Goal: Task Accomplishment & Management: Manage account settings

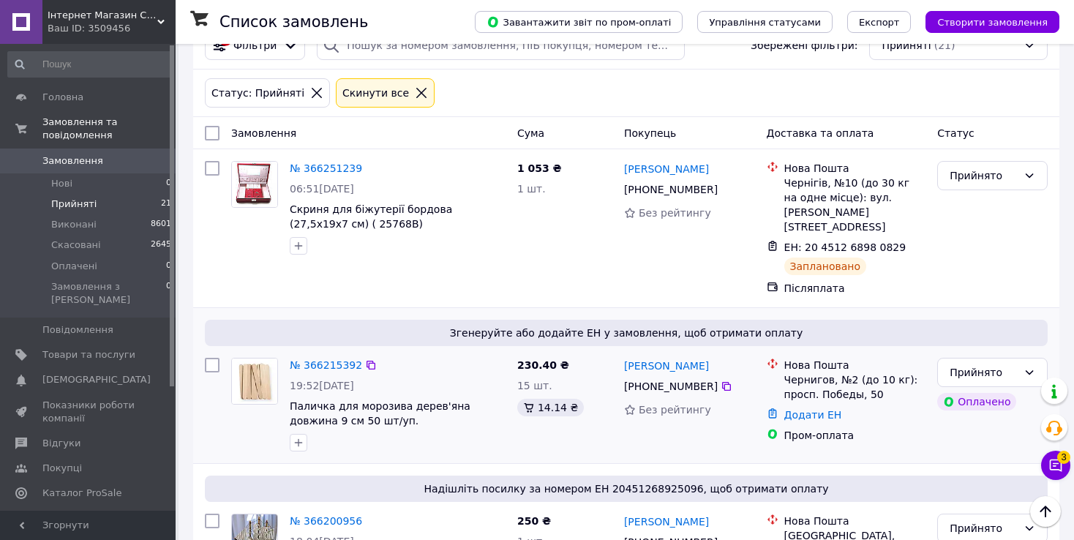
scroll to position [1, 0]
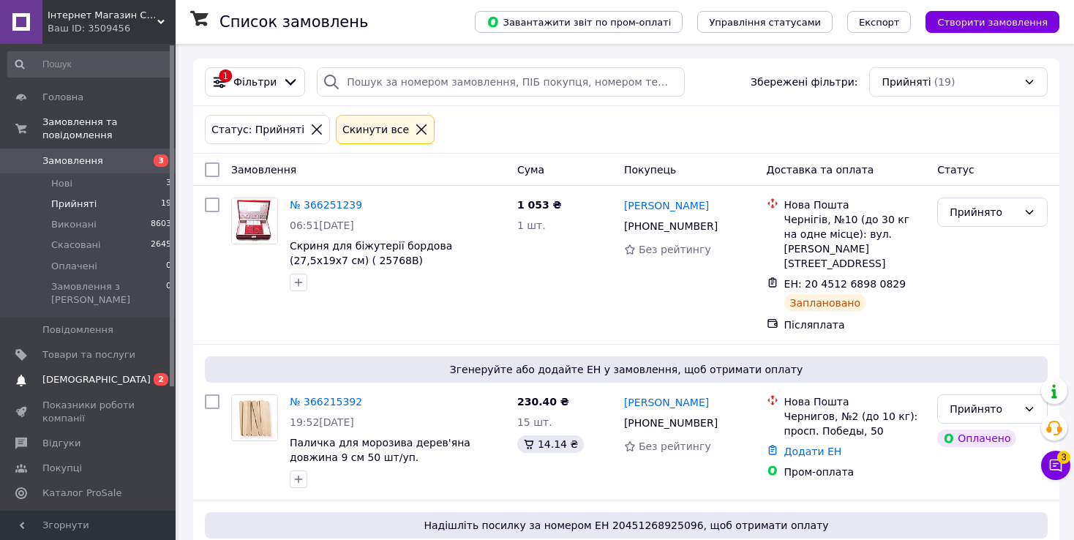
click at [50, 373] on span "[DEMOGRAPHIC_DATA]" at bounding box center [96, 379] width 108 height 13
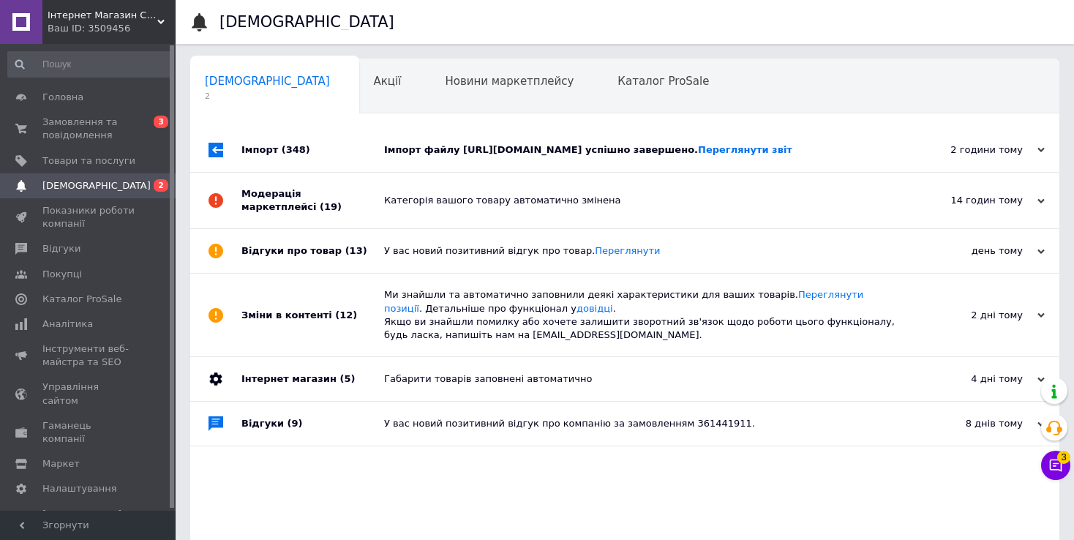
click at [548, 153] on div "Імпорт файлу [URL][DOMAIN_NAME] успішно завершено. Переглянути звіт" at bounding box center [641, 149] width 514 height 13
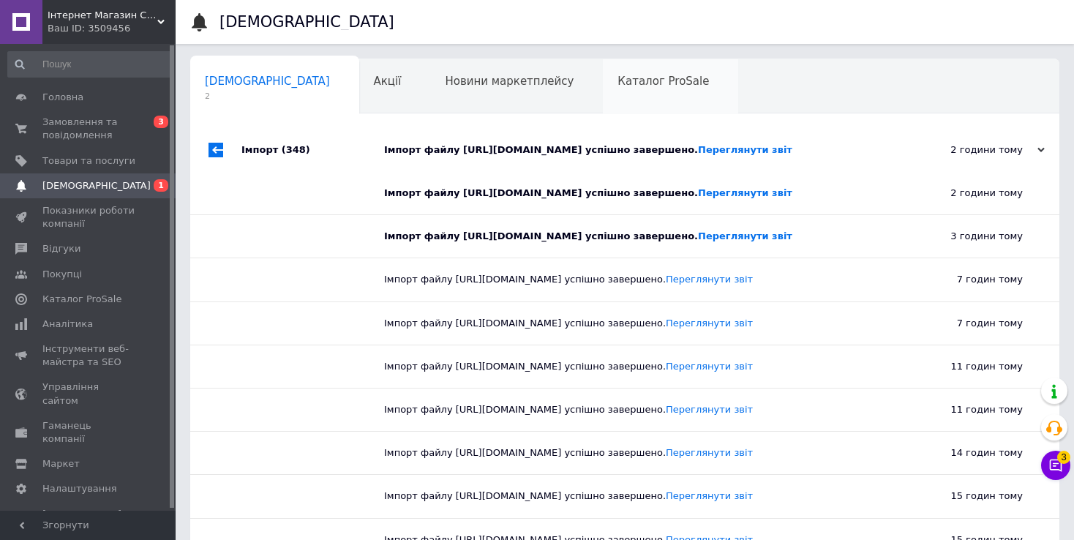
click at [617, 78] on span "Каталог ProSale" at bounding box center [662, 81] width 91 height 13
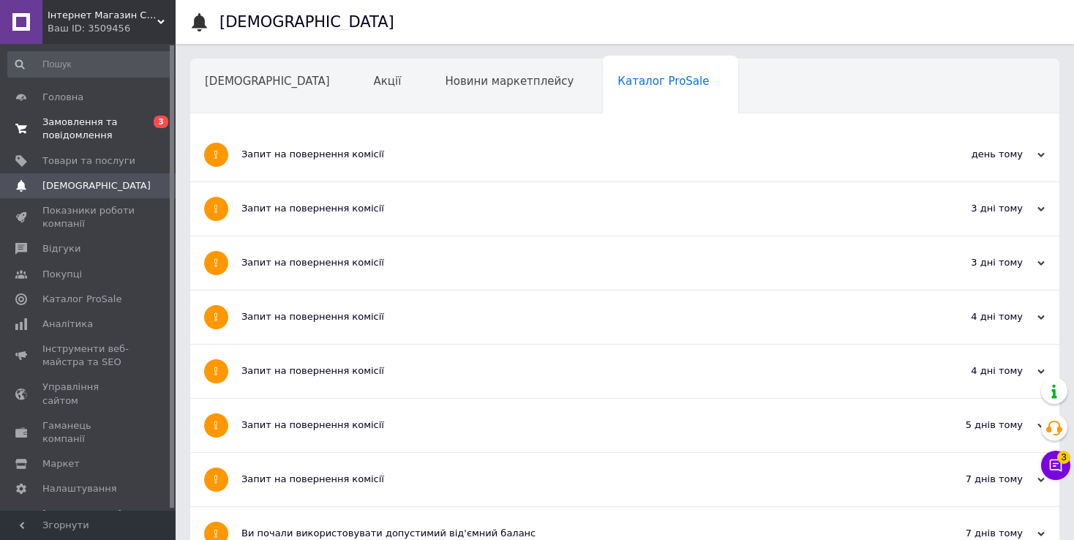
click at [68, 131] on span "Замовлення та повідомлення" at bounding box center [88, 129] width 93 height 26
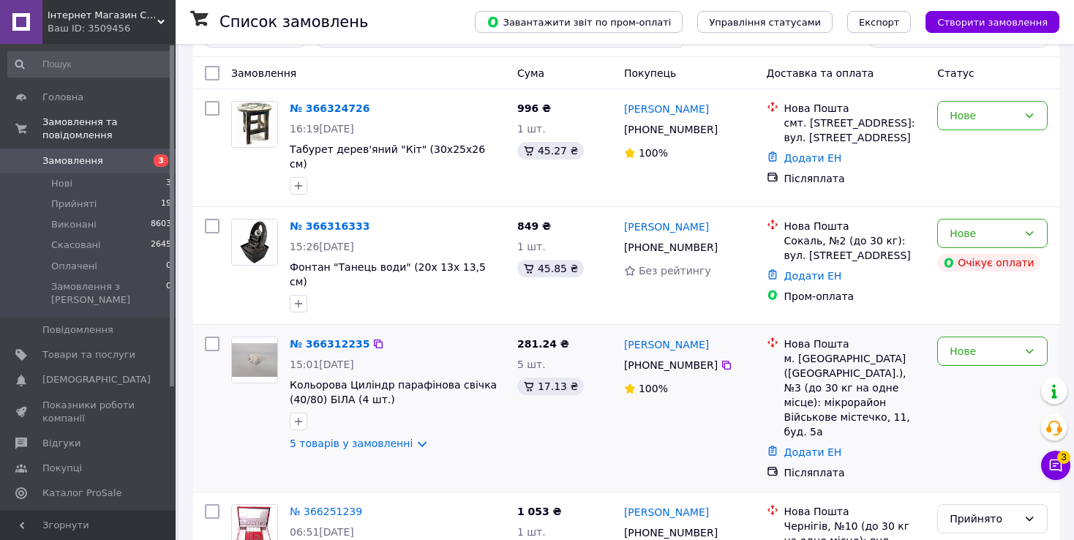
scroll to position [73, 0]
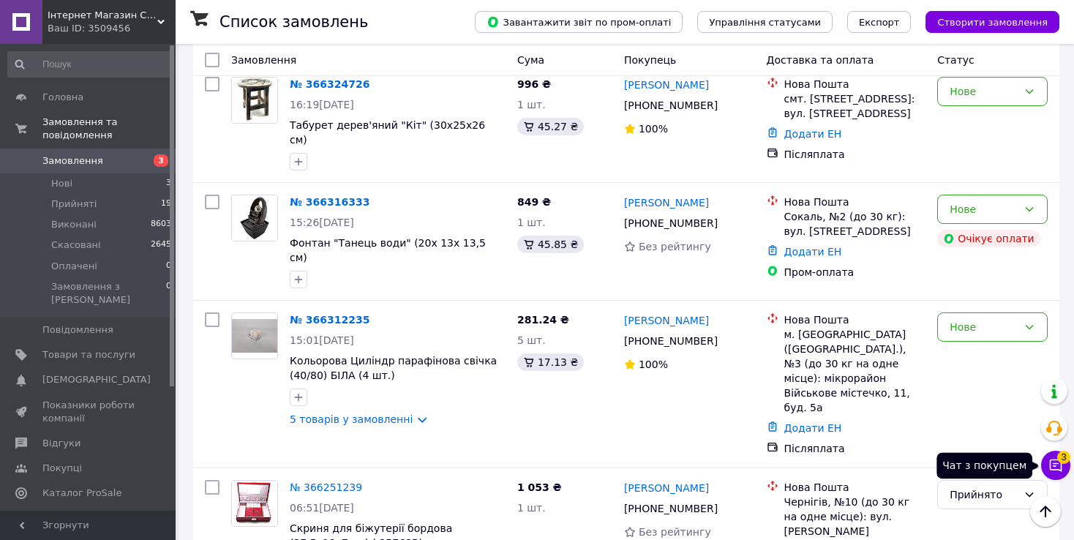
click at [1058, 462] on icon at bounding box center [1055, 465] width 15 height 15
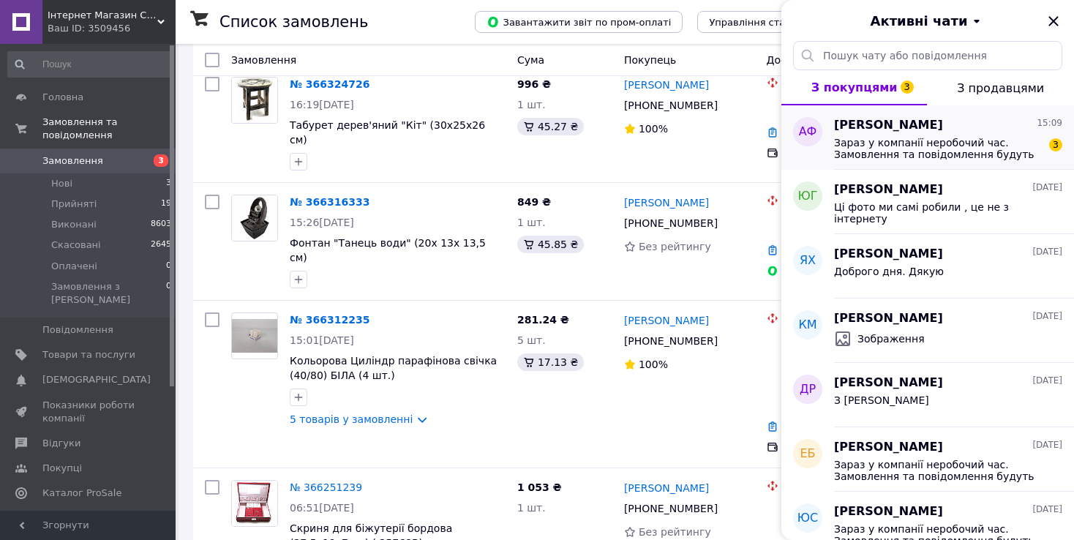
click at [951, 140] on span "Зараз у компанії неробочий час. Замовлення та повідомлення будуть оброблені з 1…" at bounding box center [938, 148] width 208 height 23
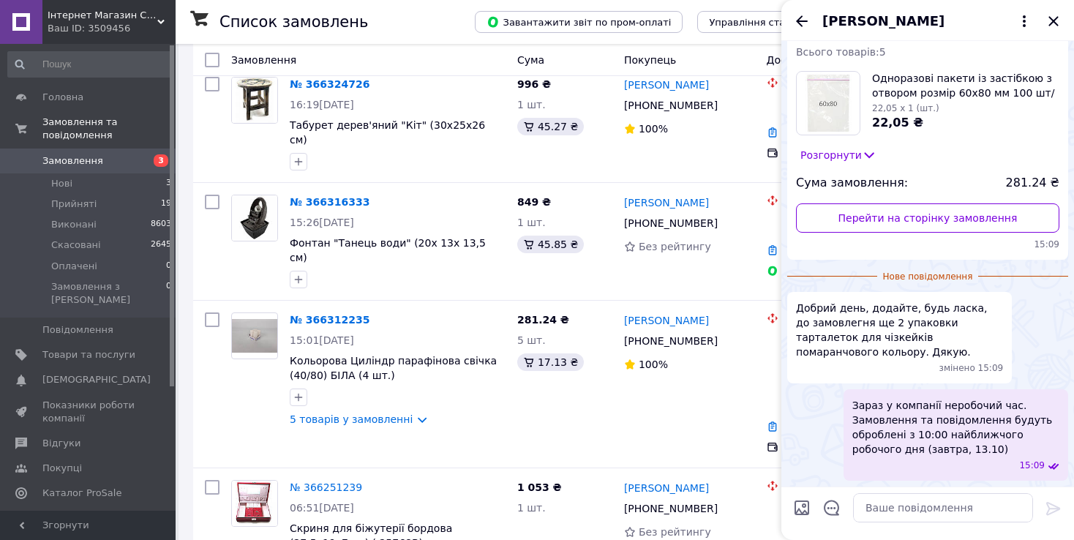
scroll to position [29, 0]
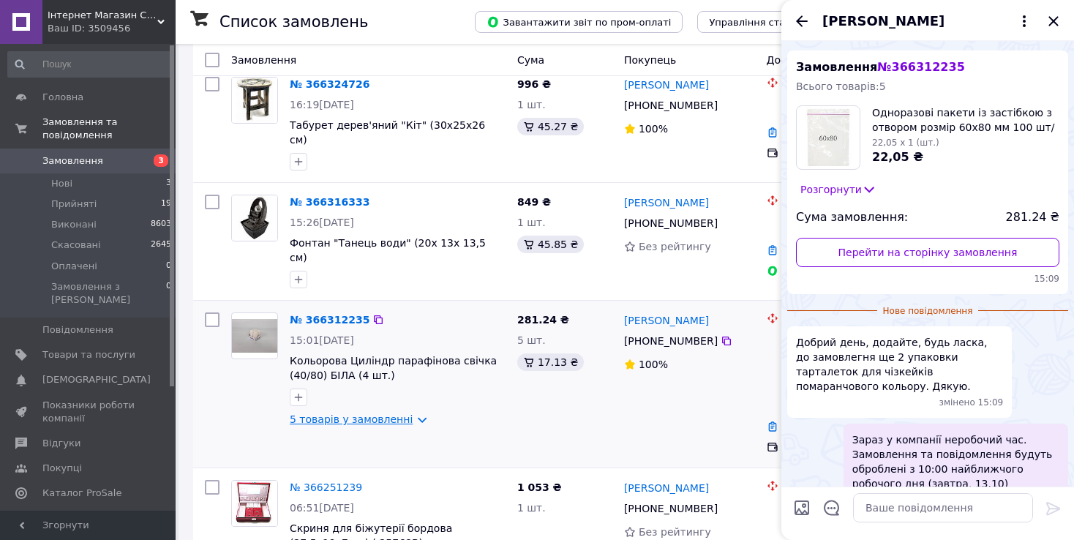
click at [398, 413] on link "5 товарів у замовленні" at bounding box center [351, 419] width 123 height 12
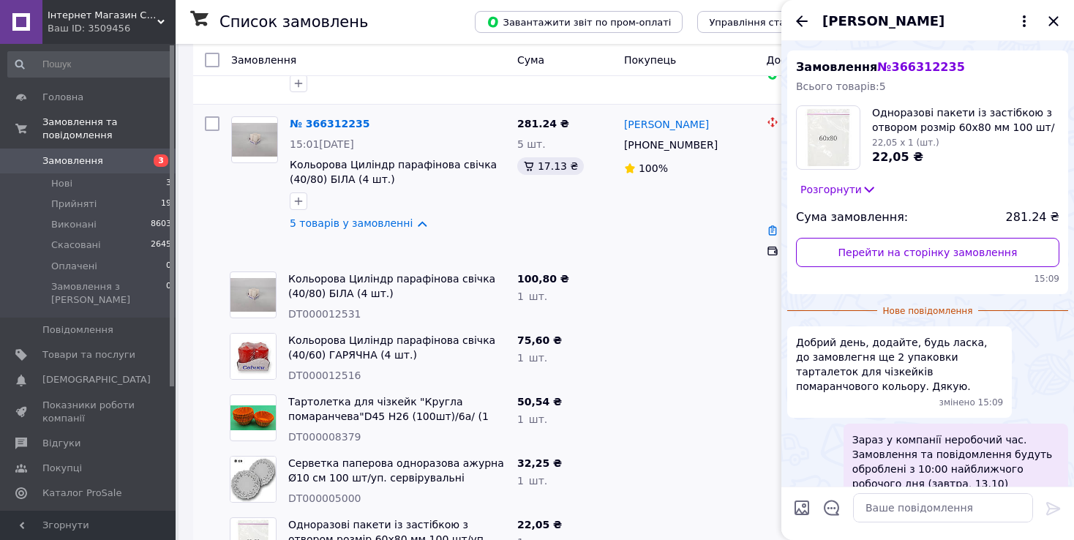
scroll to position [366, 0]
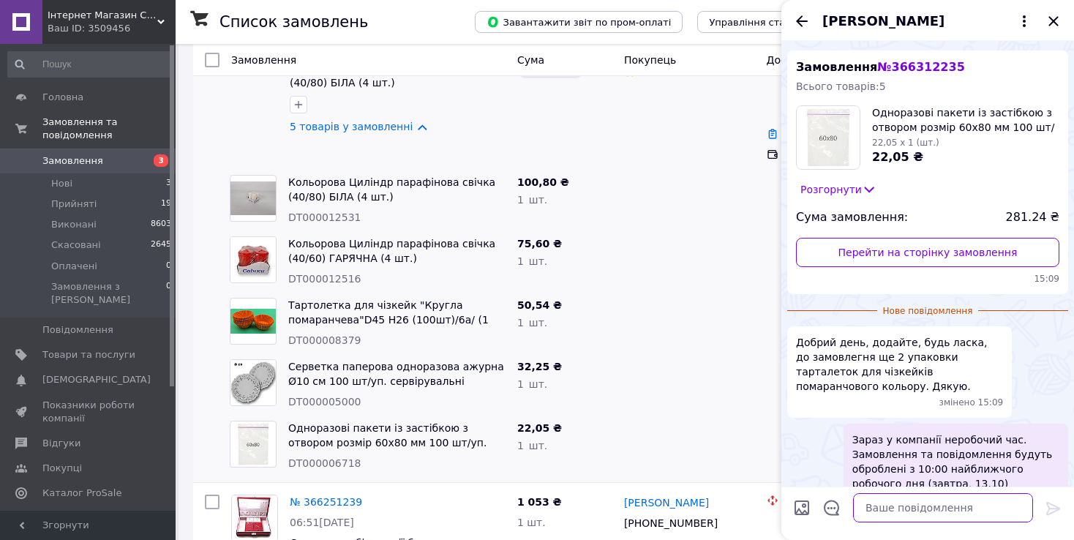
click at [897, 510] on textarea at bounding box center [943, 507] width 180 height 29
click at [303, 211] on span "DT000012531" at bounding box center [324, 217] width 73 height 12
copy span "DT000012531"
click at [330, 273] on span "DT000012516" at bounding box center [324, 279] width 73 height 12
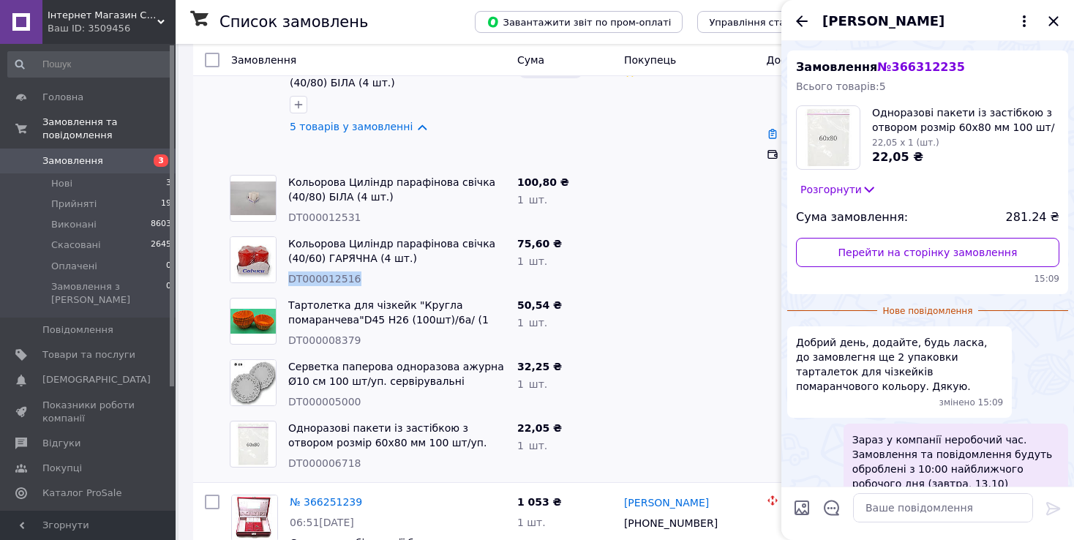
click at [330, 273] on span "DT000012516" at bounding box center [324, 279] width 73 height 12
copy span "DT000012516"
click at [327, 334] on span "DT000008379" at bounding box center [324, 340] width 73 height 12
copy span "DT000008379"
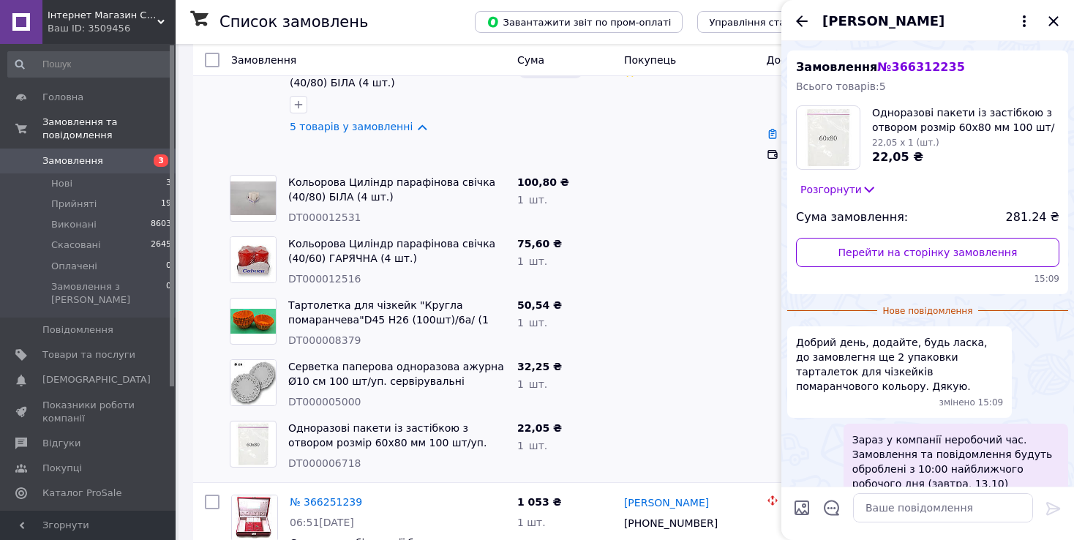
click at [701, 415] on div at bounding box center [689, 445] width 143 height 61
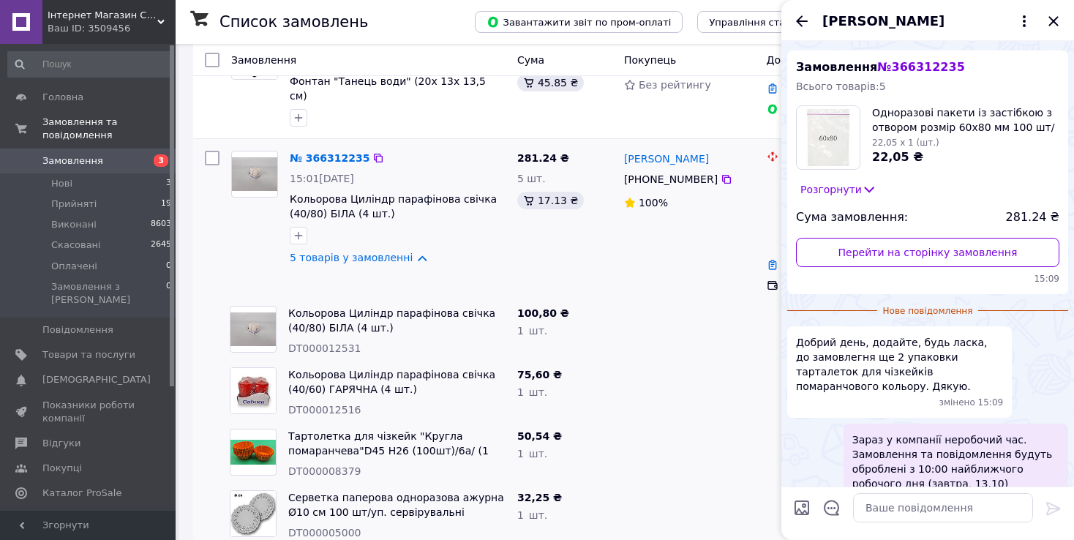
scroll to position [219, 0]
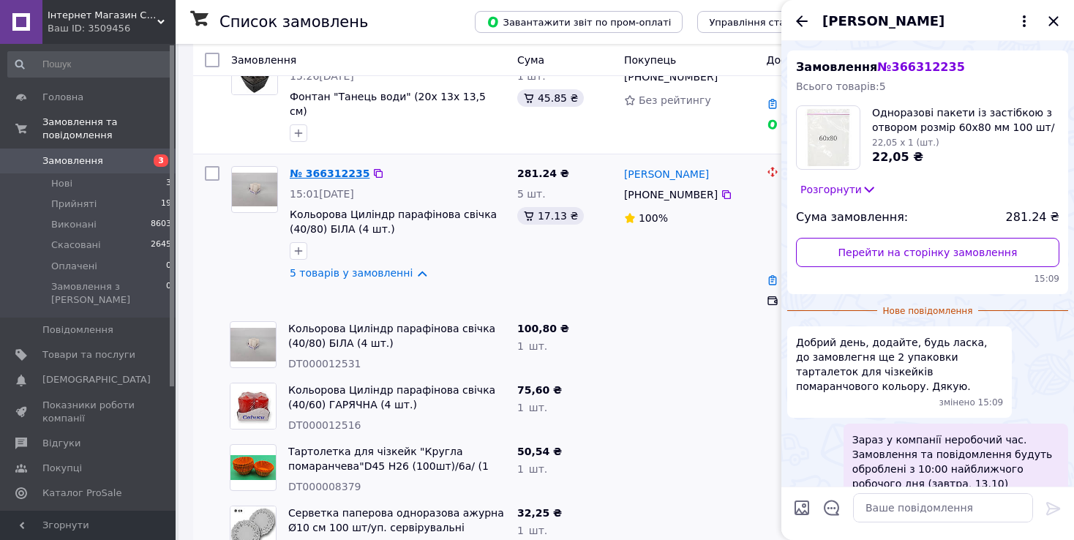
click at [329, 167] on link "№ 366312235" at bounding box center [330, 173] width 80 height 12
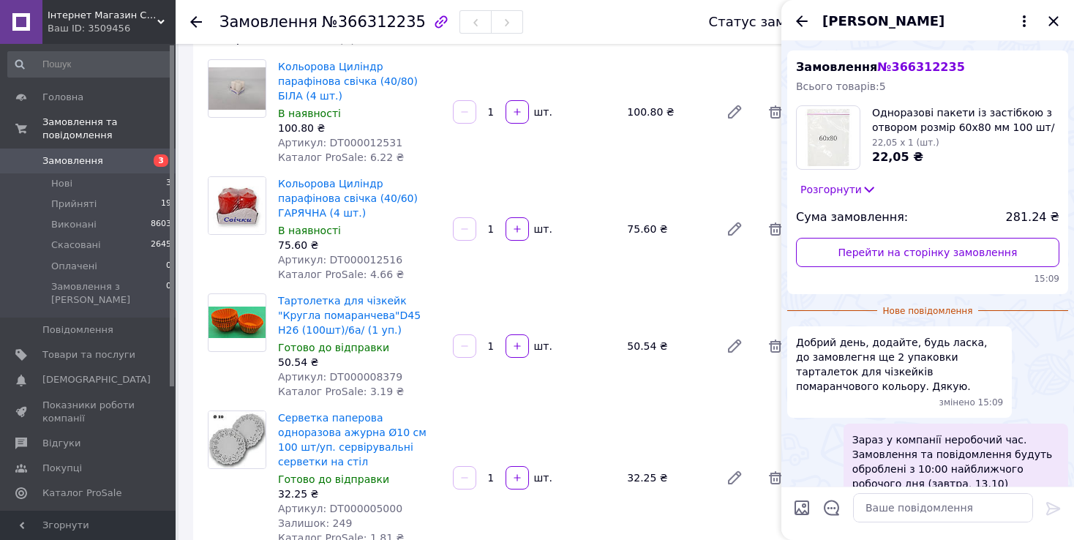
scroll to position [146, 0]
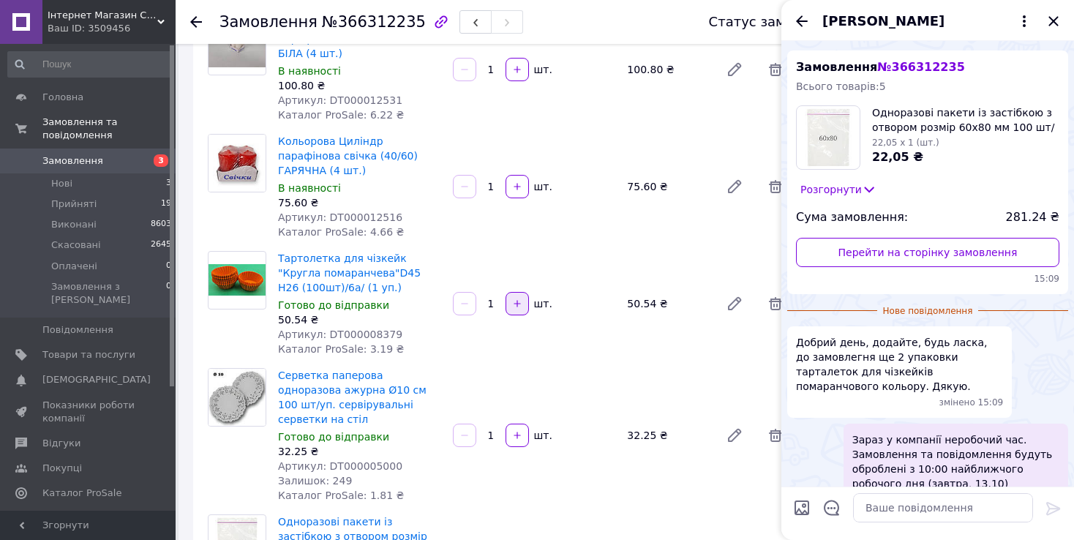
click at [518, 298] on icon "button" at bounding box center [517, 303] width 10 height 10
type input "2"
click at [518, 292] on div at bounding box center [517, 303] width 26 height 23
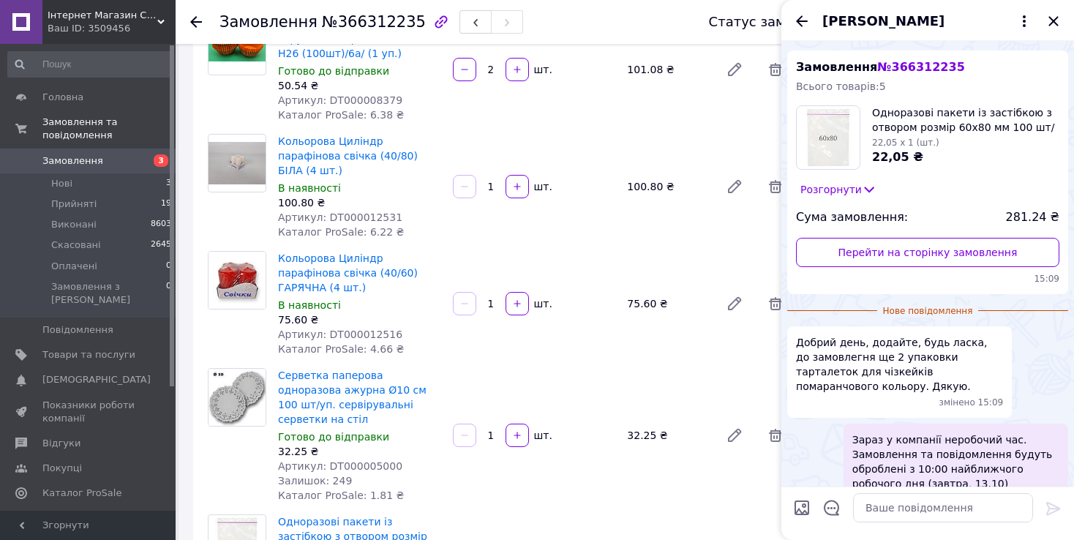
scroll to position [0, 0]
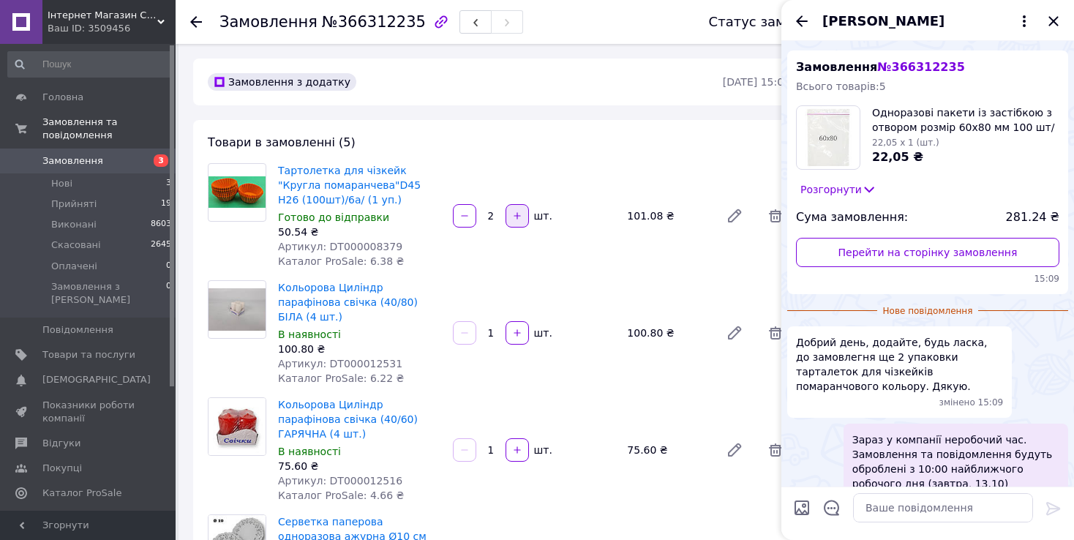
click at [511, 217] on button "button" at bounding box center [516, 215] width 23 height 23
type input "3"
click at [339, 249] on span "Артикул: DT000008379" at bounding box center [340, 247] width 124 height 12
copy span "DT000008379"
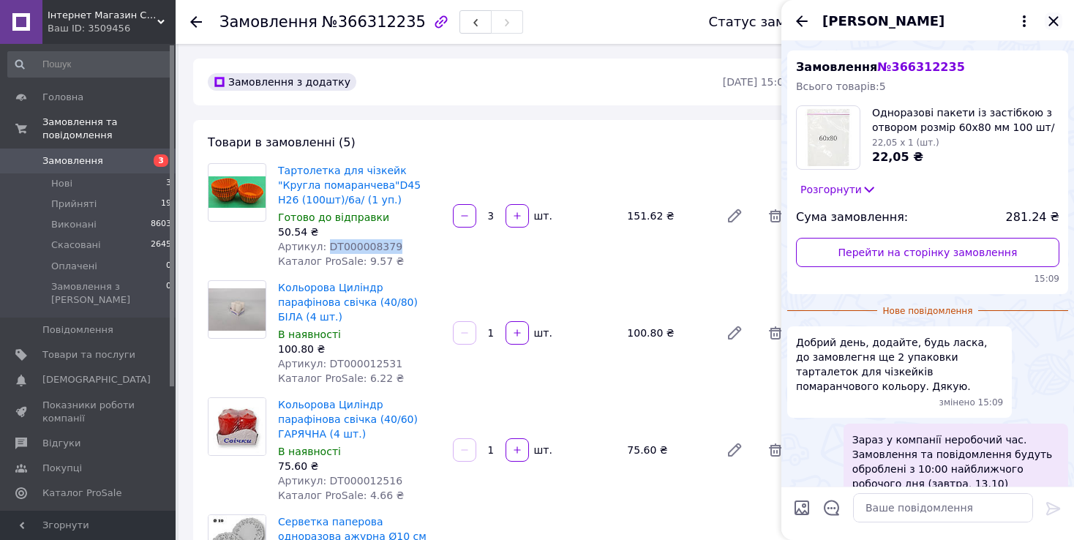
click at [1051, 22] on icon "Закрити" at bounding box center [1053, 21] width 18 height 18
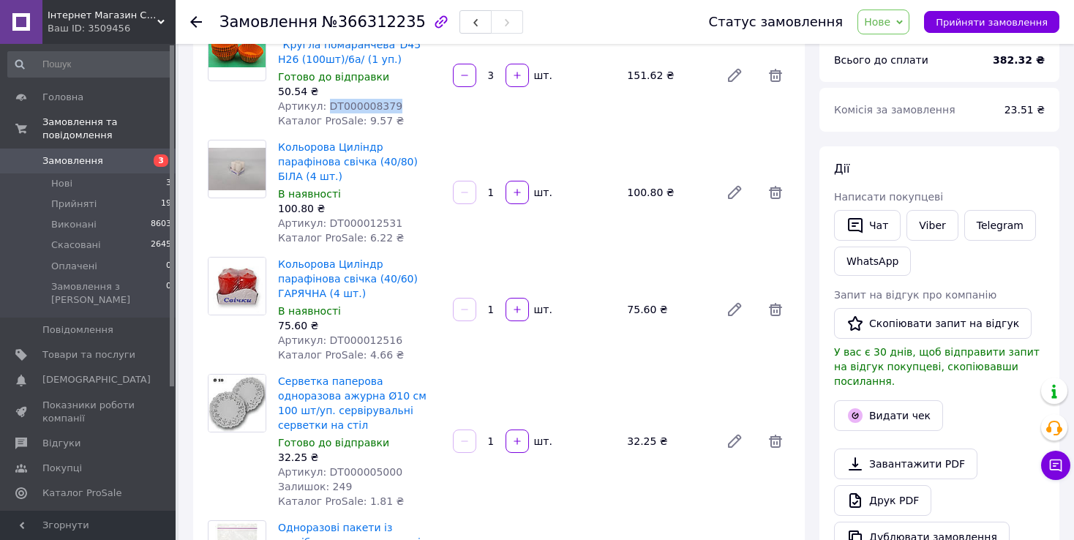
scroll to position [146, 0]
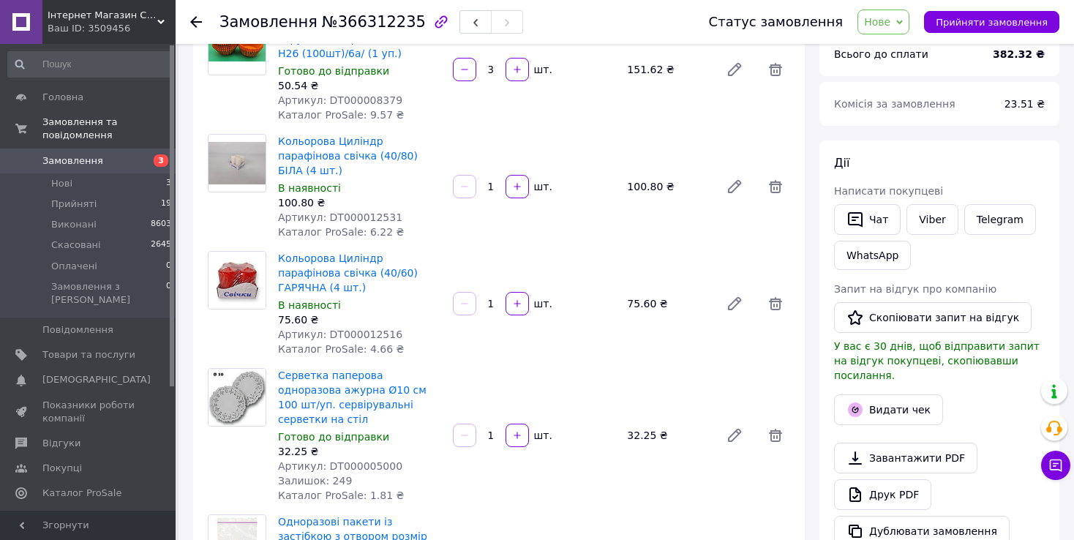
click at [347, 460] on span "Артикул: DT000005000" at bounding box center [340, 466] width 124 height 12
copy span "DT000005000"
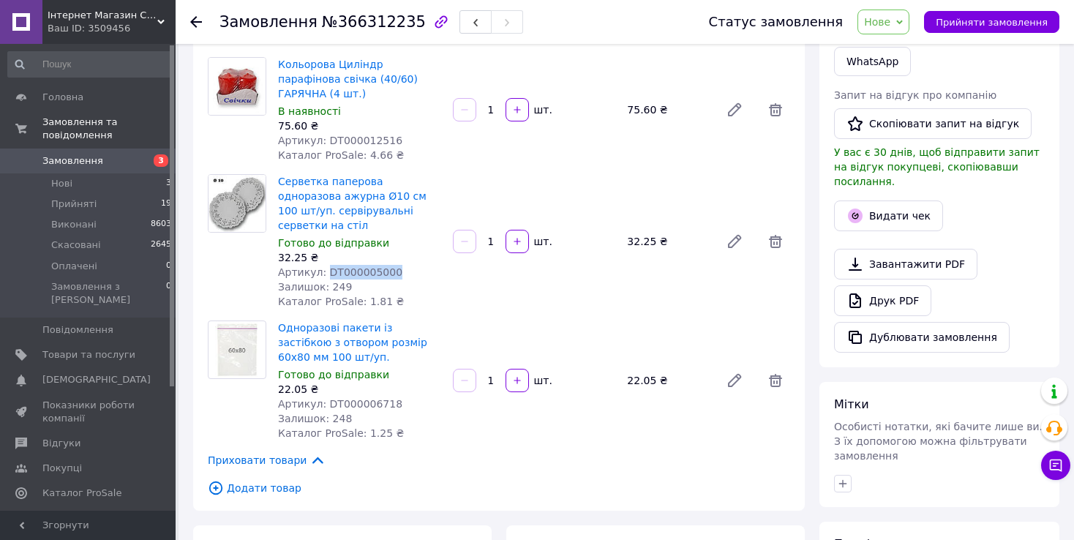
scroll to position [366, 0]
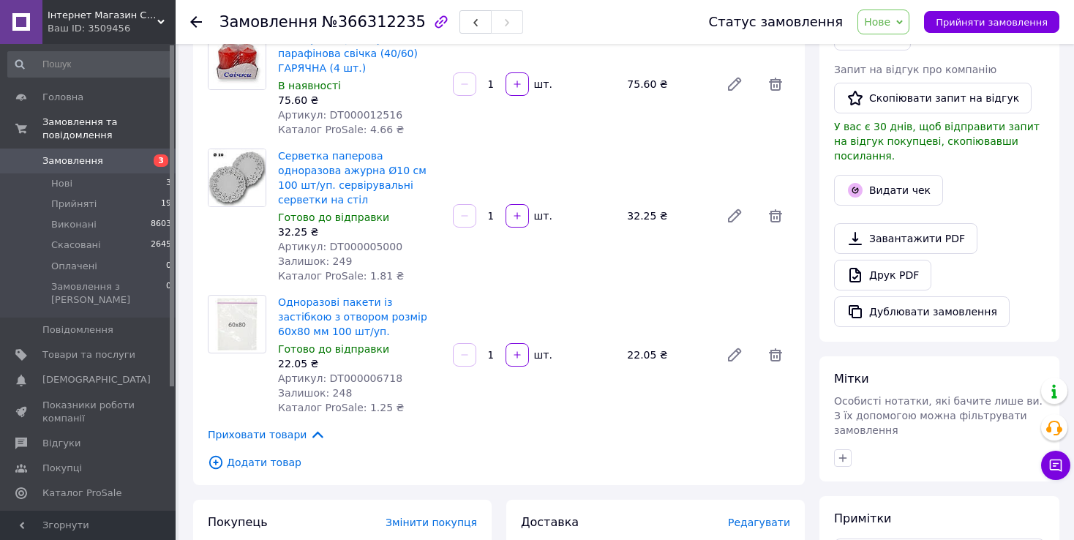
click at [339, 372] on span "Артикул: DT000006718" at bounding box center [340, 378] width 124 height 12
copy span "DT000006718"
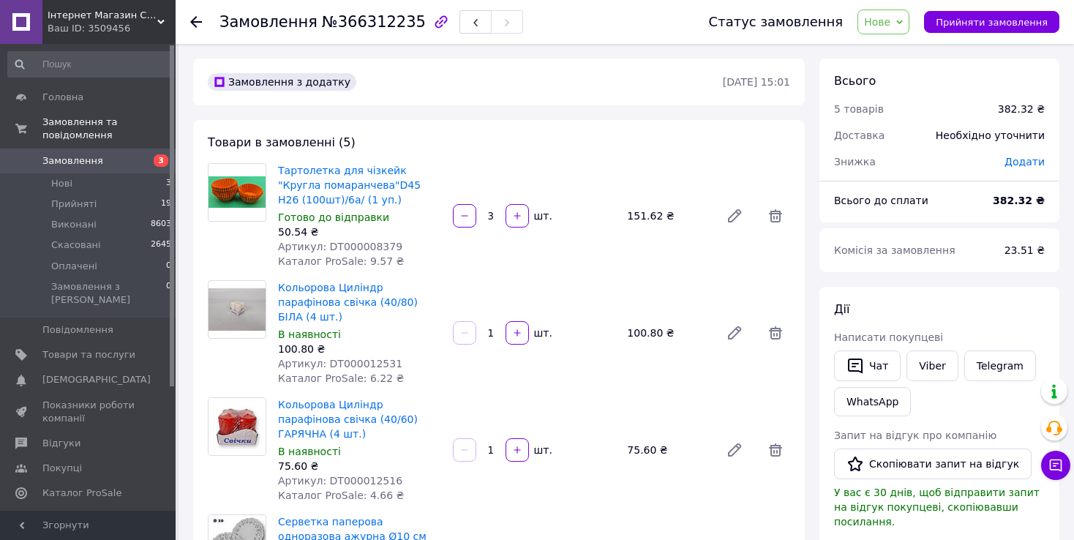
scroll to position [73, 0]
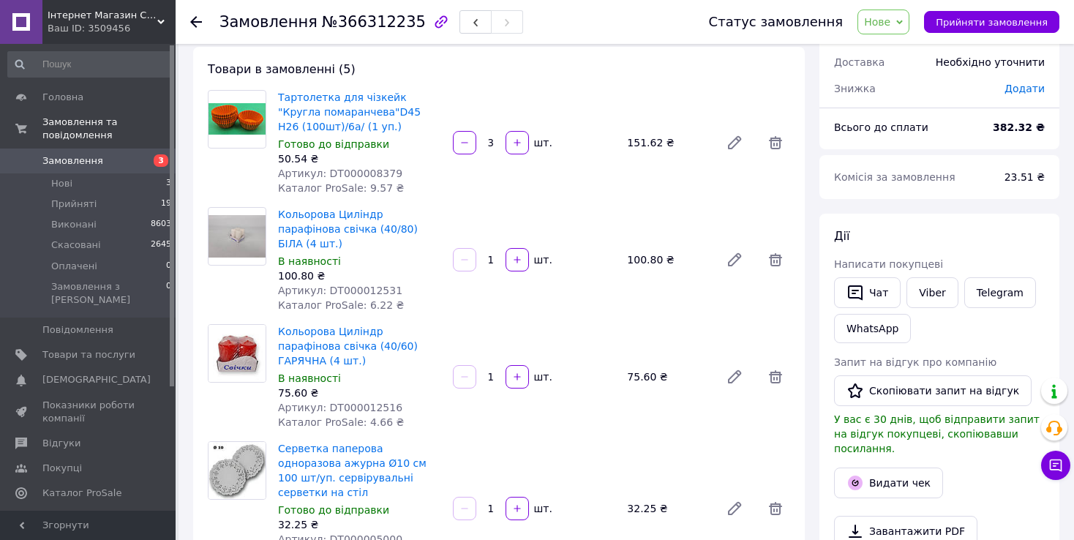
click at [909, 20] on span "Нове" at bounding box center [883, 22] width 52 height 25
click at [905, 52] on li "Прийнято" at bounding box center [891, 51] width 67 height 22
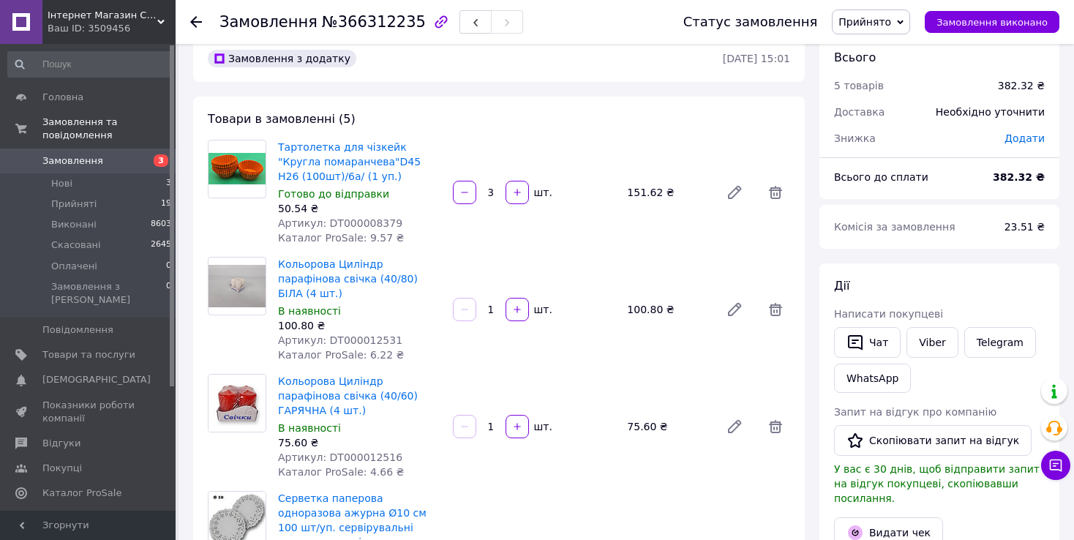
scroll to position [0, 0]
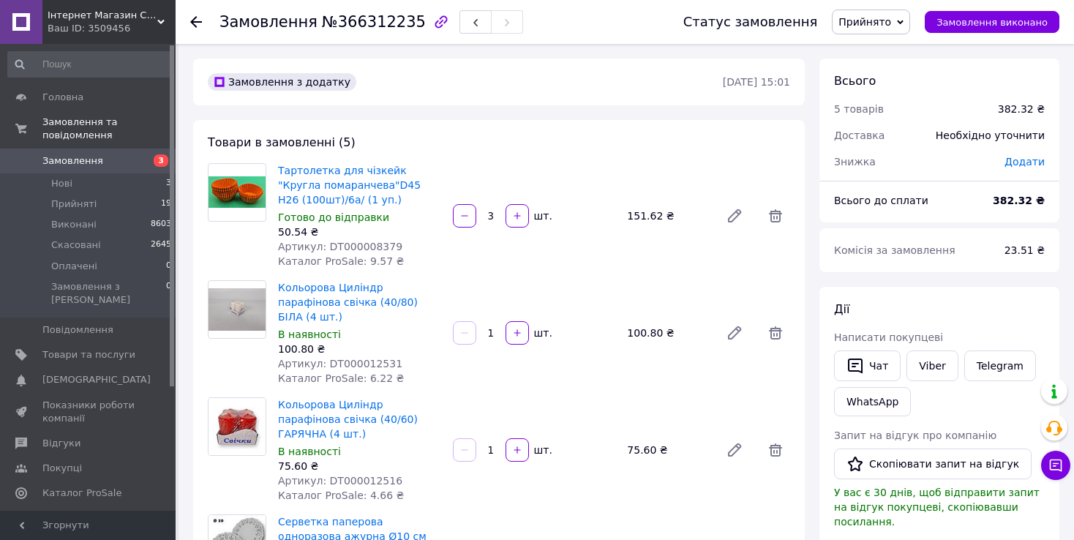
click at [198, 22] on use at bounding box center [196, 22] width 12 height 12
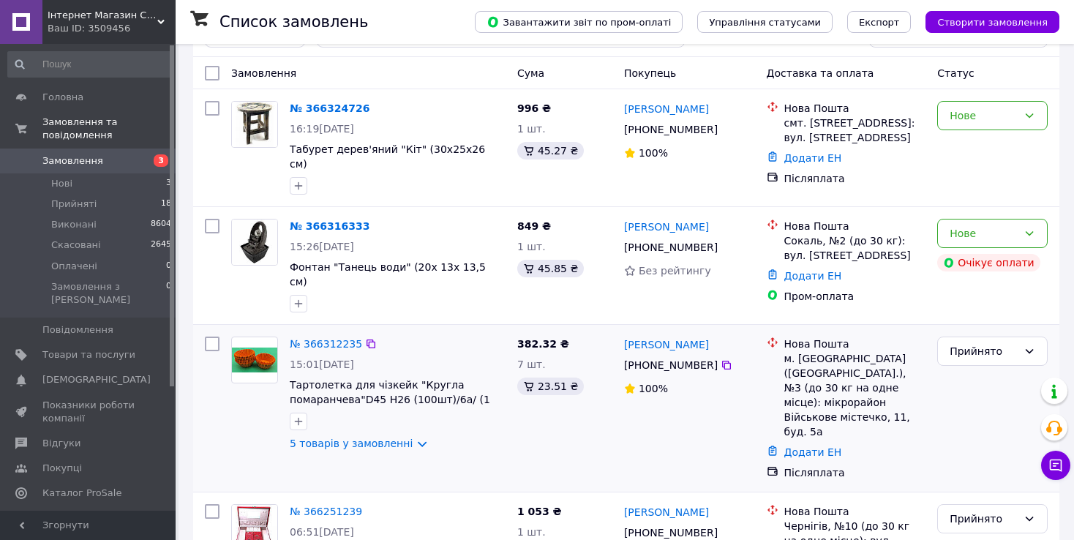
scroll to position [73, 0]
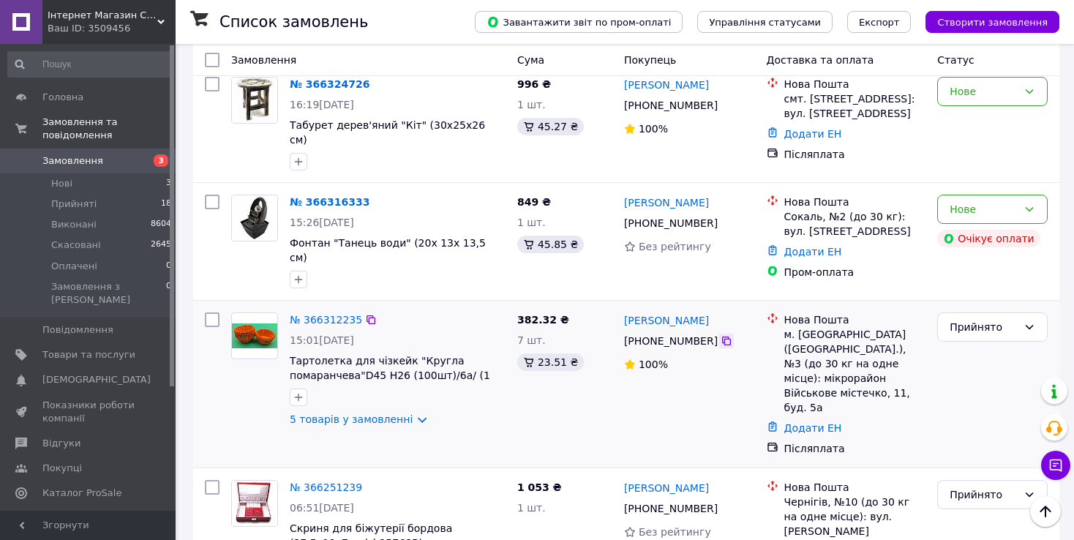
click at [720, 335] on icon at bounding box center [726, 341] width 12 height 12
click at [195, 524] on div "№ 366251239 06:51[DATE] Скриня для біжутерії бордова (27,5х19х7 см) ( 25768B) 1…" at bounding box center [626, 547] width 866 height 158
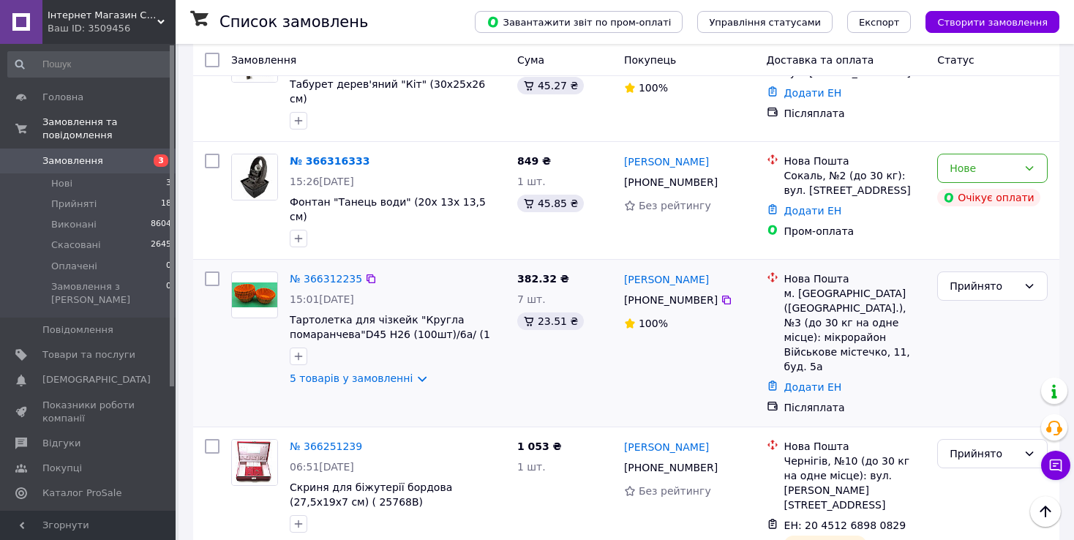
scroll to position [146, 0]
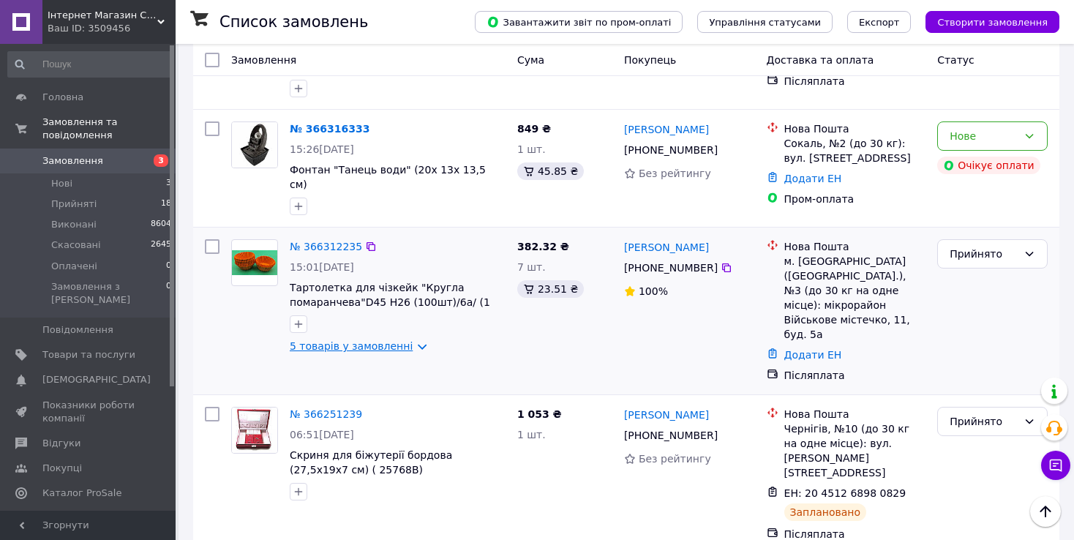
click at [410, 340] on link "5 товарів у замовленні" at bounding box center [351, 346] width 123 height 12
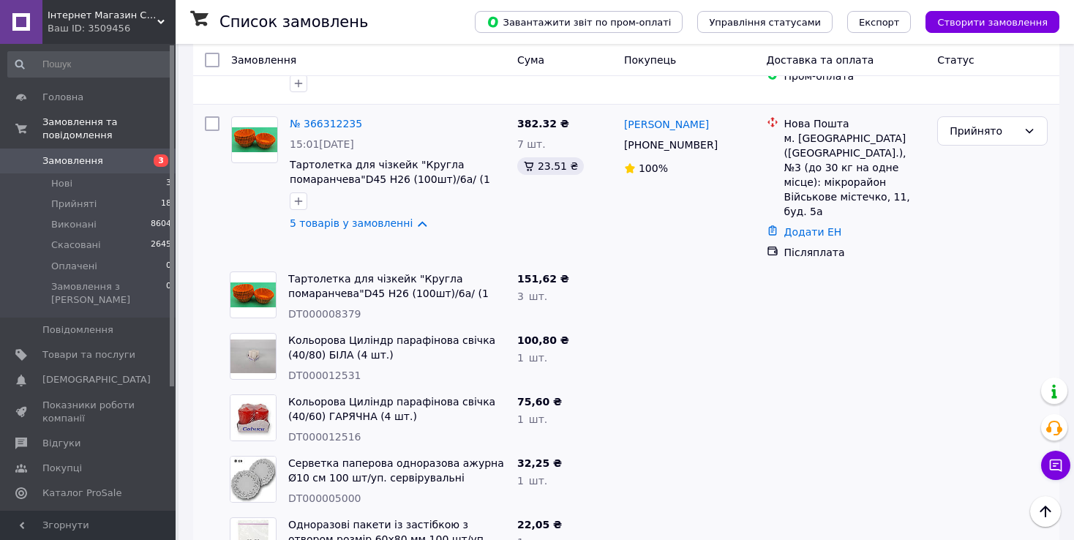
scroll to position [278, 0]
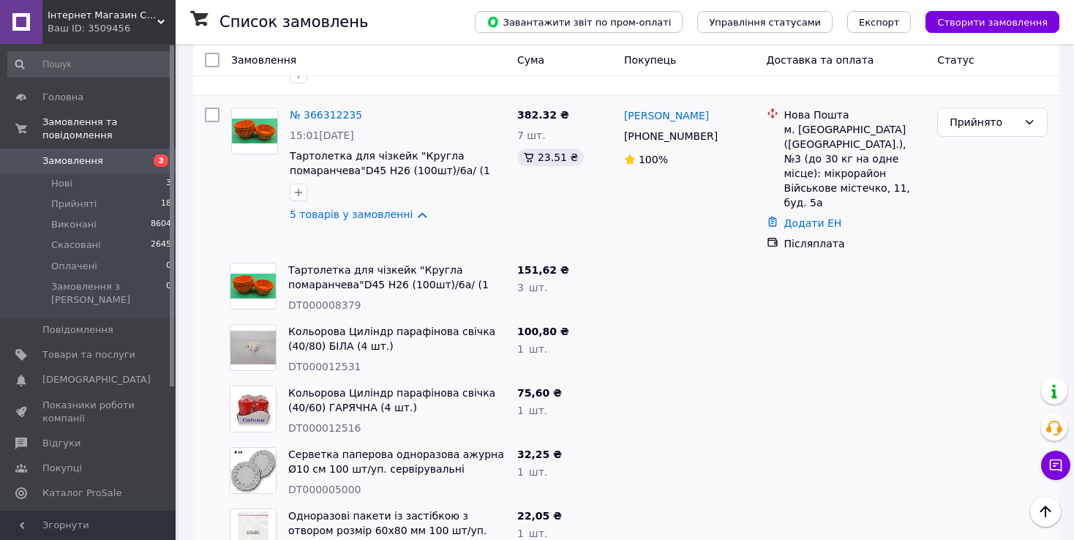
drag, startPoint x: 716, startPoint y: 116, endPoint x: 625, endPoint y: 103, distance: 91.6
click at [625, 103] on div "[PERSON_NAME] [PHONE_NUMBER]%" at bounding box center [689, 179] width 143 height 155
copy div "[PERSON_NAME] [PHONE_NUMBER]"
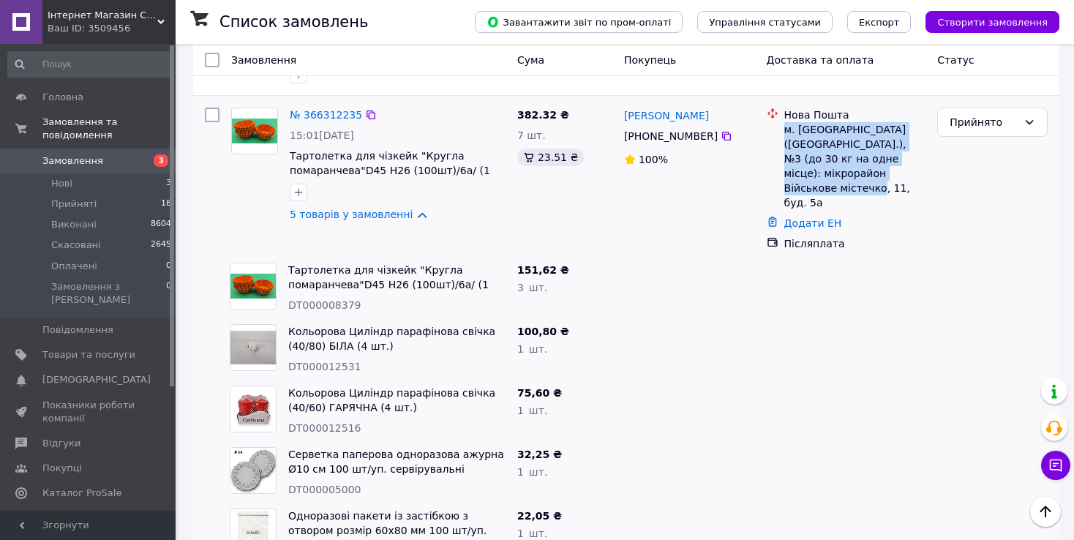
drag, startPoint x: 897, startPoint y: 156, endPoint x: 787, endPoint y: 117, distance: 116.4
click at [787, 122] on div "м. [GEOGRAPHIC_DATA] ([GEOGRAPHIC_DATA].), №3 (до 30 кг на одне місце): мікрора…" at bounding box center [855, 166] width 142 height 88
copy div "м. [GEOGRAPHIC_DATA] ([GEOGRAPHIC_DATA].), №3 (до 30 кг на одне місце): мікрора…"
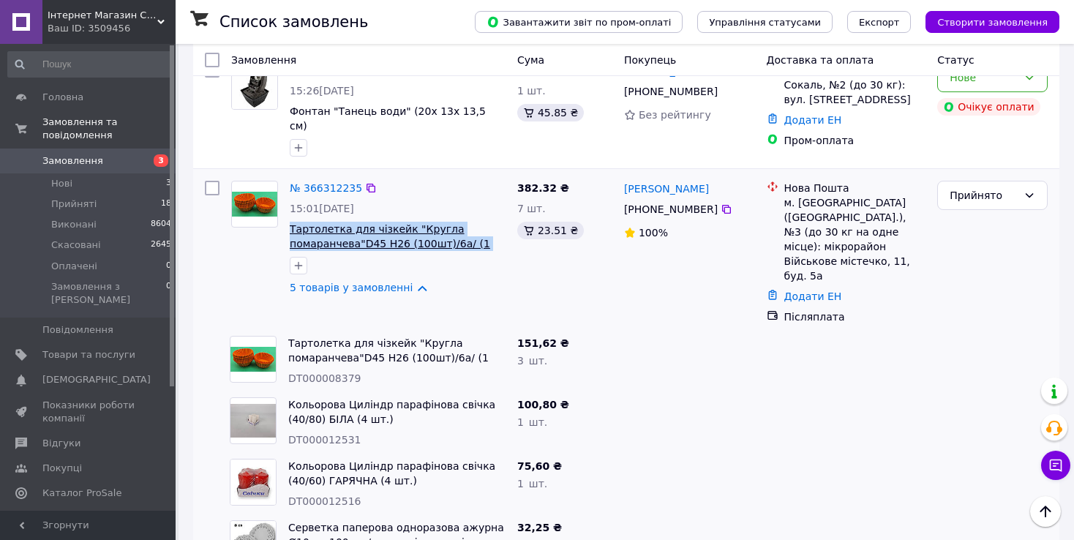
drag, startPoint x: 485, startPoint y: 225, endPoint x: 290, endPoint y: 213, distance: 195.6
click at [290, 222] on span "Тартолетка для чізкейк "Кругла помаранчева"D45 H26 (100шт)/6а/ (1 уп.)" at bounding box center [398, 236] width 216 height 29
copy span "Тартолетка для чізкейк "Кругла помаранчева"D45 H26 (100шт)/6а/ (1 уп.)"
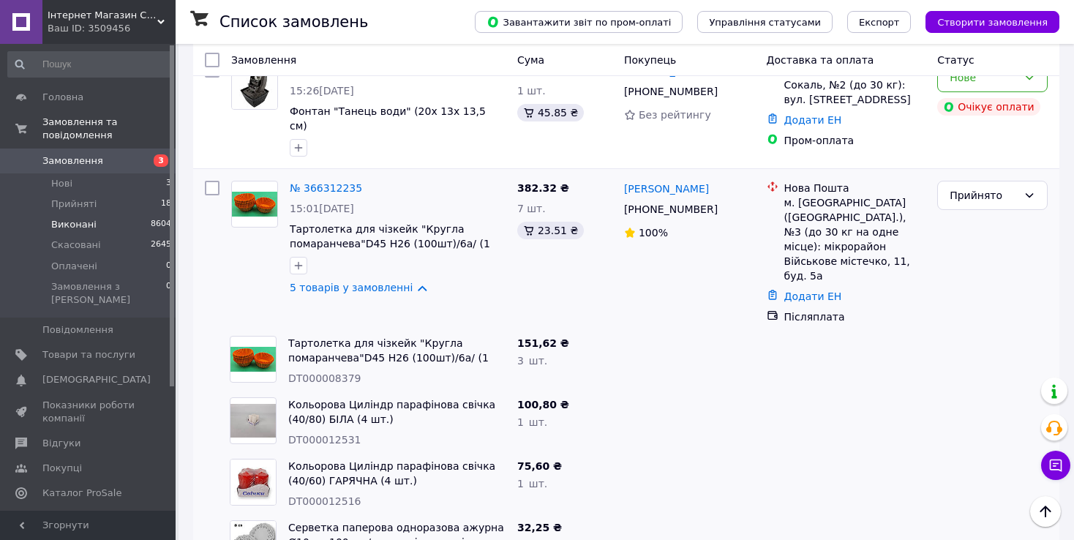
click at [78, 218] on span "Виконані" at bounding box center [73, 224] width 45 height 13
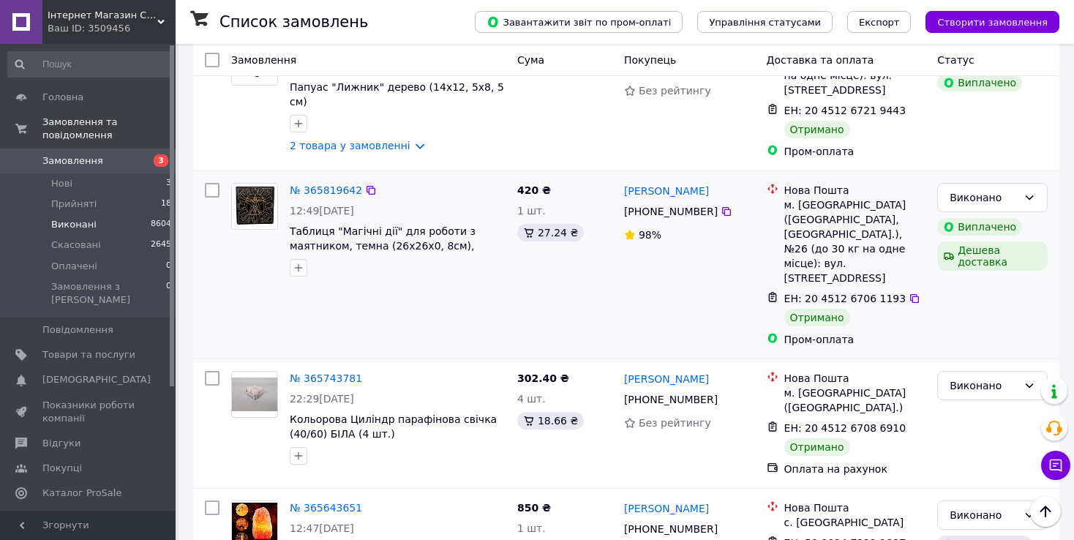
scroll to position [293, 0]
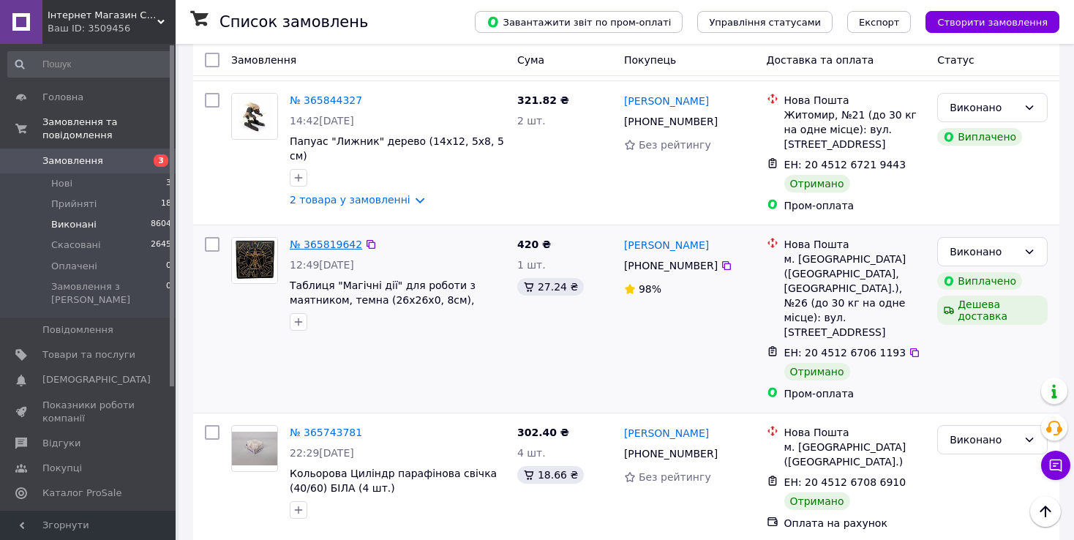
click at [321, 241] on link "№ 365819642" at bounding box center [326, 244] width 72 height 12
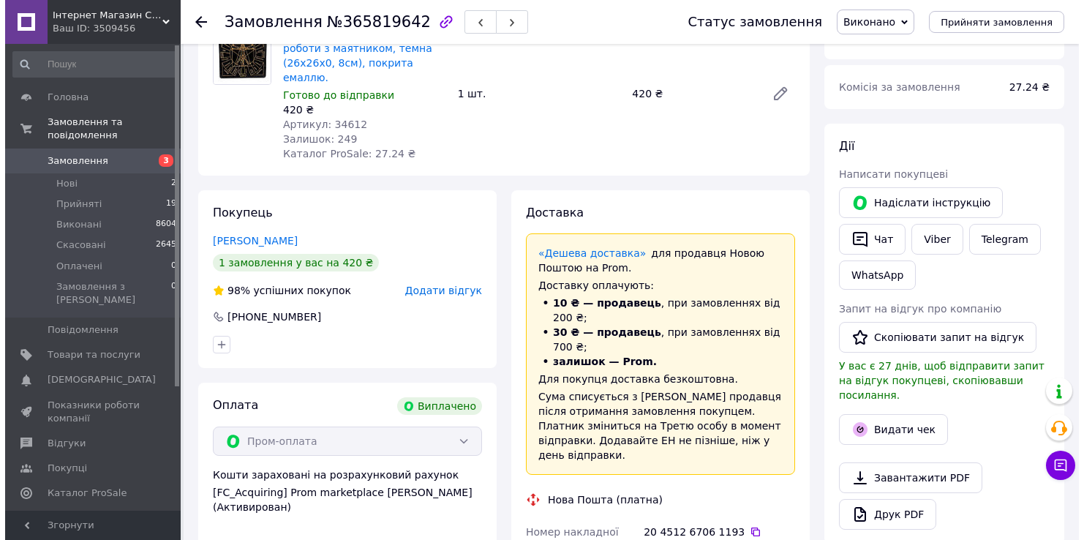
scroll to position [146, 0]
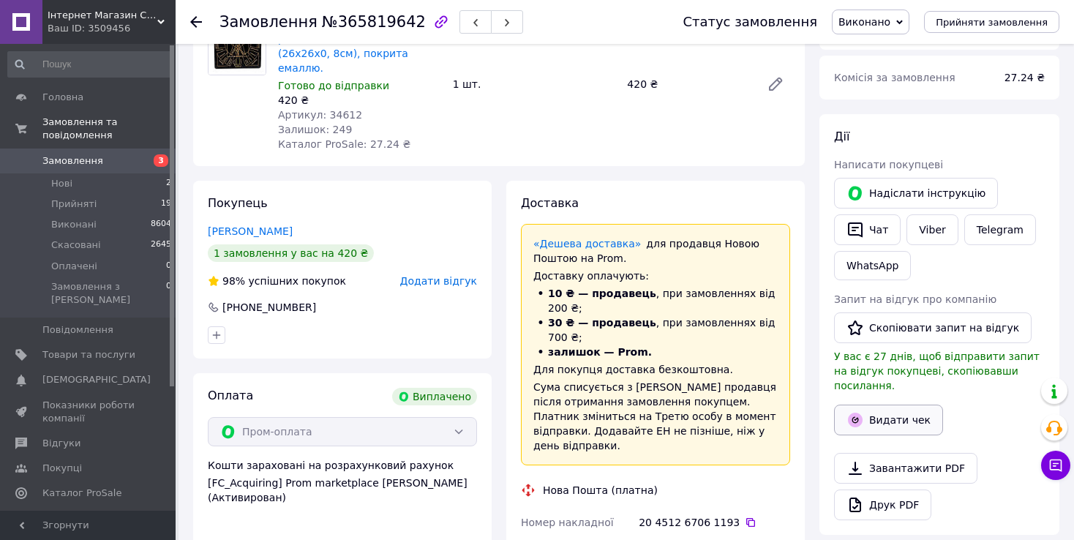
click at [891, 404] on button "Видати чек" at bounding box center [888, 419] width 109 height 31
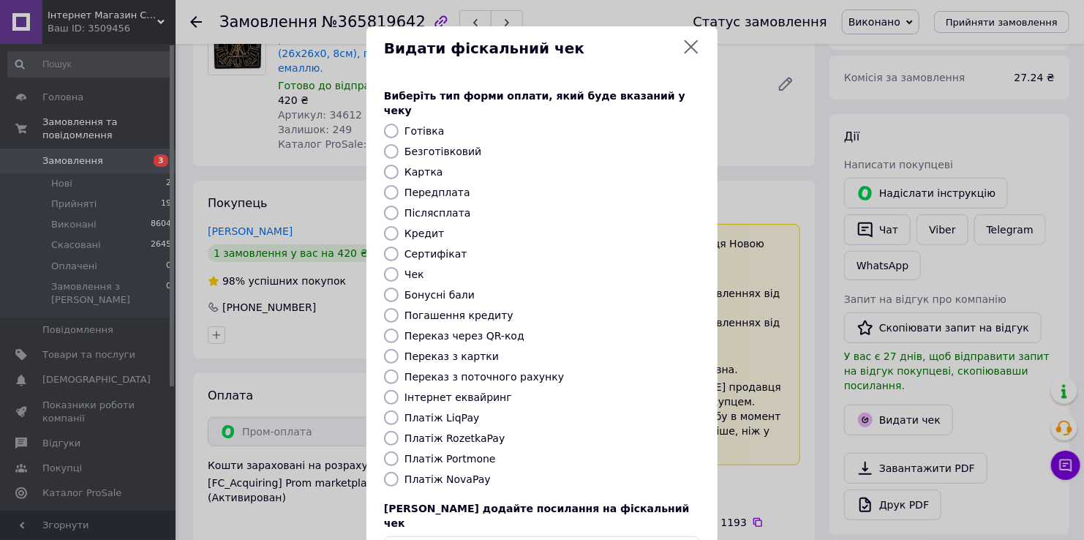
click at [386, 165] on input "Картка" at bounding box center [391, 172] width 15 height 15
radio input "true"
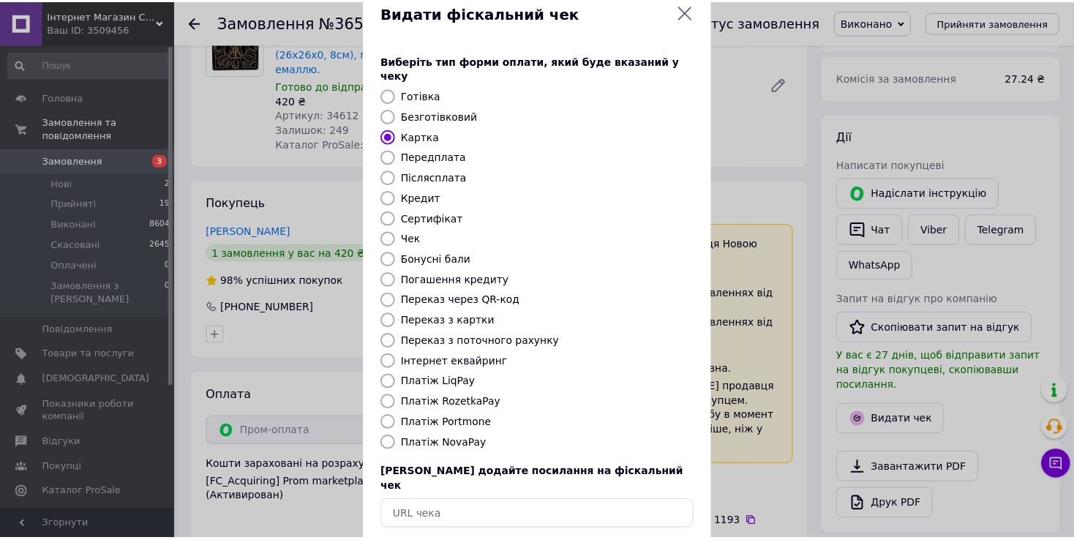
scroll to position [88, 0]
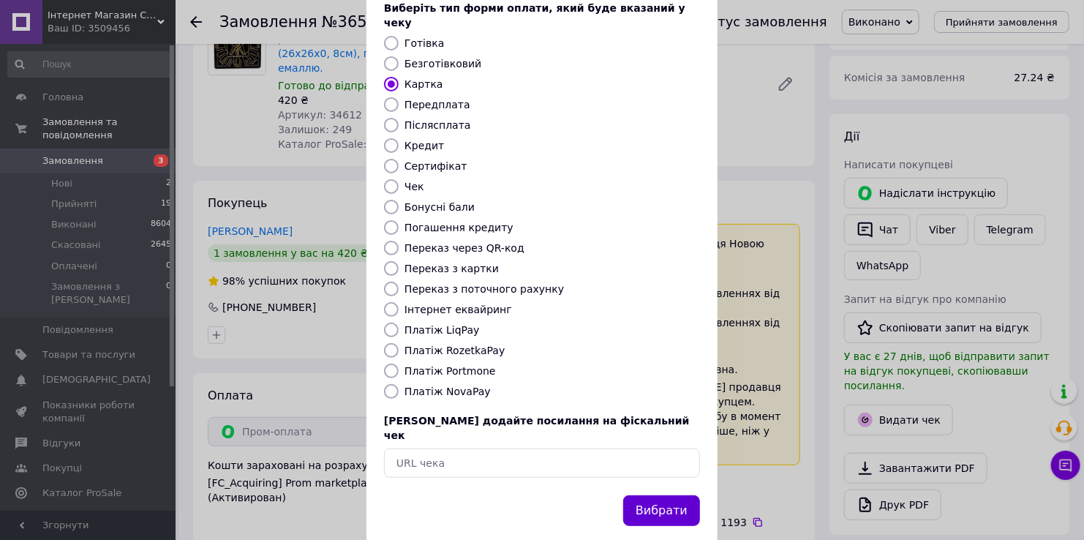
click at [669, 495] on button "Вибрати" at bounding box center [661, 510] width 77 height 31
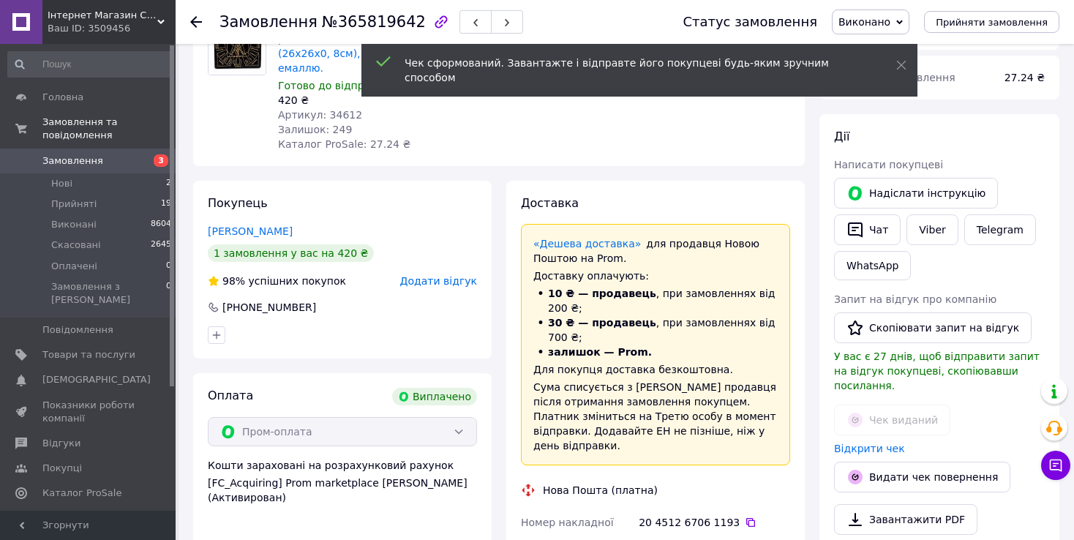
click at [192, 20] on use at bounding box center [196, 22] width 12 height 12
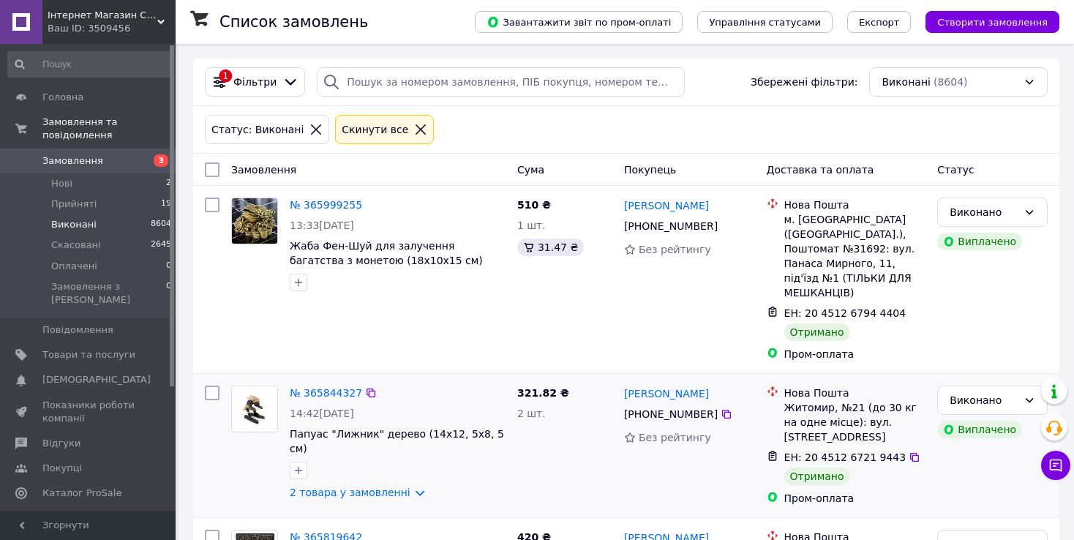
scroll to position [146, 0]
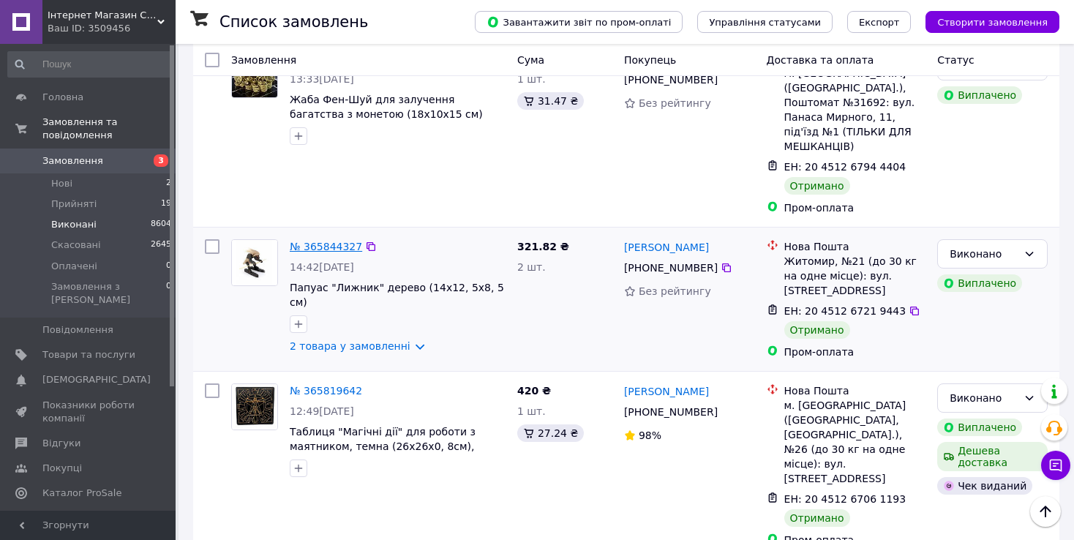
click at [313, 251] on link "№ 365844327" at bounding box center [326, 247] width 72 height 12
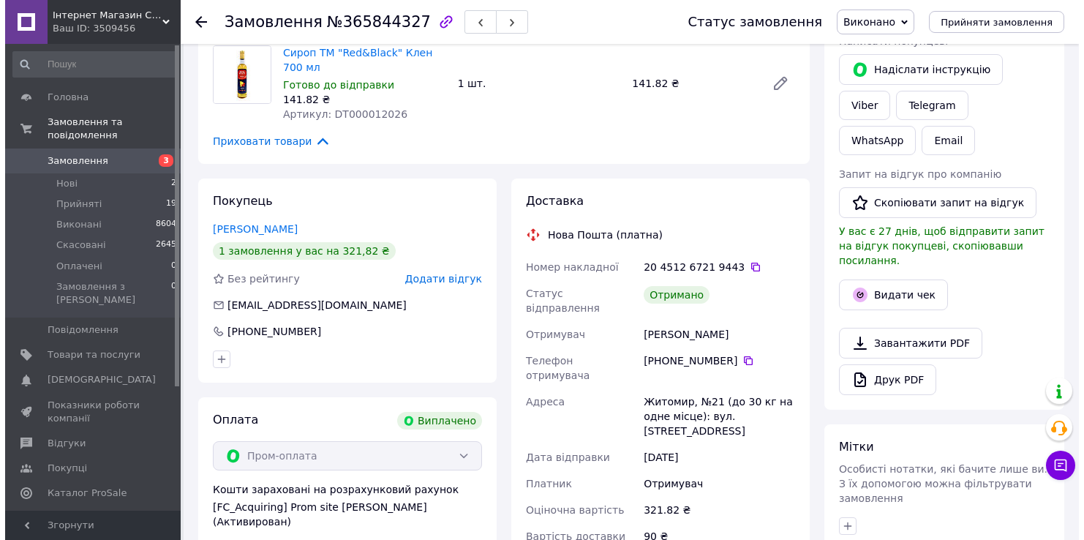
scroll to position [293, 0]
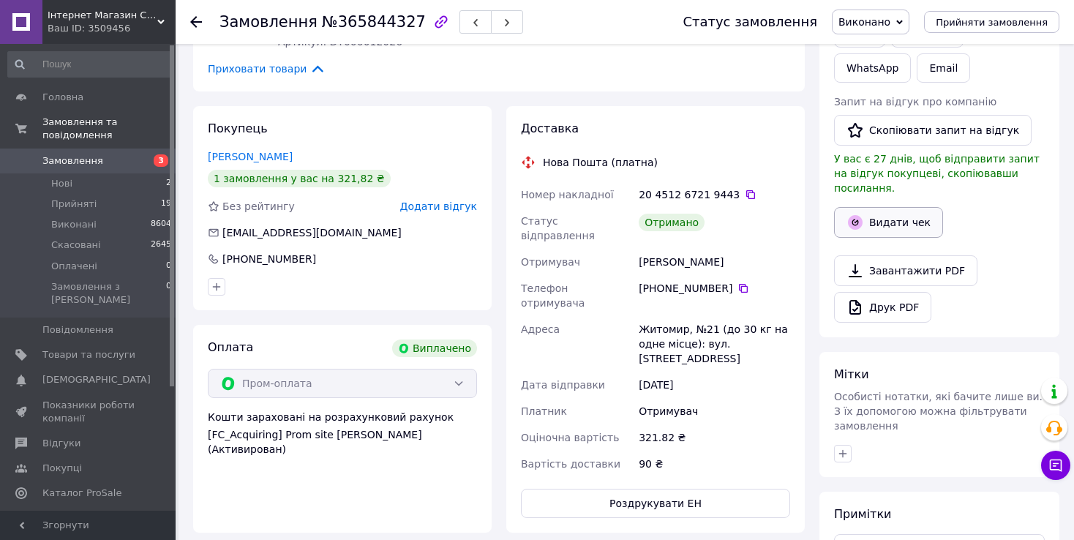
click at [886, 207] on button "Видати чек" at bounding box center [888, 222] width 109 height 31
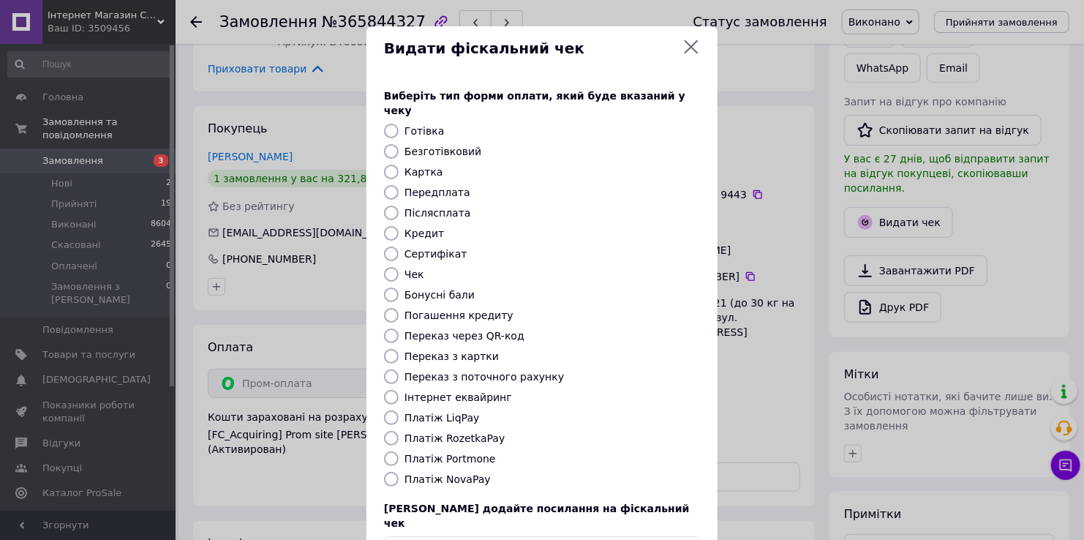
click at [391, 165] on input "Картка" at bounding box center [391, 172] width 15 height 15
radio input "true"
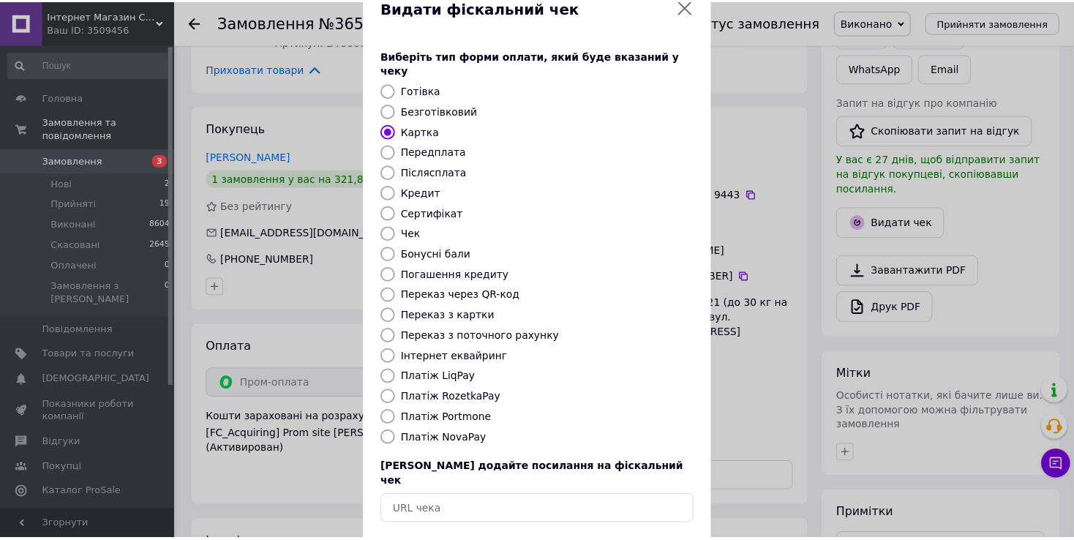
scroll to position [73, 0]
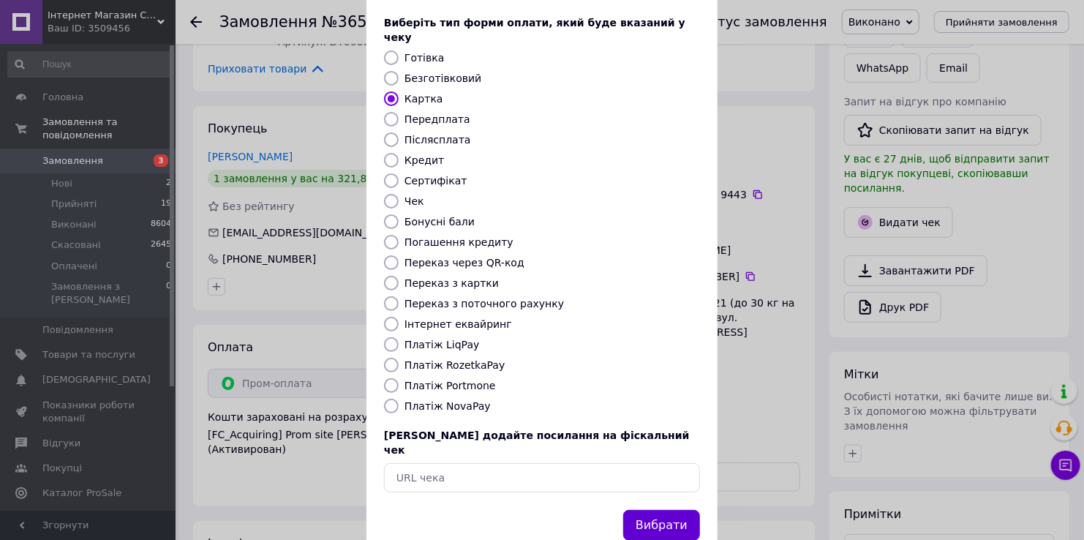
click at [667, 510] on button "Вибрати" at bounding box center [661, 525] width 77 height 31
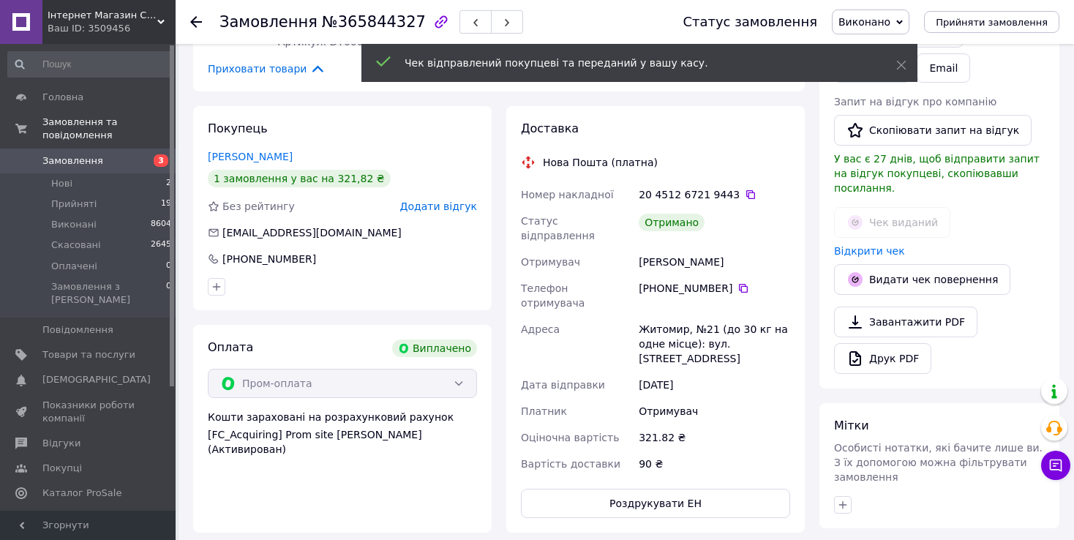
click at [197, 19] on icon at bounding box center [196, 22] width 12 height 12
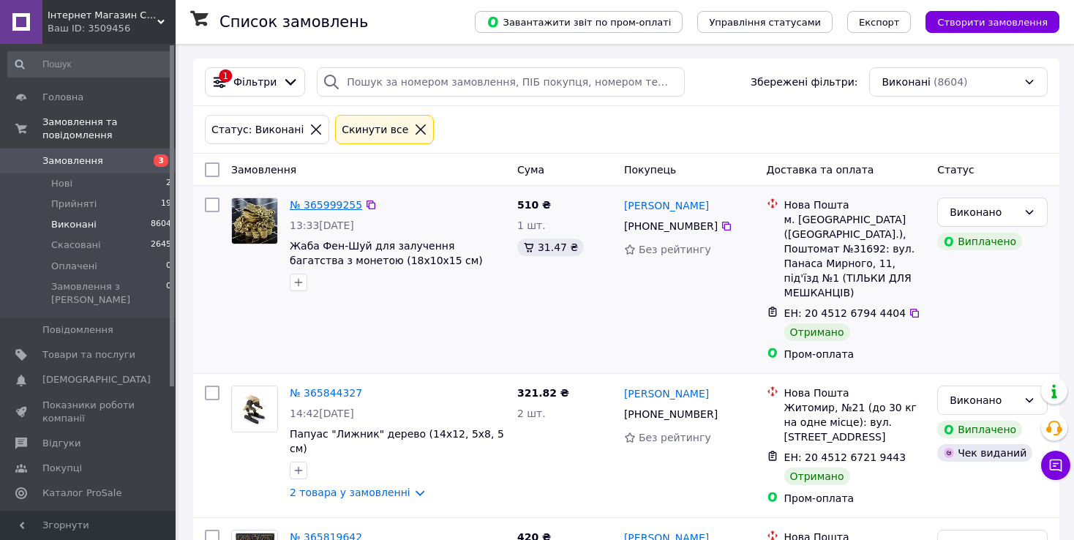
click at [325, 200] on link "№ 365999255" at bounding box center [326, 205] width 72 height 12
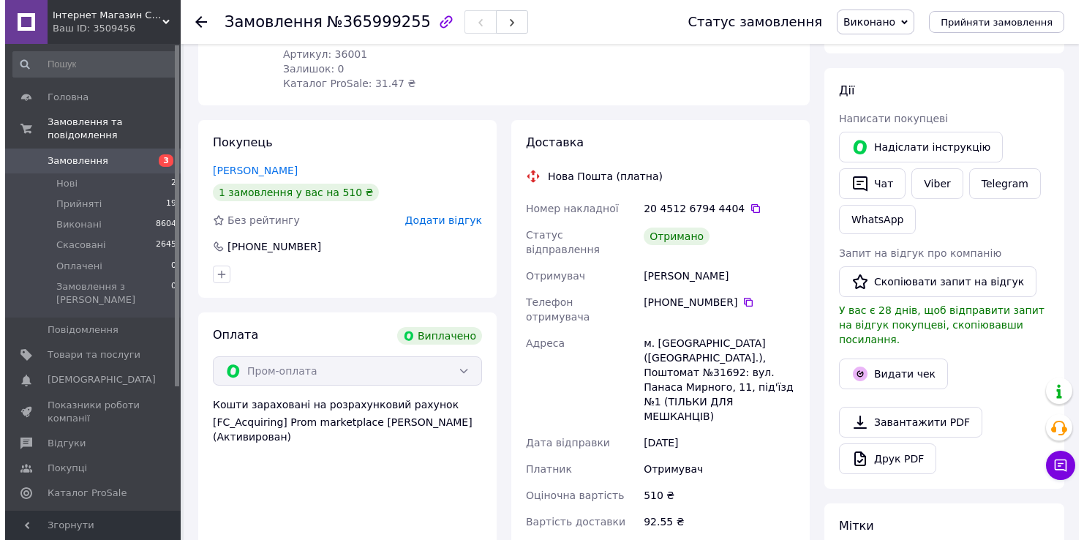
scroll to position [219, 0]
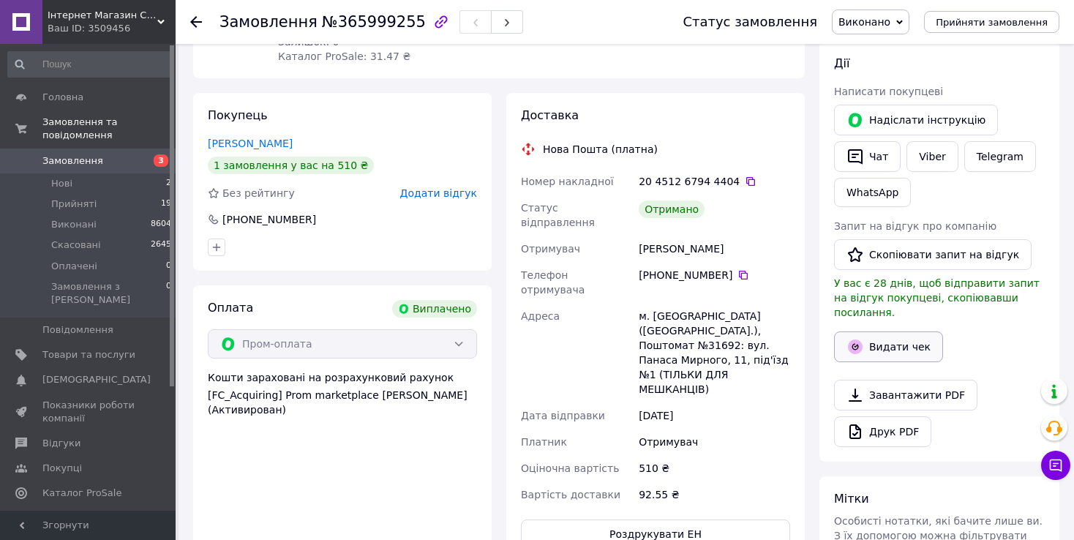
click at [887, 336] on button "Видати чек" at bounding box center [888, 346] width 109 height 31
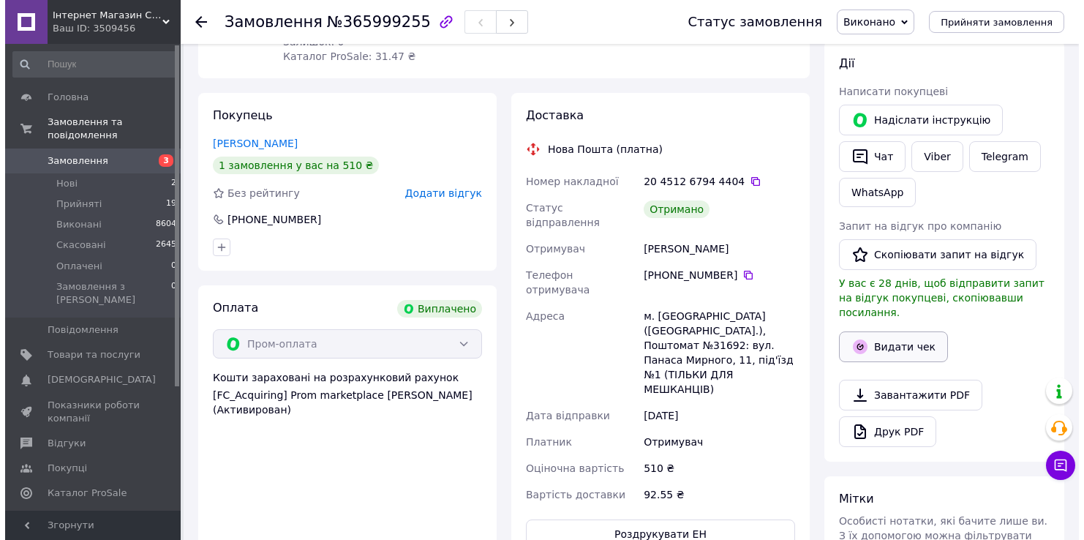
scroll to position [32, 0]
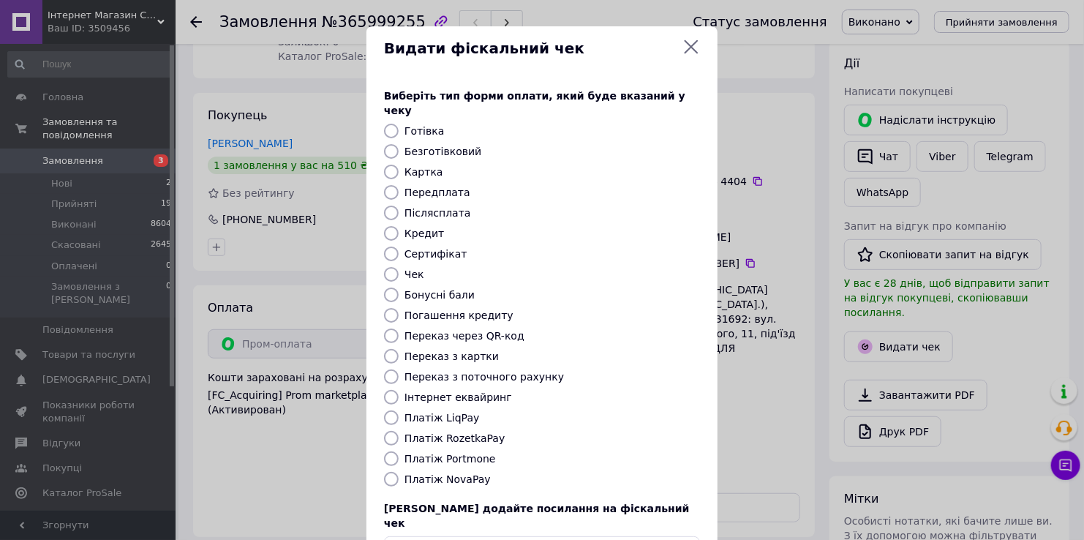
click at [385, 165] on input "Картка" at bounding box center [391, 172] width 15 height 15
radio input "true"
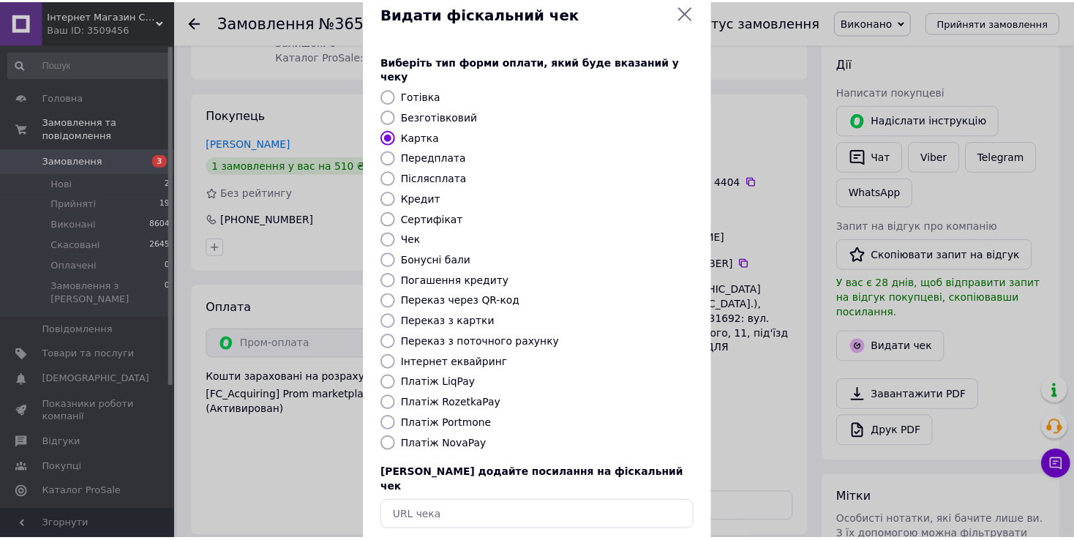
scroll to position [88, 0]
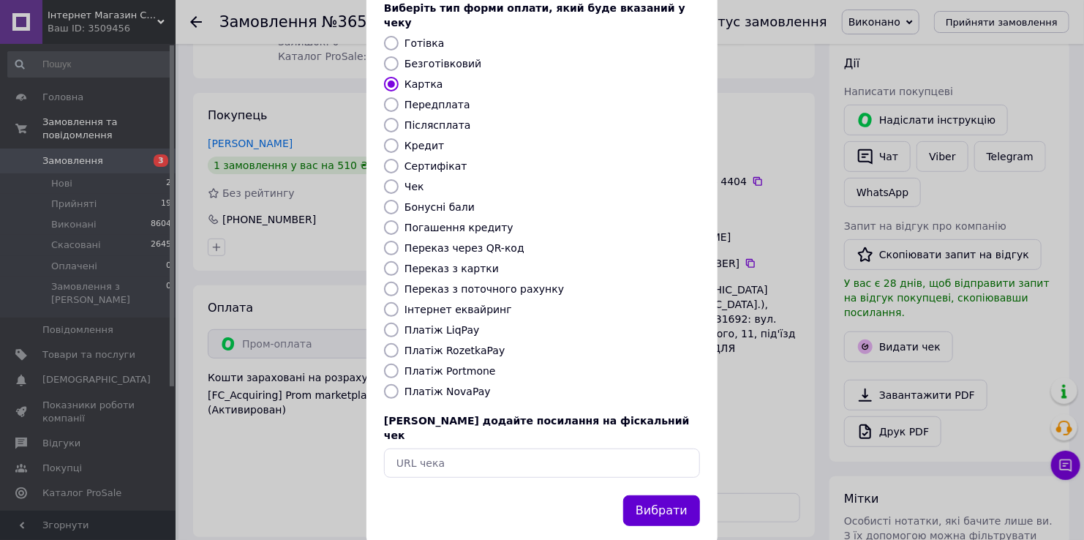
click at [643, 495] on button "Вибрати" at bounding box center [661, 510] width 77 height 31
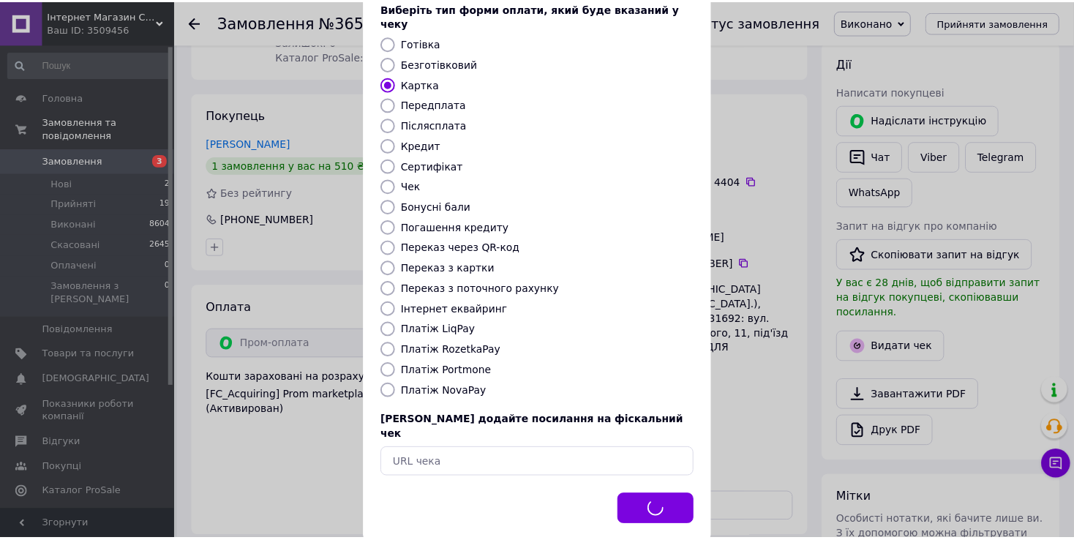
scroll to position [47, 0]
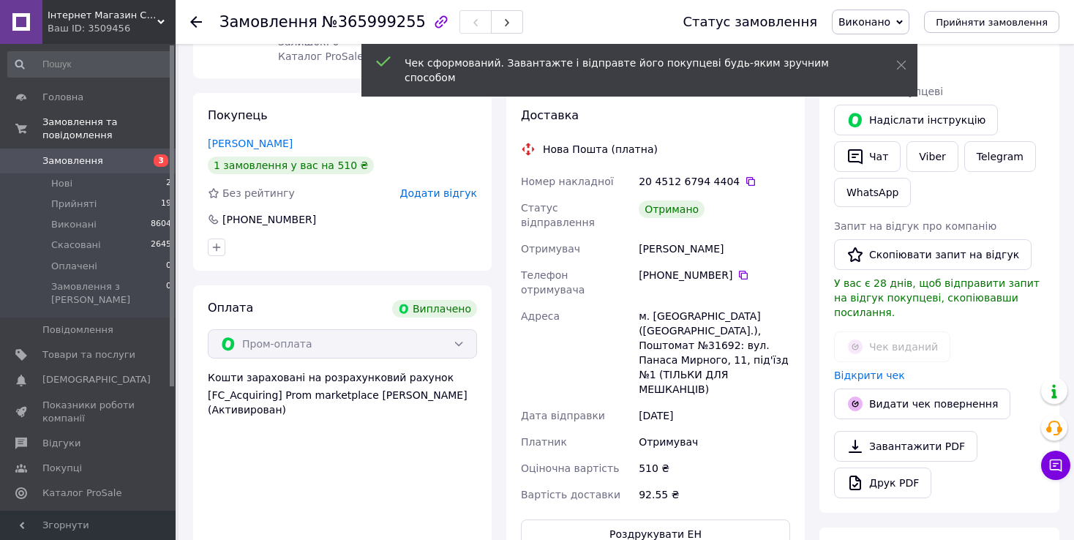
click at [195, 23] on icon at bounding box center [196, 22] width 12 height 12
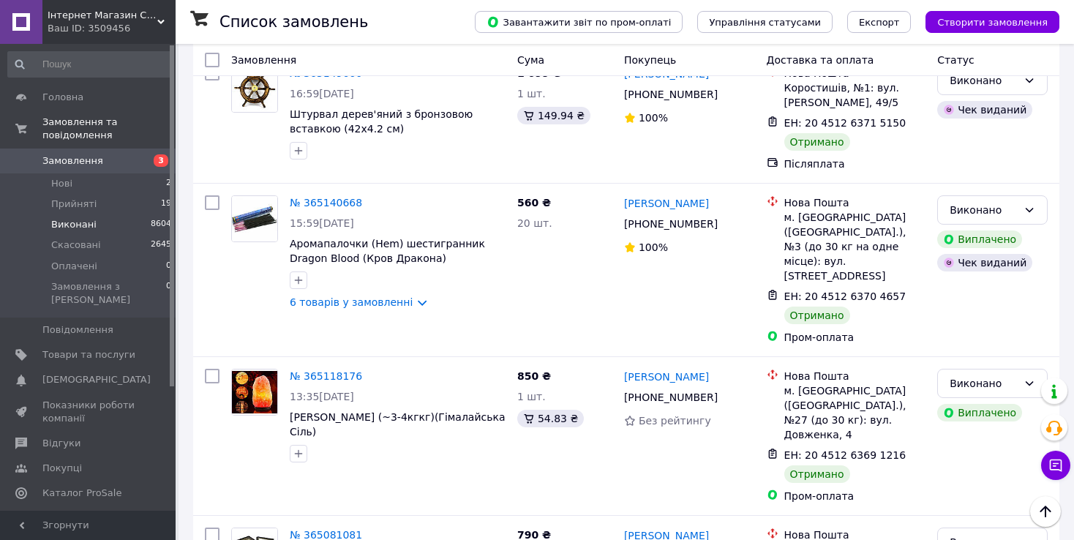
scroll to position [2487, 0]
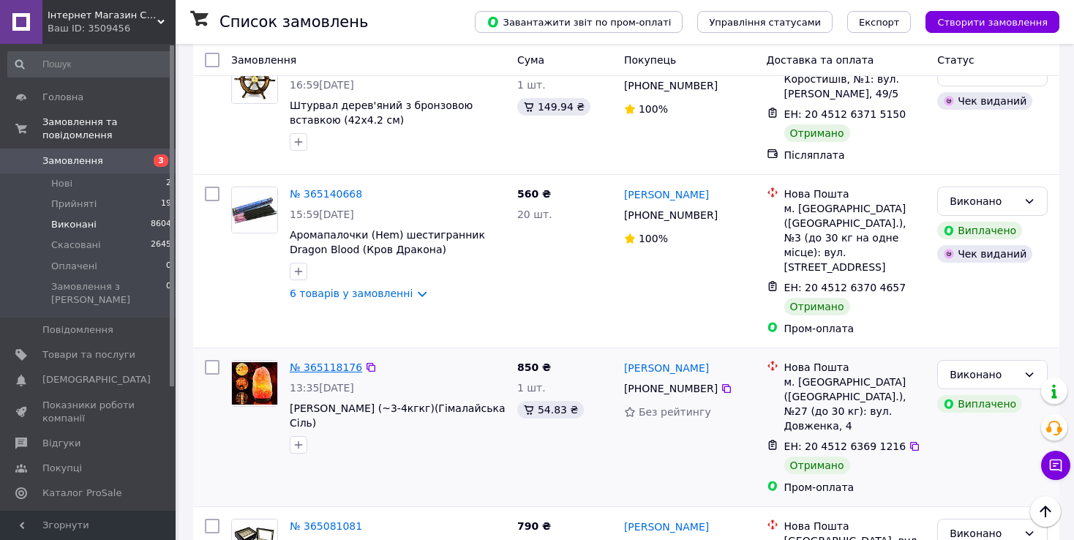
click at [304, 361] on link "№ 365118176" at bounding box center [326, 367] width 72 height 12
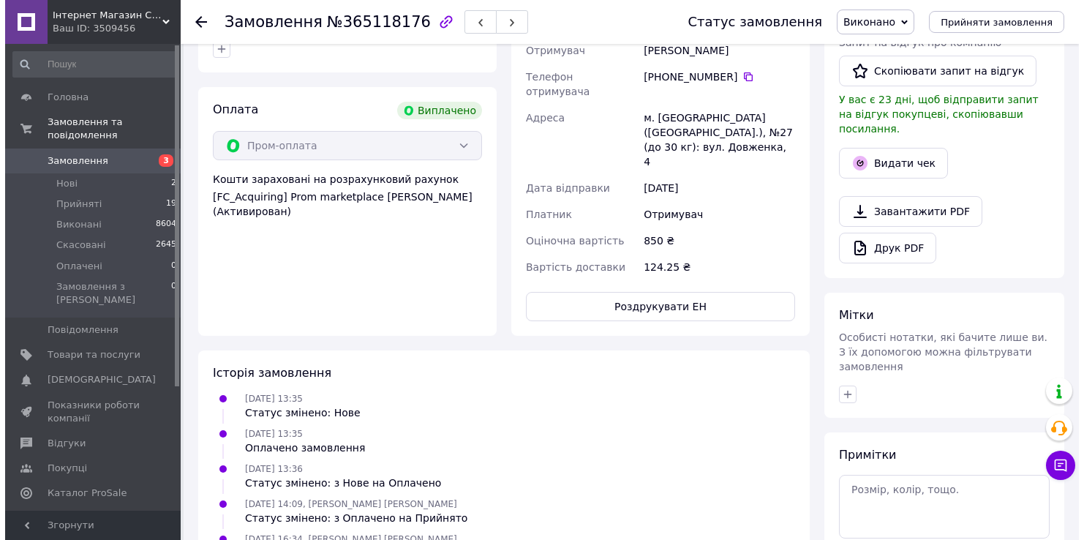
scroll to position [317, 0]
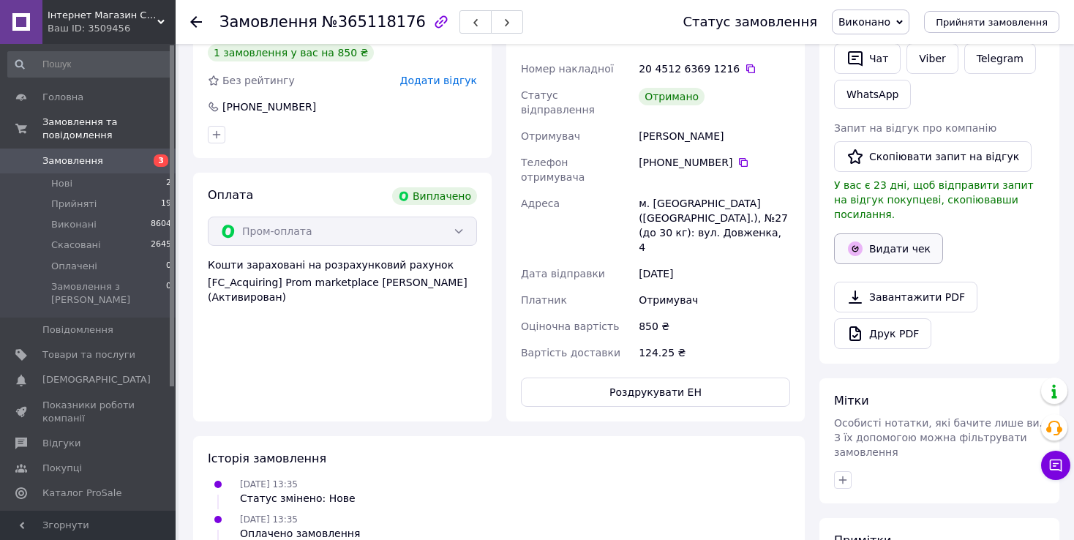
click at [895, 233] on button "Видати чек" at bounding box center [888, 248] width 109 height 31
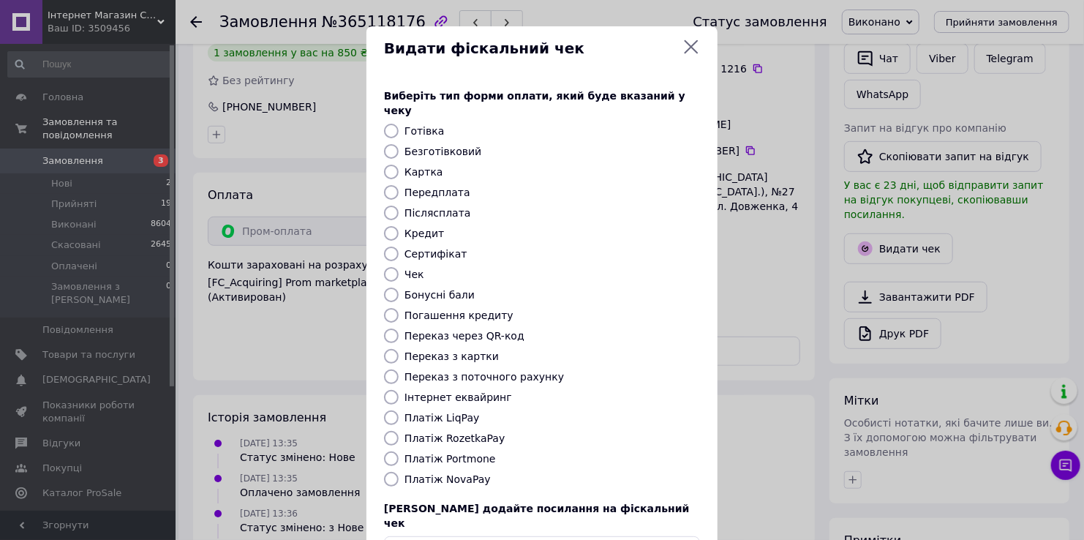
click at [381, 165] on div at bounding box center [391, 172] width 20 height 15
click at [388, 165] on input "Картка" at bounding box center [391, 172] width 15 height 15
radio input "true"
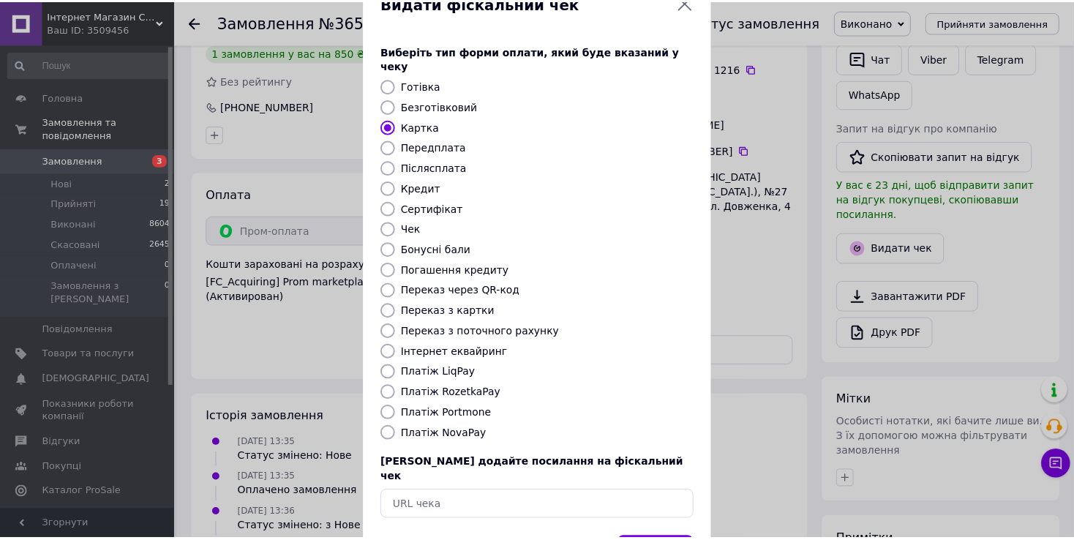
scroll to position [88, 0]
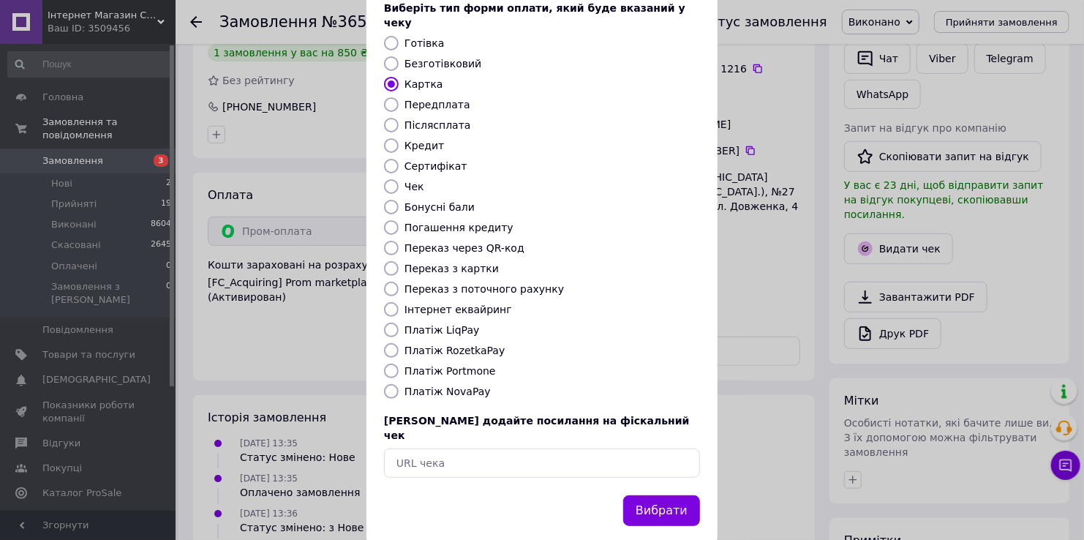
click at [658, 495] on button "Вибрати" at bounding box center [661, 510] width 77 height 31
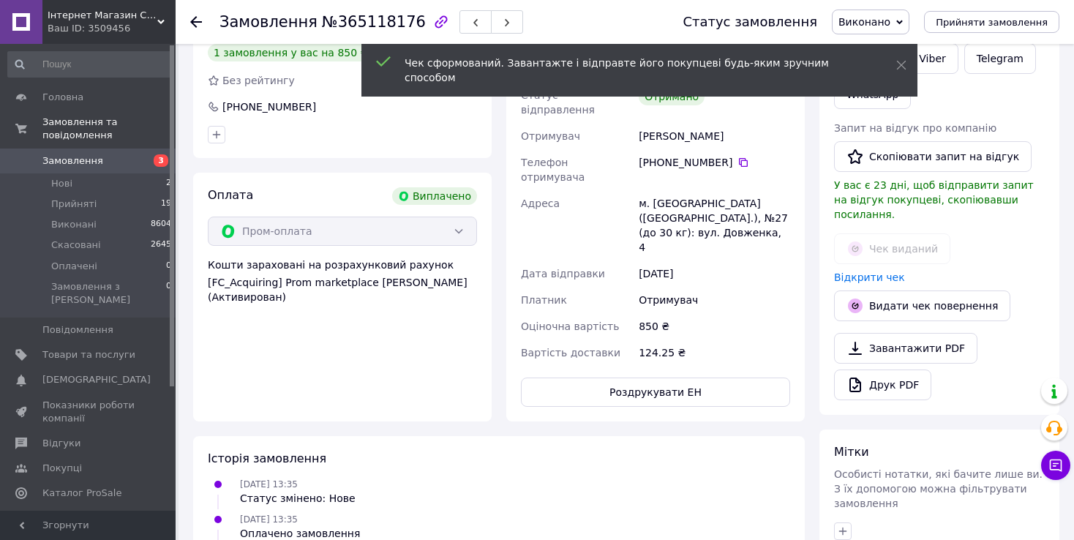
click at [195, 20] on icon at bounding box center [196, 22] width 12 height 12
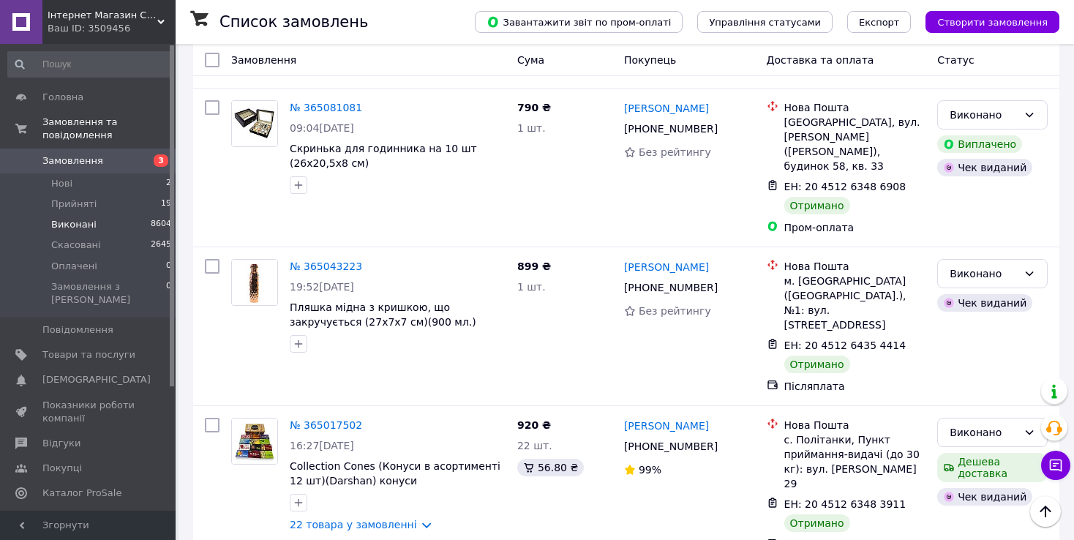
scroll to position [2999, 0]
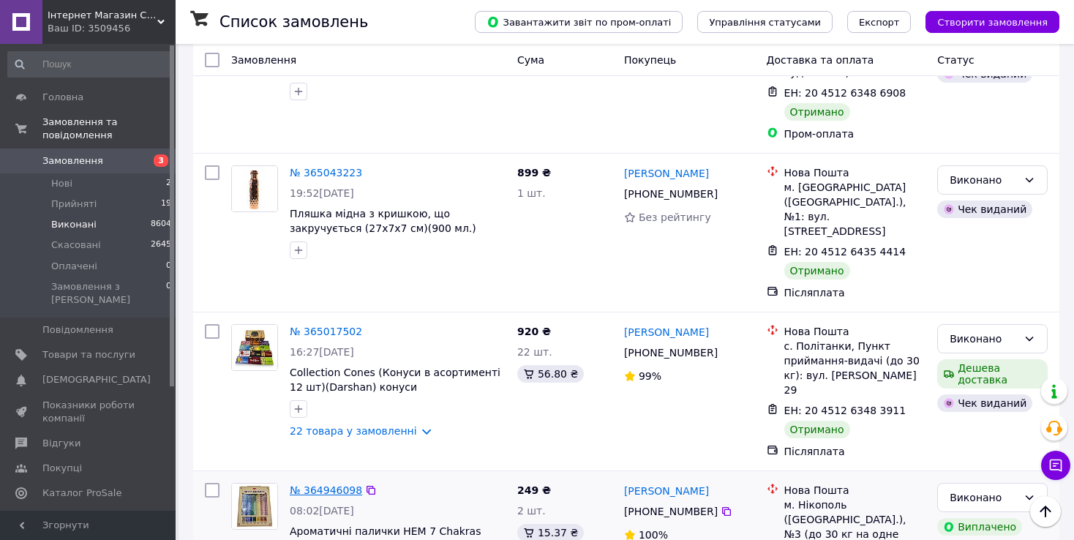
click at [310, 484] on link "№ 364946098" at bounding box center [326, 490] width 72 height 12
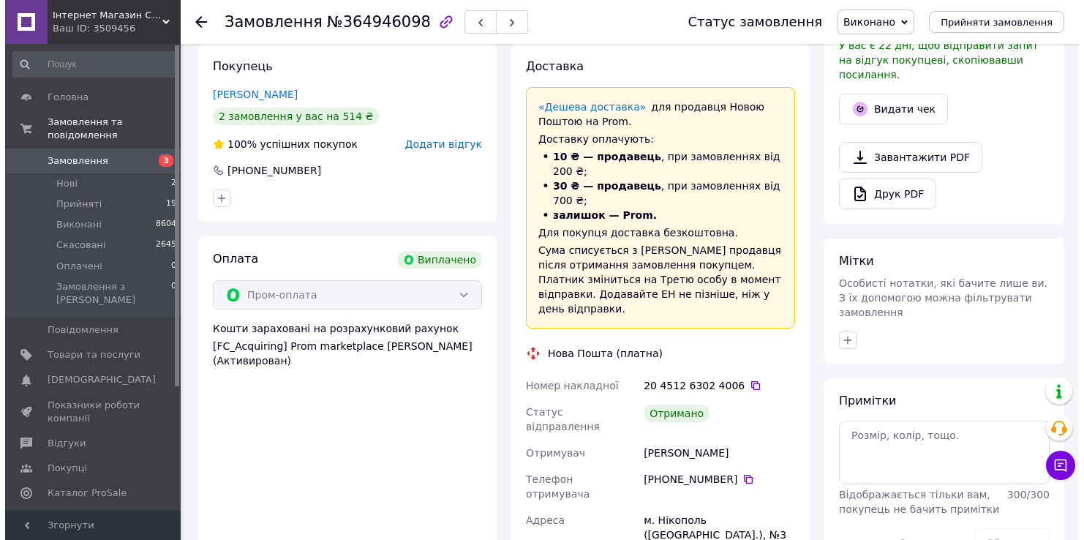
scroll to position [432, 0]
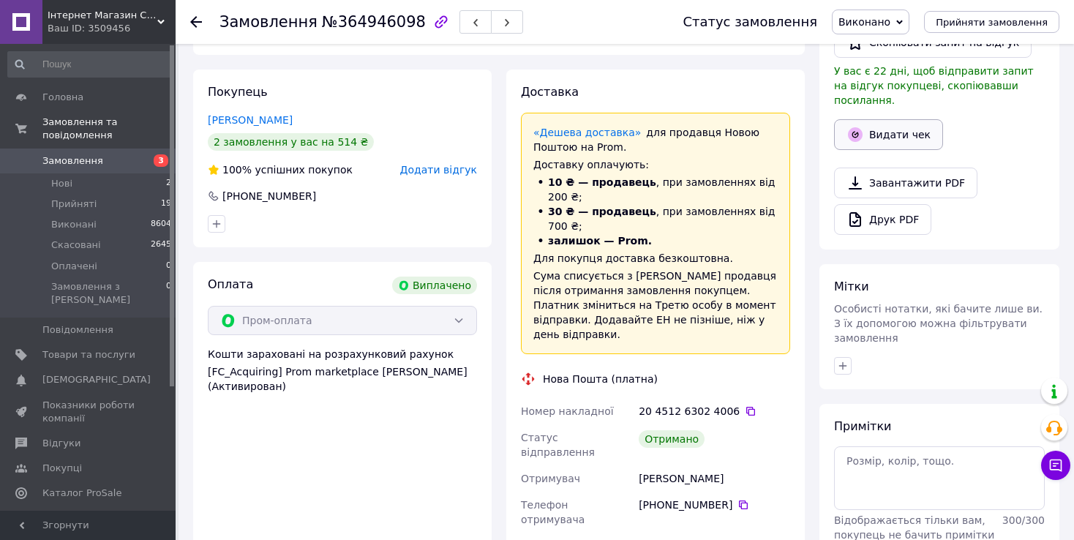
click at [897, 119] on button "Видати чек" at bounding box center [888, 134] width 109 height 31
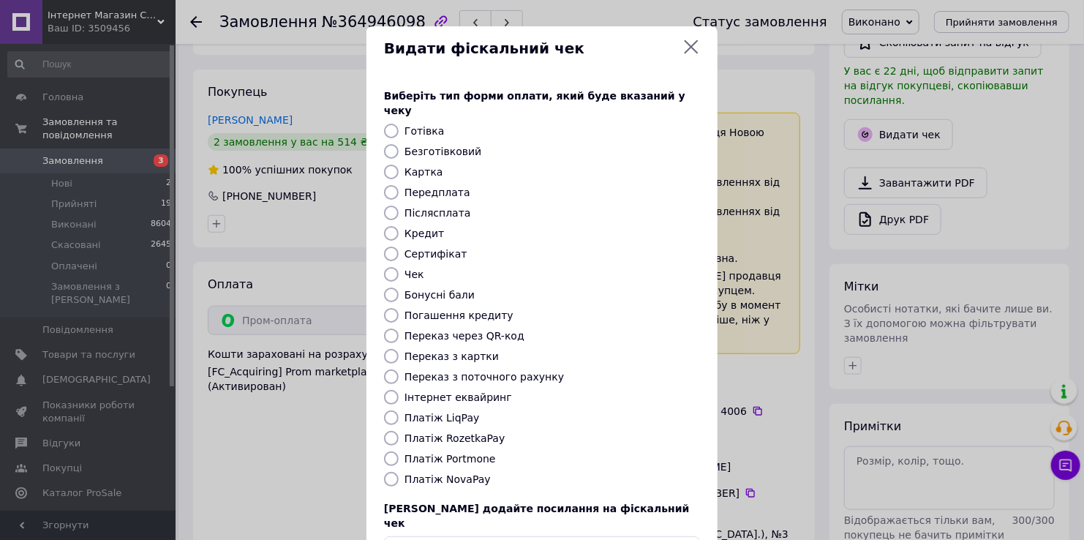
click at [388, 165] on input "Картка" at bounding box center [391, 172] width 15 height 15
radio input "true"
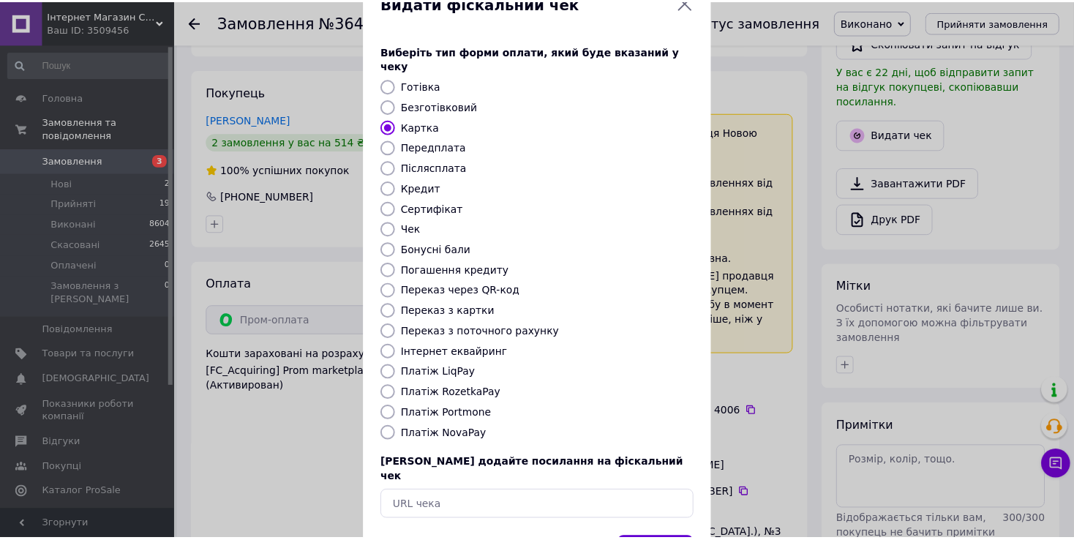
scroll to position [88, 0]
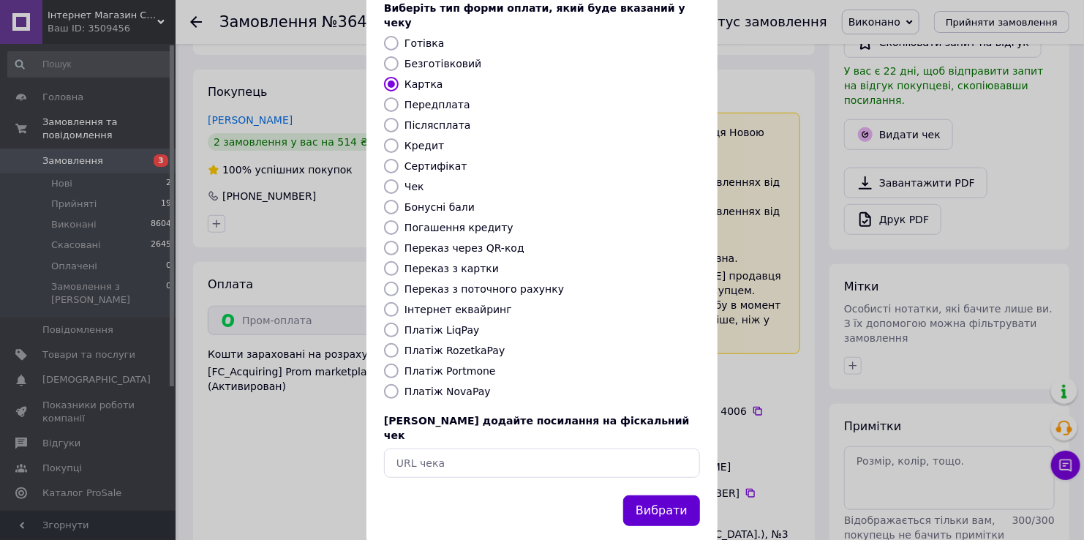
click at [659, 495] on button "Вибрати" at bounding box center [661, 510] width 77 height 31
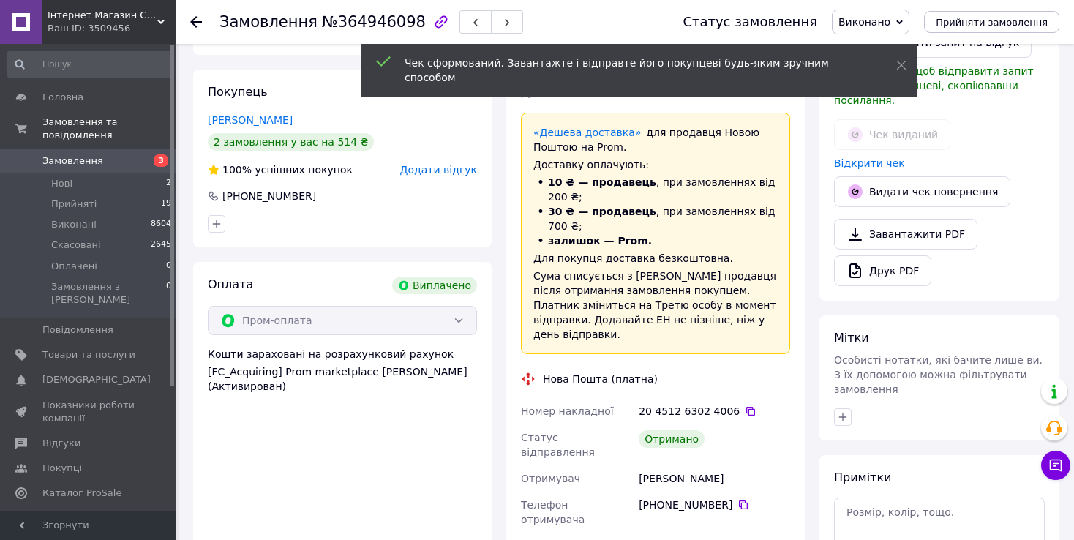
click at [195, 19] on icon at bounding box center [196, 22] width 12 height 12
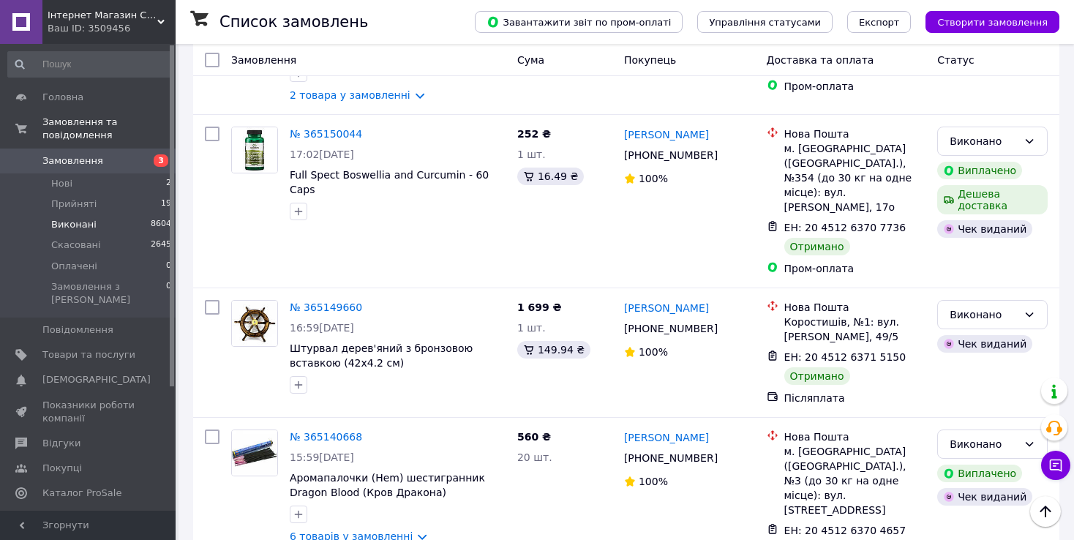
scroll to position [2267, 0]
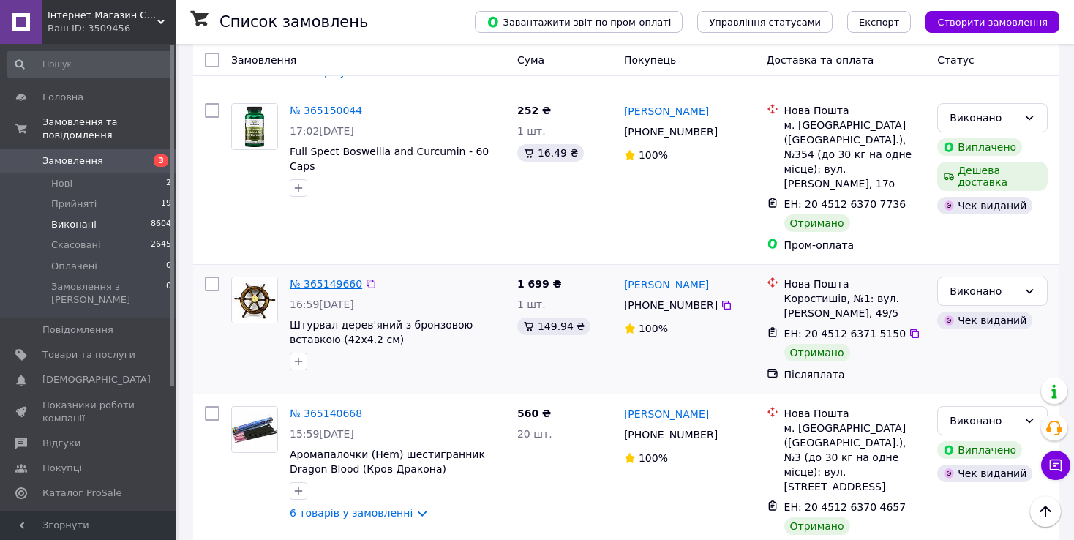
click at [333, 278] on link "№ 365149660" at bounding box center [326, 284] width 72 height 12
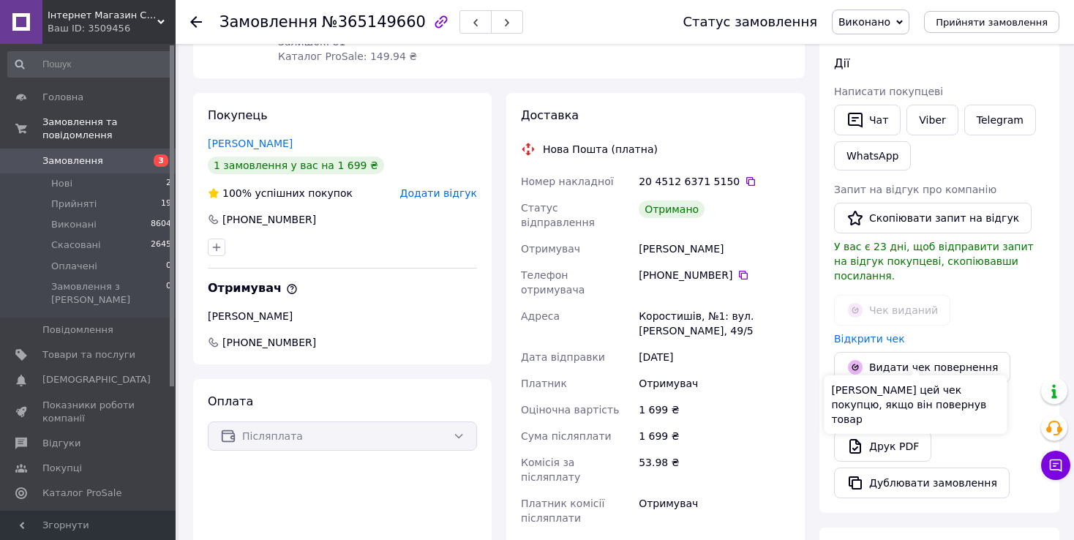
scroll to position [255, 0]
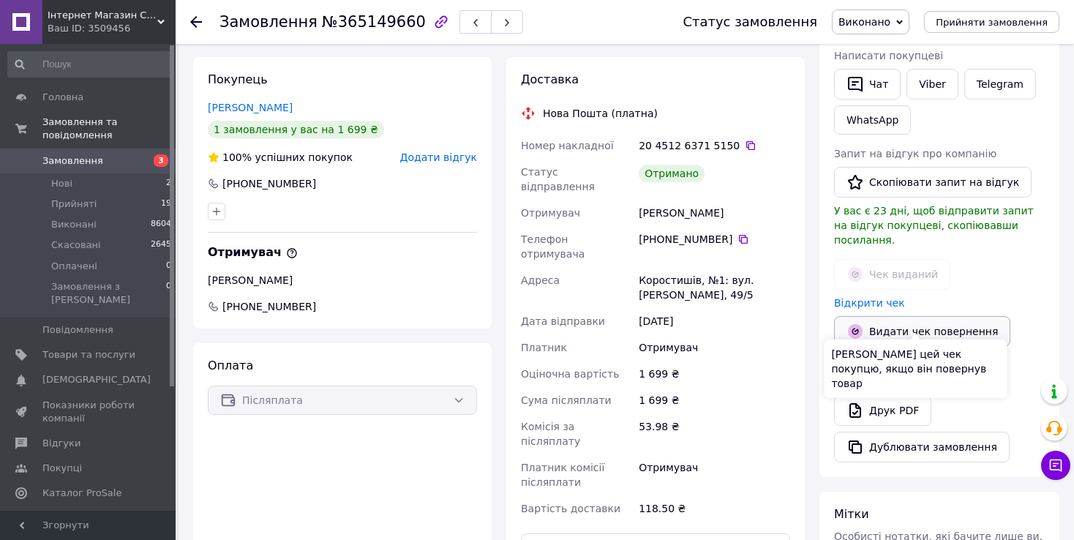
click at [933, 317] on button "Видати чек повернення" at bounding box center [922, 331] width 176 height 31
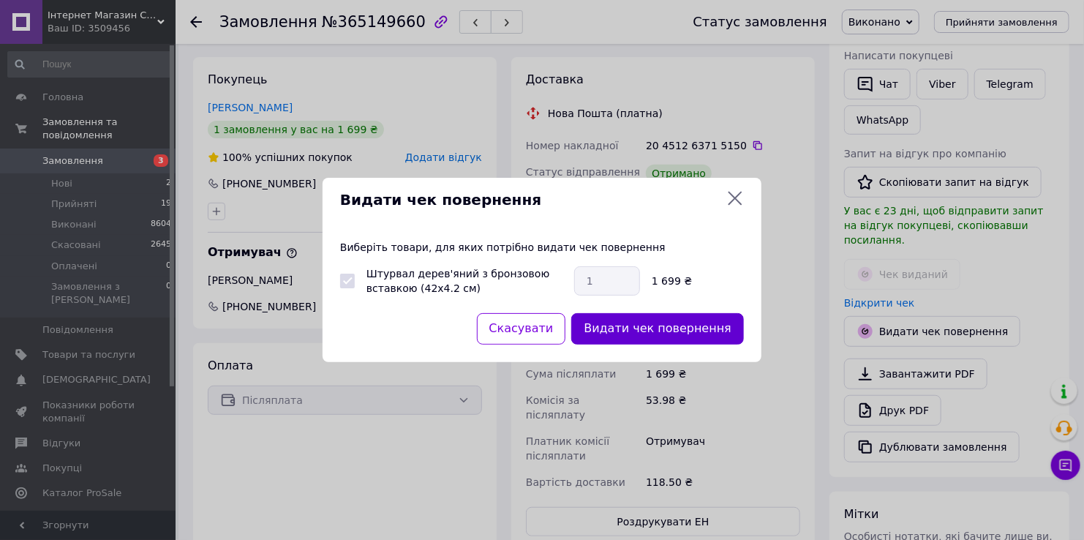
click at [688, 328] on button "Видати чек повернення" at bounding box center [657, 328] width 173 height 31
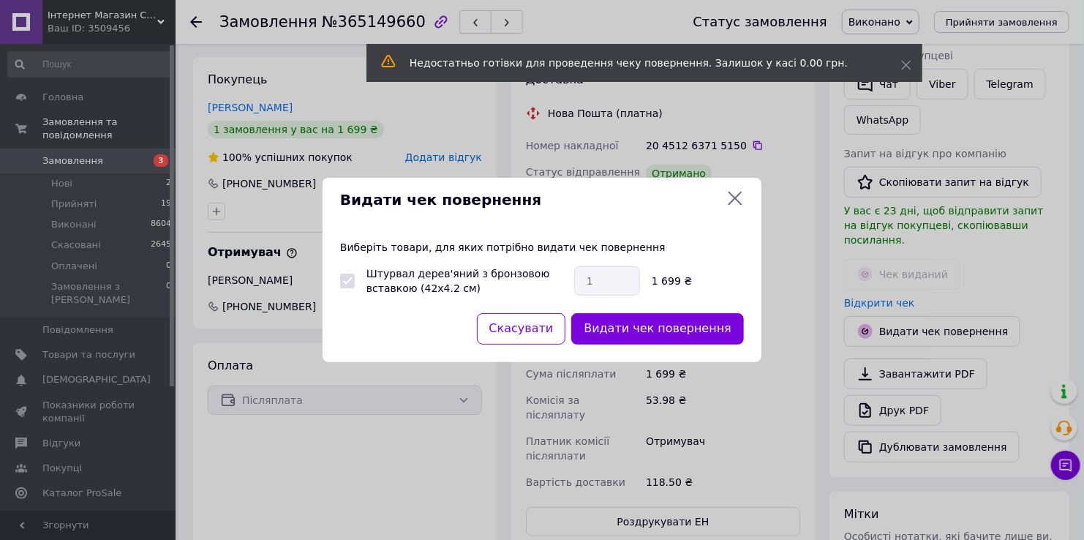
click at [737, 197] on icon at bounding box center [736, 199] width 14 height 14
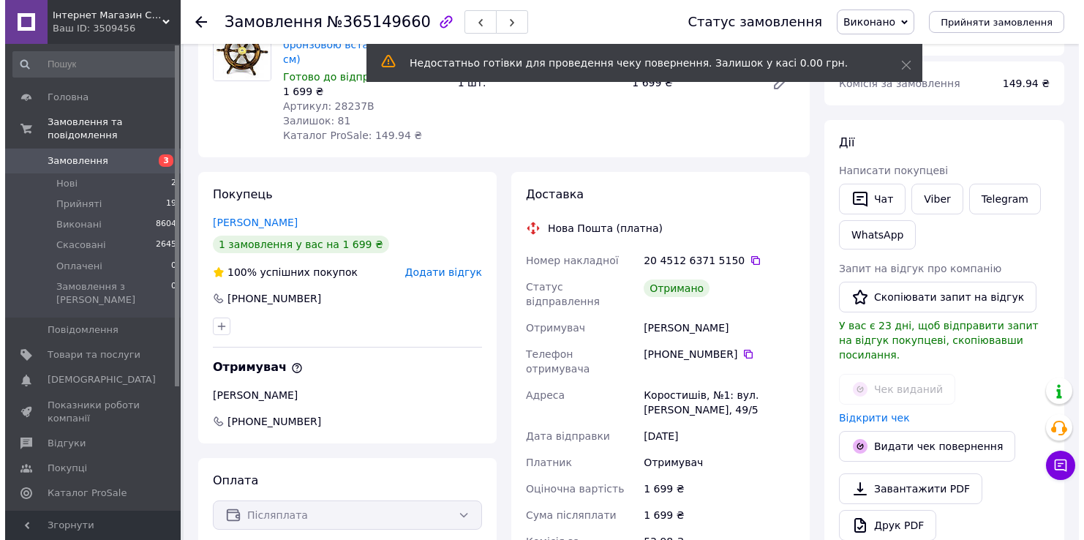
scroll to position [109, 0]
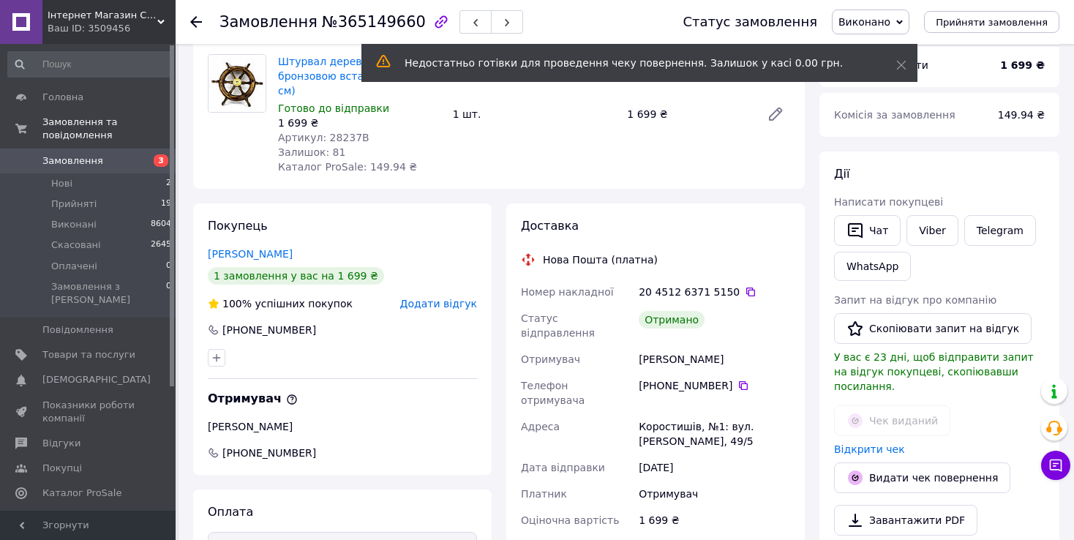
click at [903, 23] on icon at bounding box center [899, 22] width 7 height 7
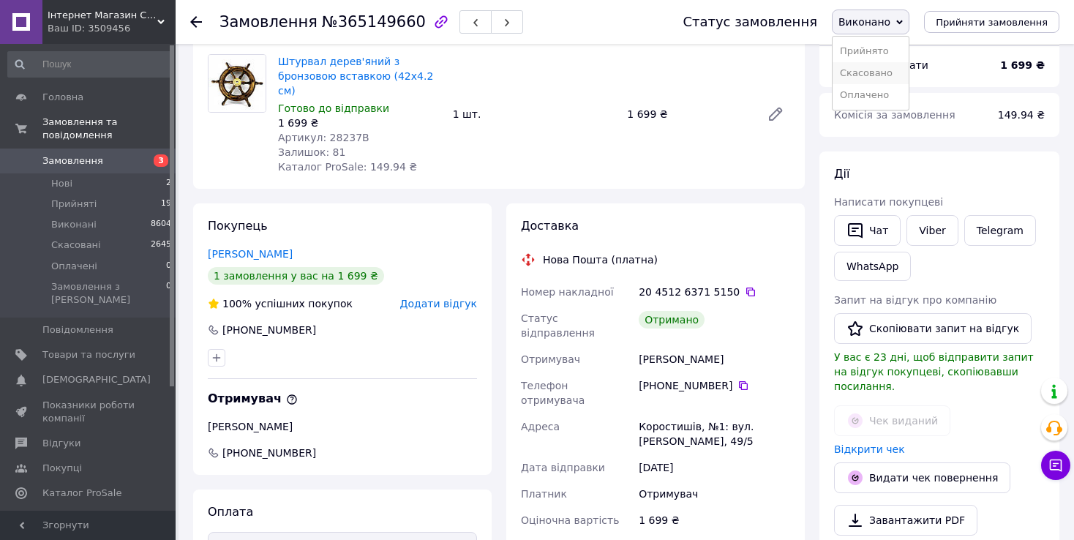
click at [897, 72] on li "Скасовано" at bounding box center [870, 73] width 76 height 22
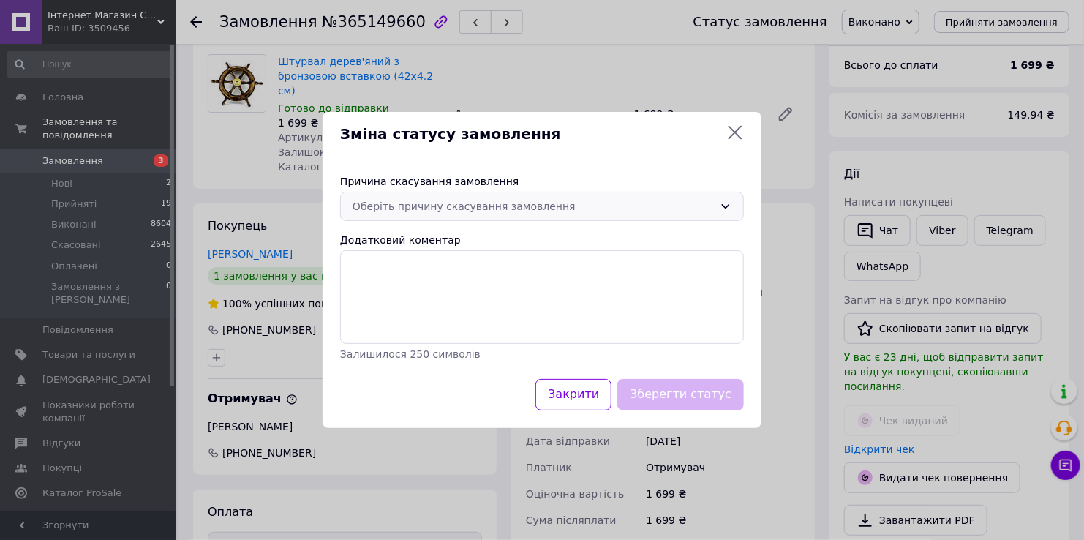
click at [528, 208] on div "Оберіть причину скасування замовлення" at bounding box center [533, 206] width 361 height 16
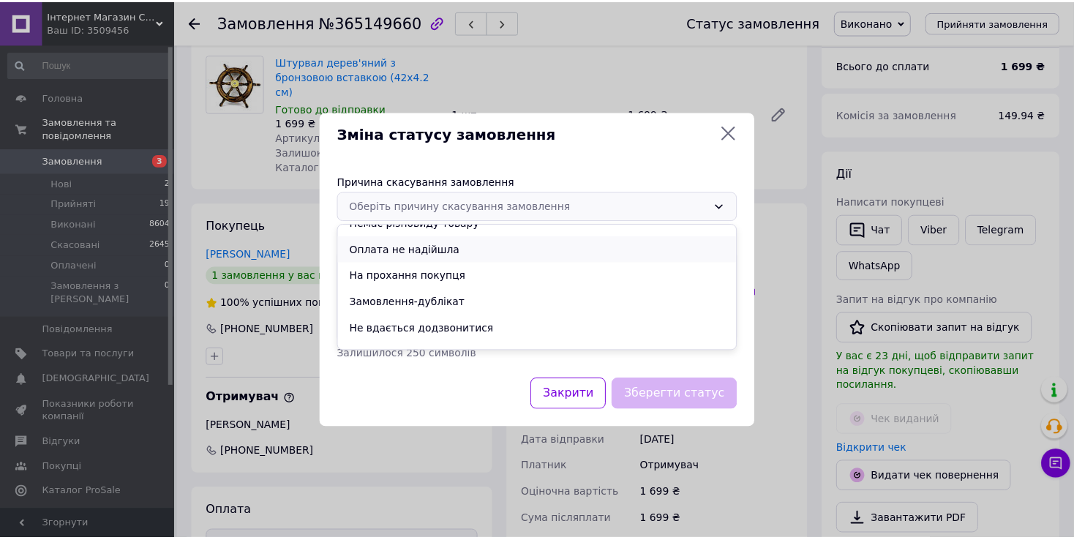
scroll to position [59, 0]
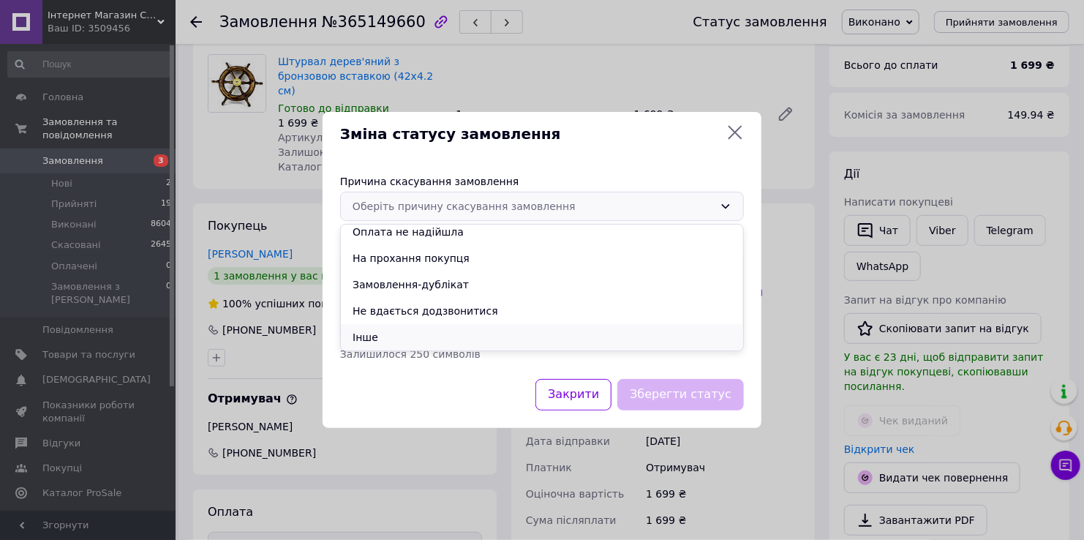
click at [447, 342] on li "Інше" at bounding box center [542, 337] width 402 height 26
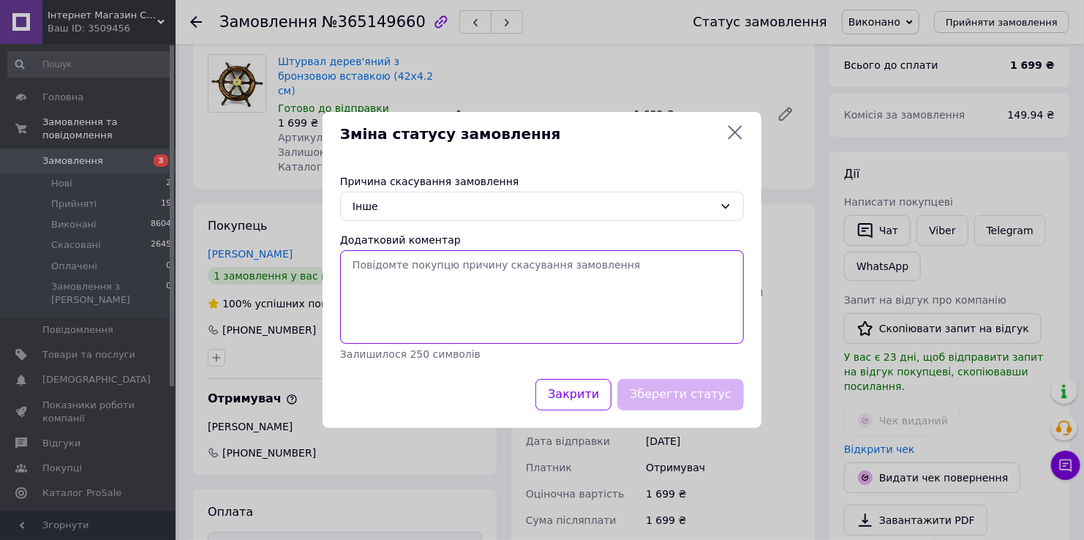
click at [411, 308] on textarea "Додатковий коментар" at bounding box center [542, 297] width 404 height 94
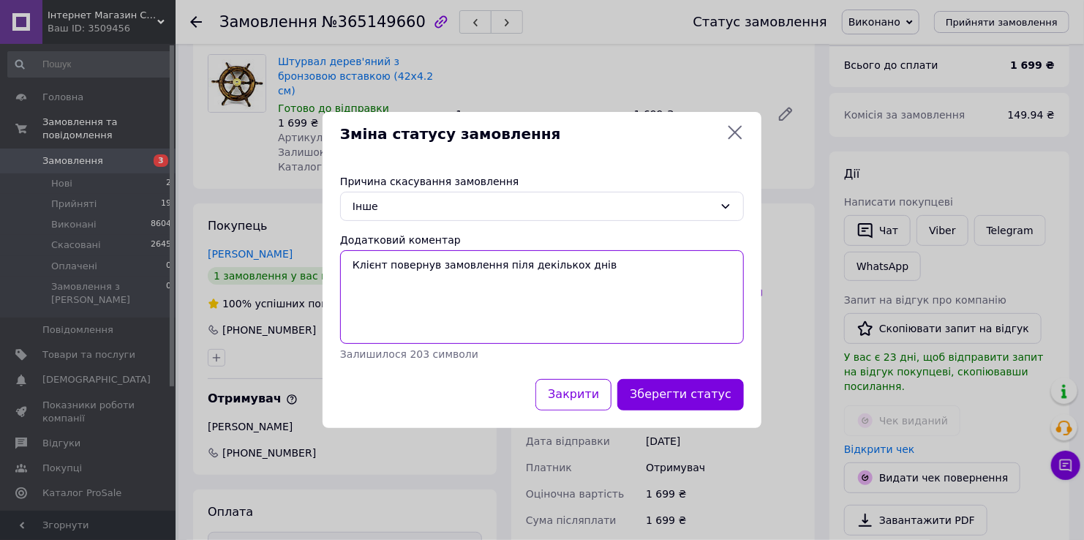
click at [508, 266] on textarea "Клієнт повернув замовлення піля декількох днів" at bounding box center [542, 297] width 404 height 94
click at [563, 264] on textarea "Клієнт повернув замовлення через декількох днів" at bounding box center [542, 297] width 404 height 94
click at [628, 268] on textarea "Клієнт повернув замовлення через декілька днів" at bounding box center [542, 297] width 404 height 94
type textarea "Клієнт повернув замовлення через декілька днів після отримання"
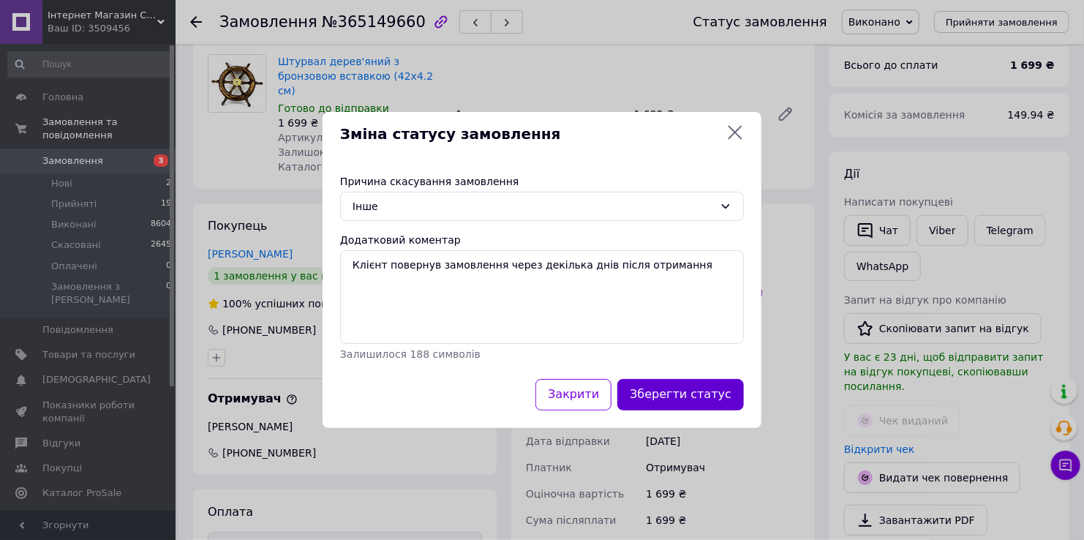
click at [667, 388] on button "Зберегти статус" at bounding box center [680, 394] width 127 height 31
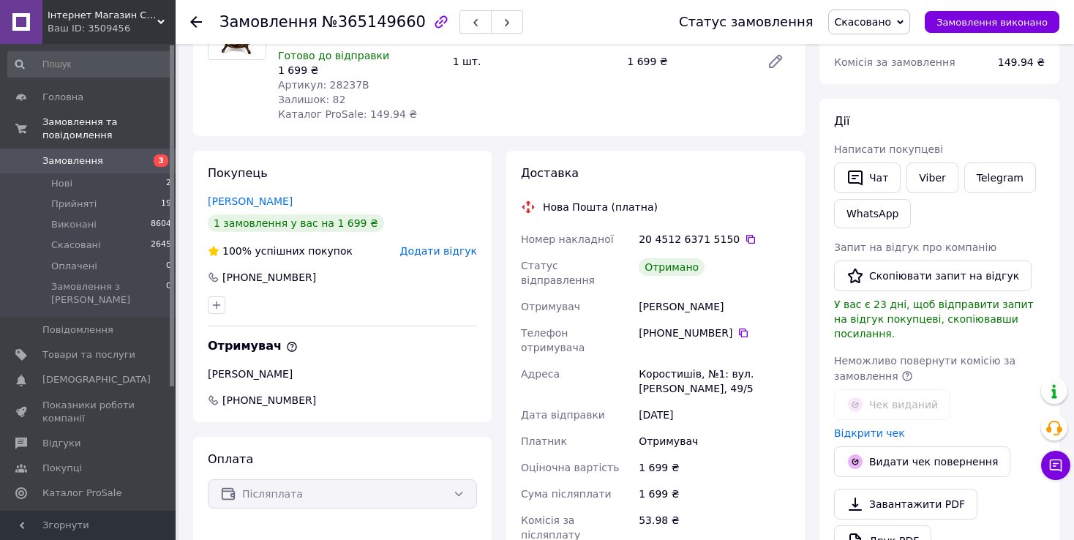
scroll to position [159, 0]
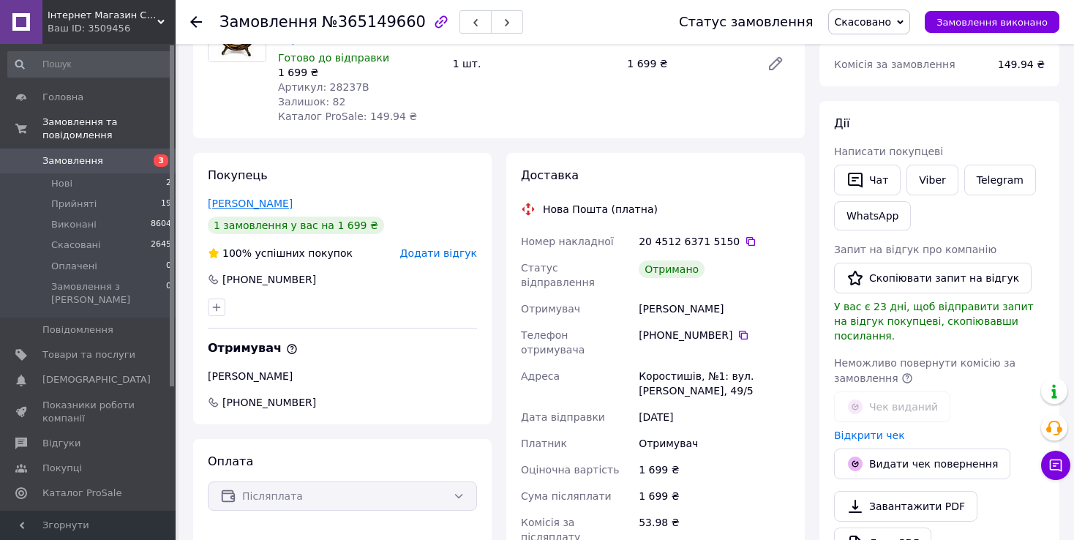
click at [240, 197] on link "[PERSON_NAME]" at bounding box center [250, 203] width 85 height 12
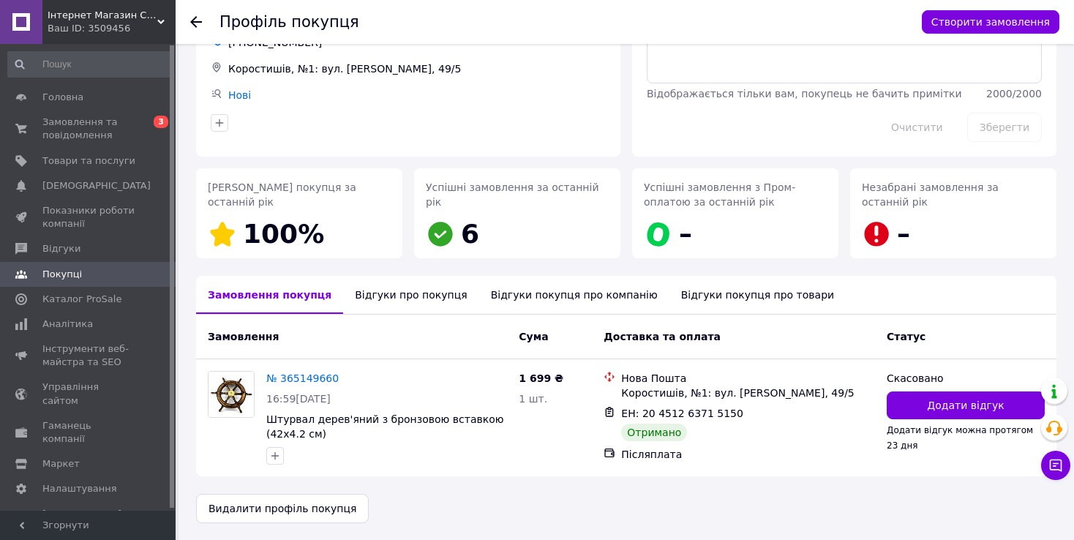
scroll to position [99, 0]
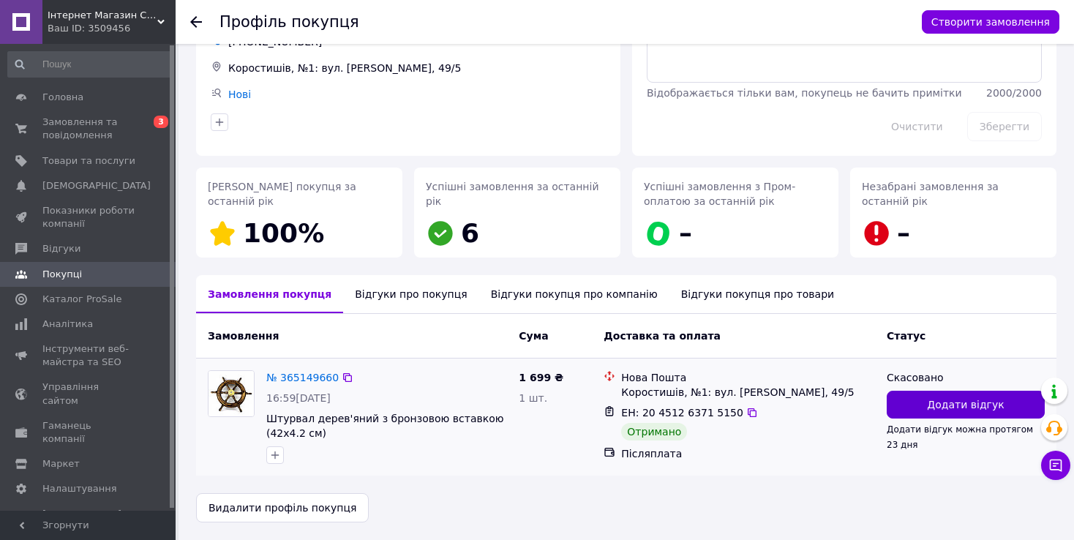
click at [949, 404] on span "Додати відгук" at bounding box center [965, 404] width 77 height 15
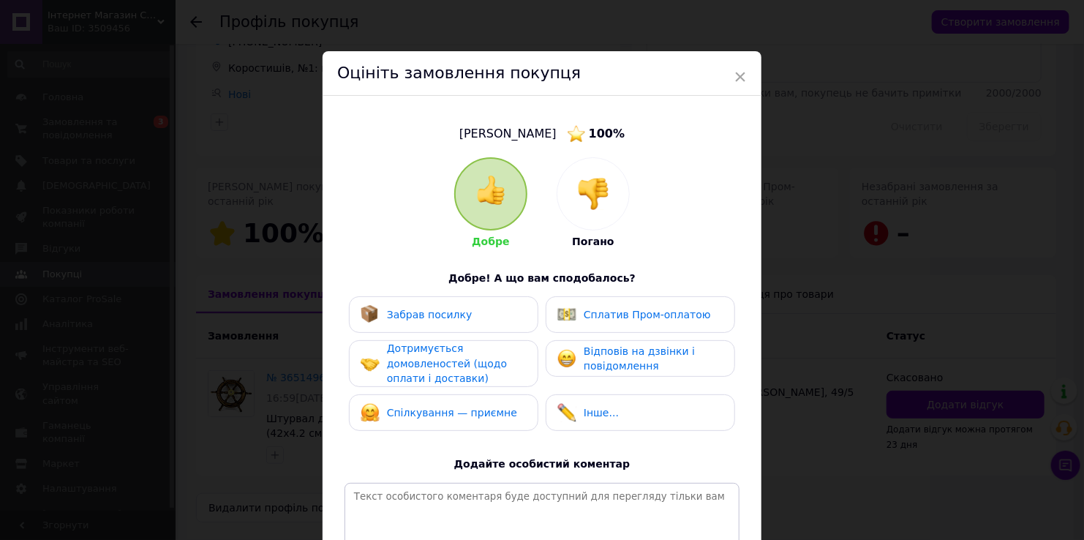
click at [606, 197] on img at bounding box center [593, 194] width 32 height 32
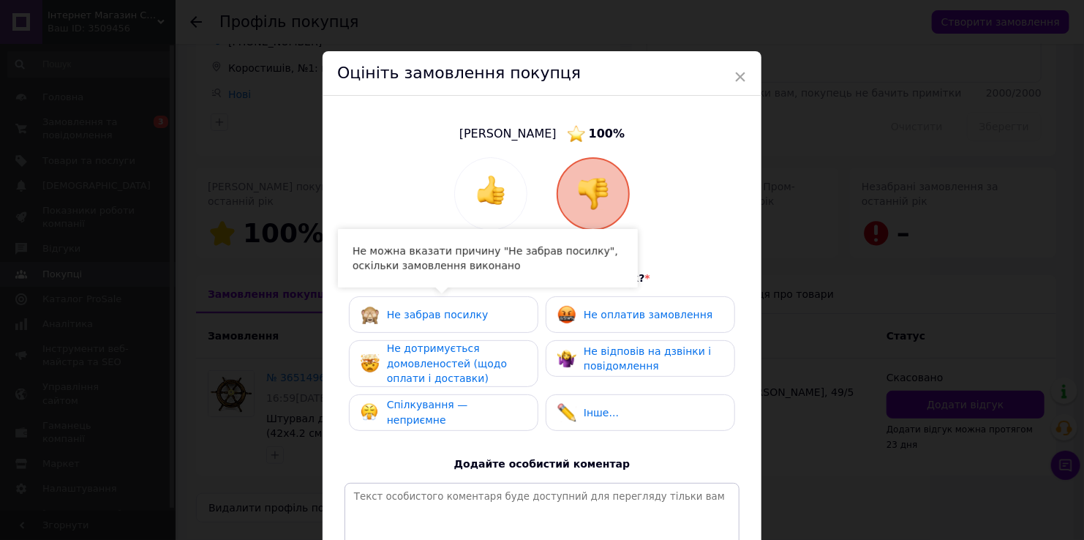
click at [451, 312] on span "Не забрав посилку" at bounding box center [438, 315] width 102 height 12
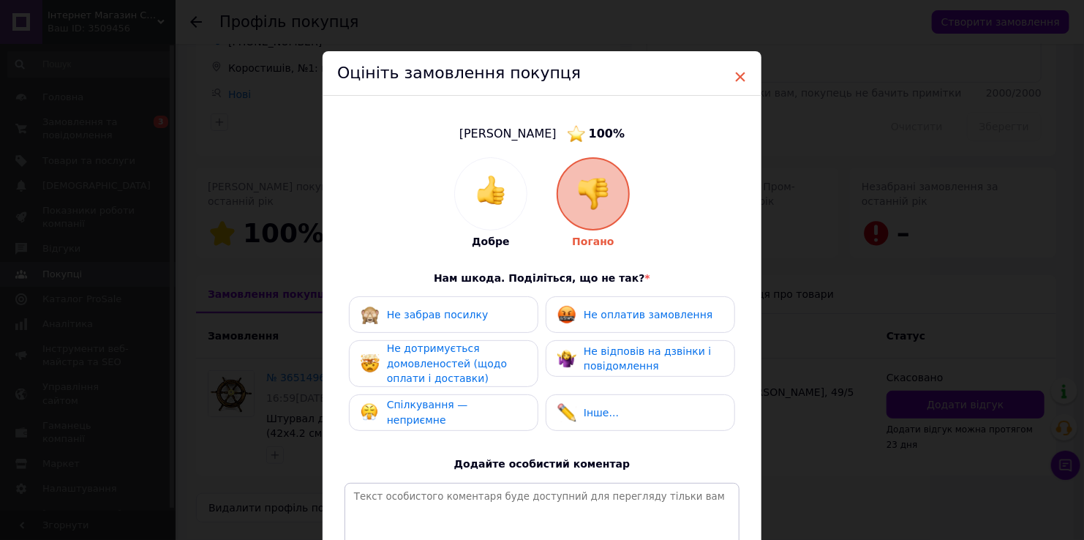
click at [740, 74] on span "×" at bounding box center [740, 76] width 13 height 25
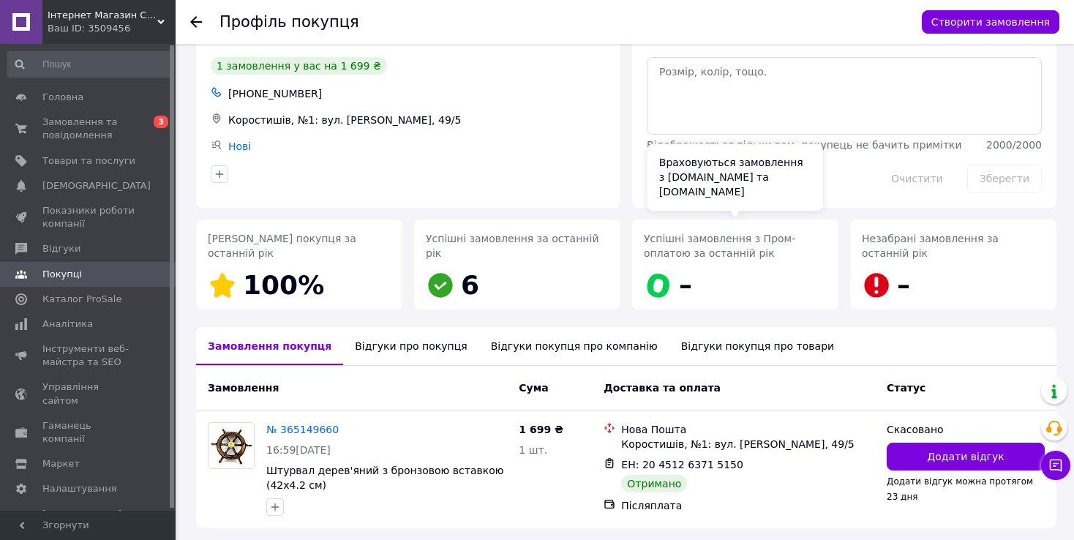
scroll to position [0, 0]
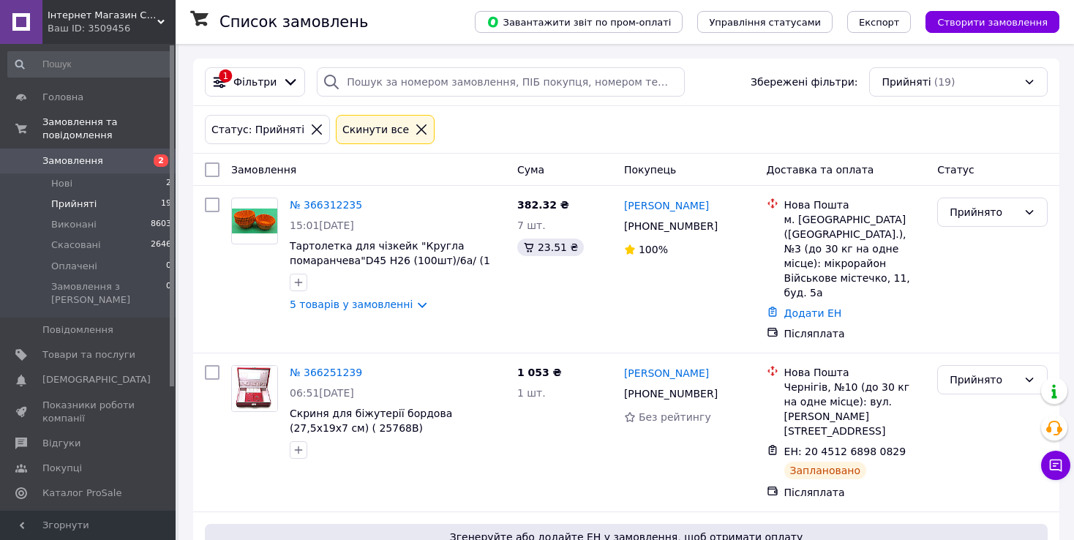
click at [69, 218] on span "Виконані" at bounding box center [73, 224] width 45 height 13
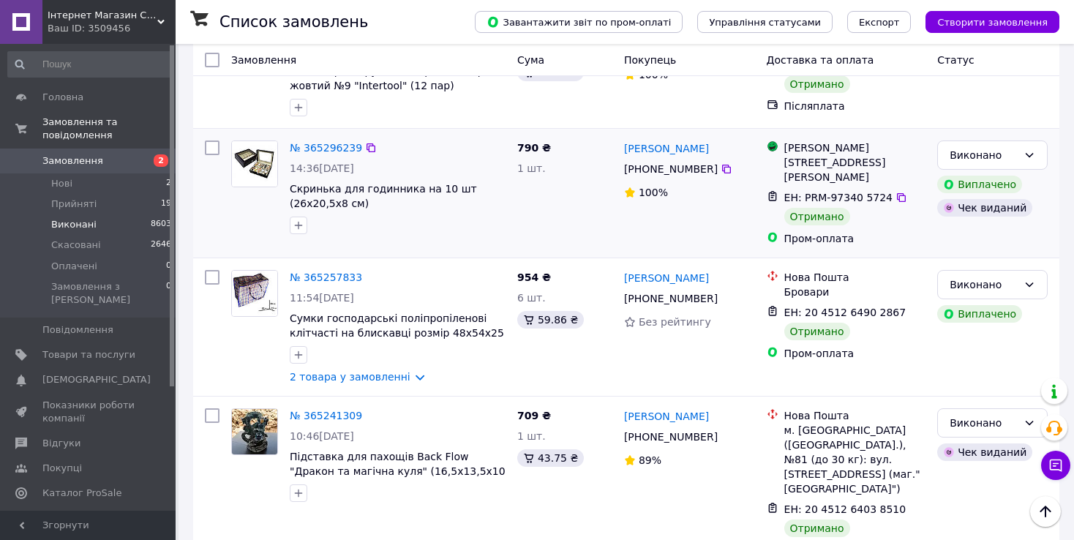
scroll to position [1609, 0]
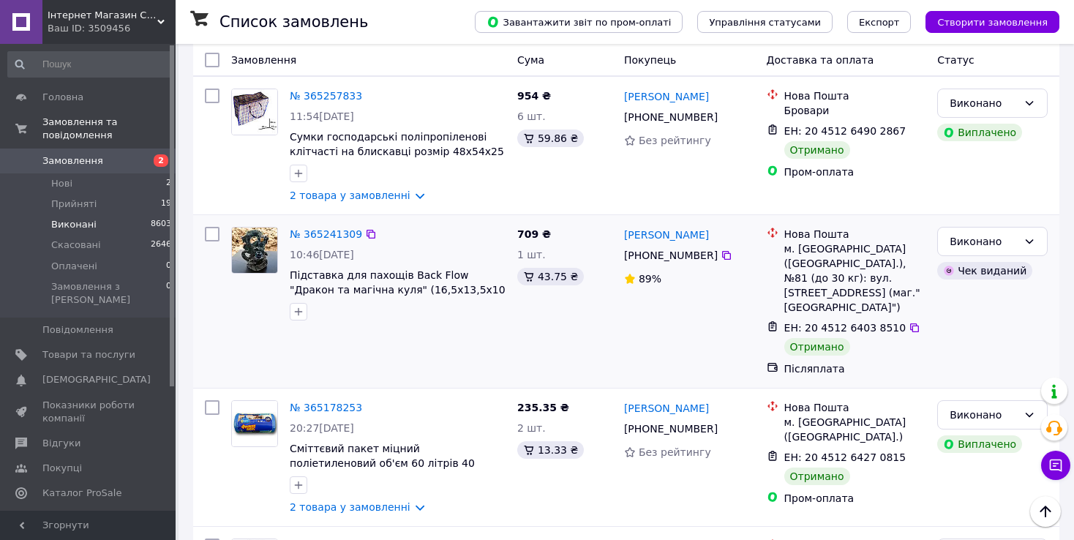
scroll to position [1902, 0]
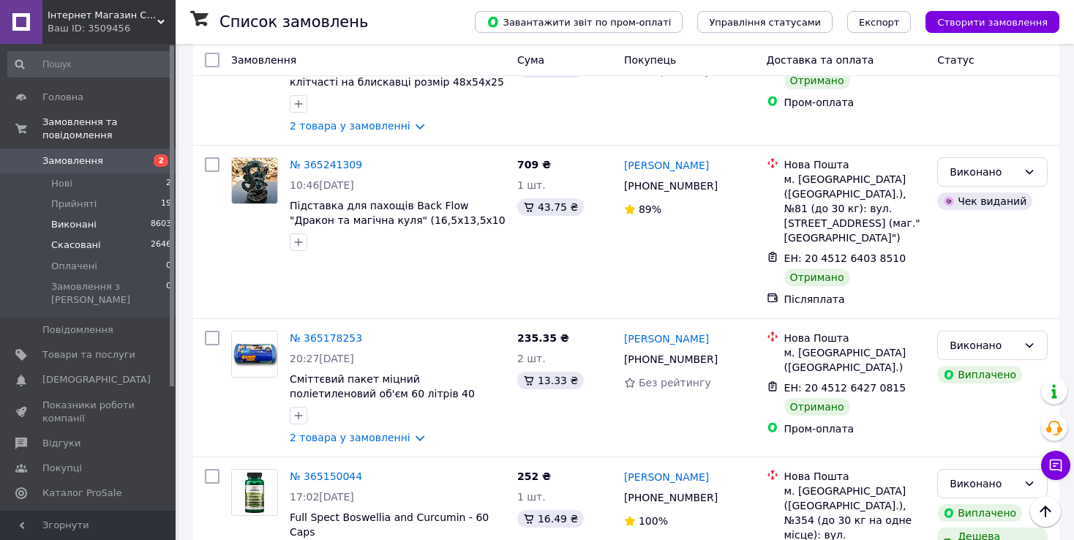
click at [72, 238] on span "Скасовані" at bounding box center [76, 244] width 50 height 13
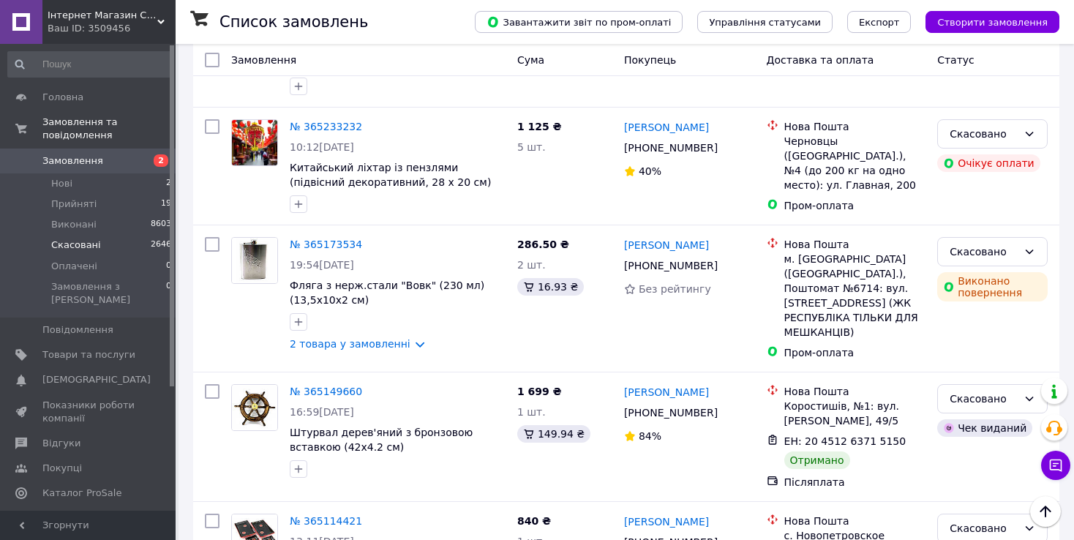
scroll to position [951, 0]
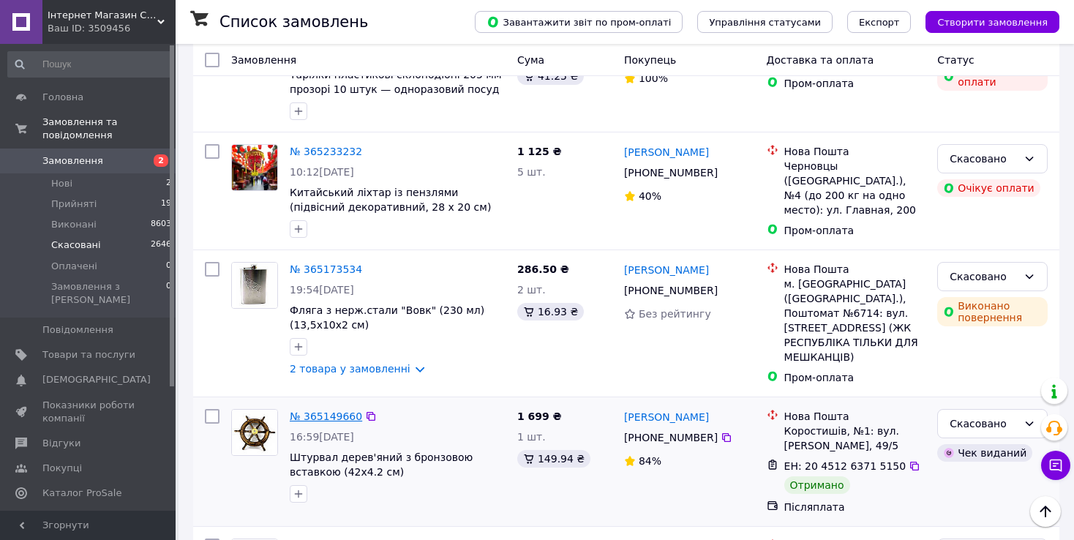
click at [342, 410] on link "№ 365149660" at bounding box center [326, 416] width 72 height 12
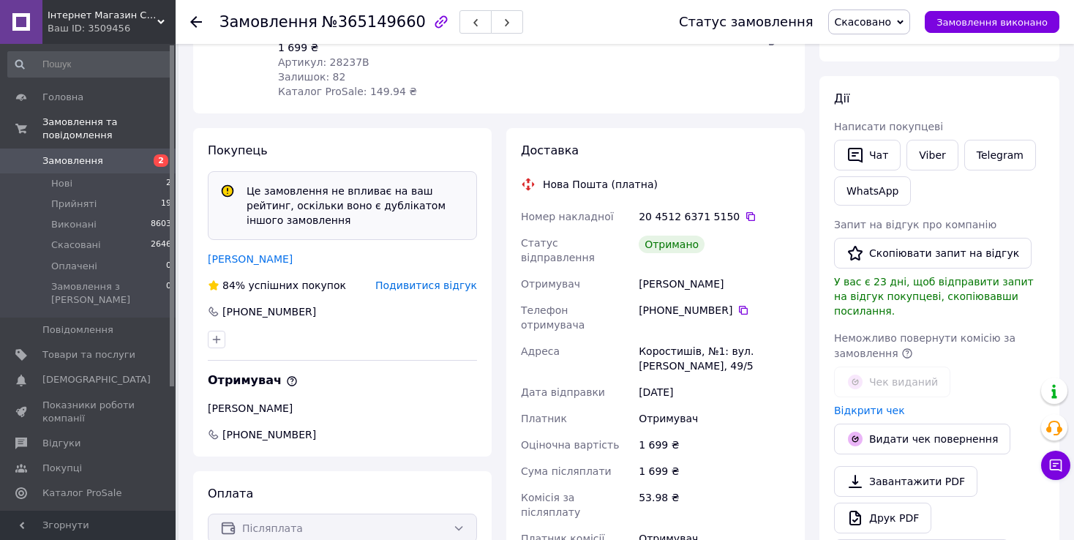
scroll to position [366, 0]
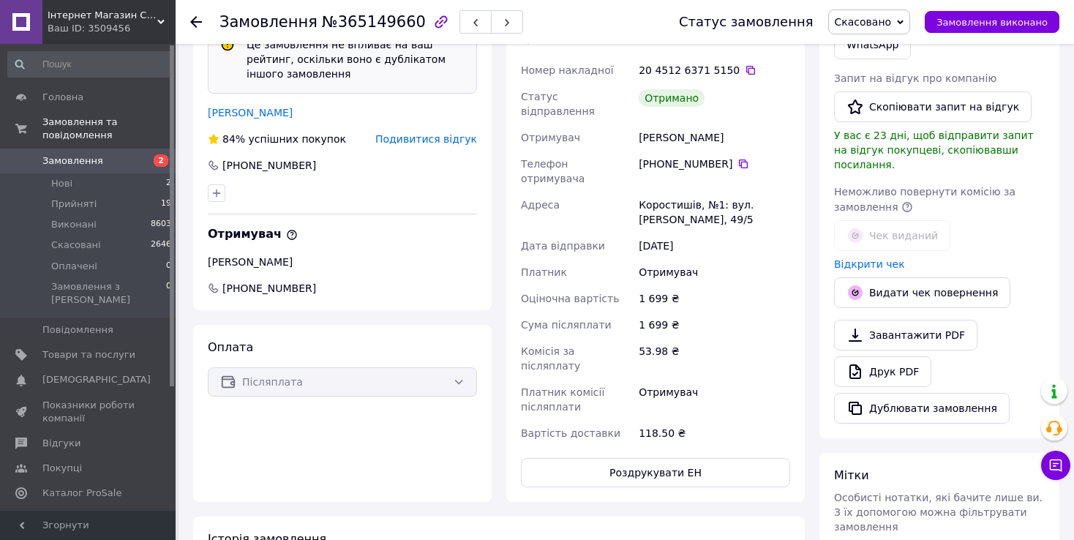
click at [447, 370] on div "Післяплата" at bounding box center [342, 381] width 269 height 29
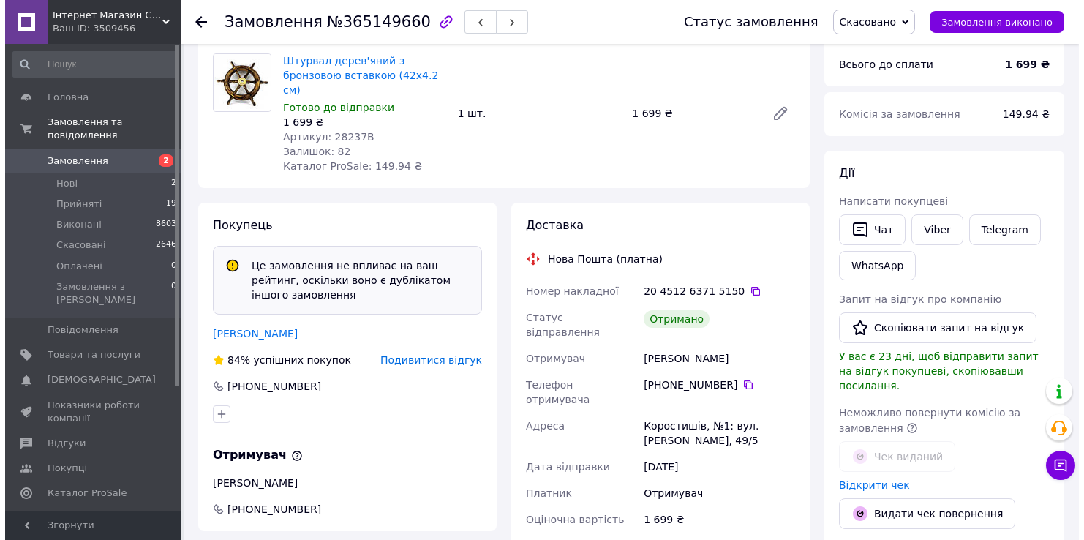
scroll to position [146, 0]
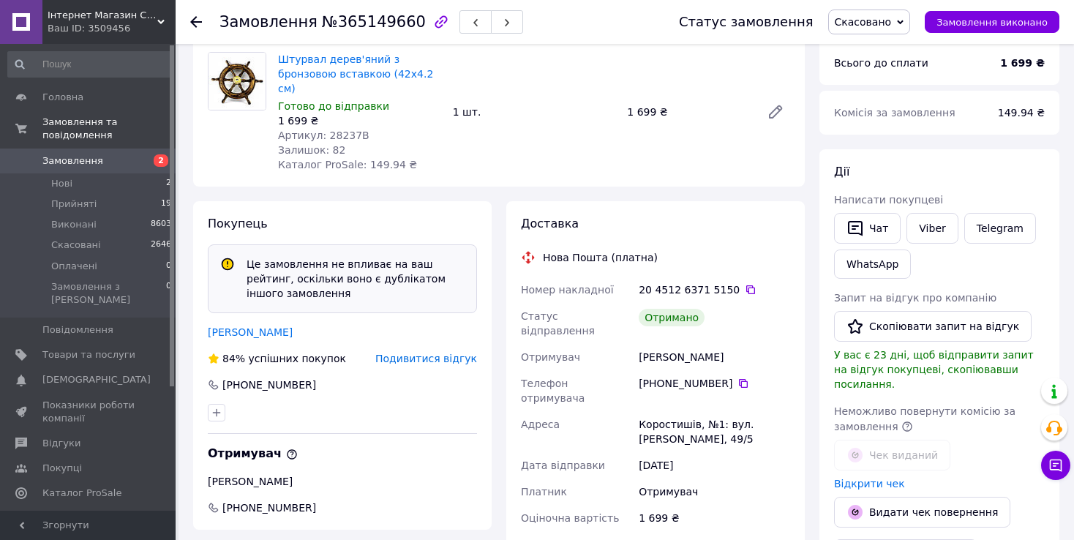
click at [453, 353] on span "Подивитися відгук" at bounding box center [426, 359] width 102 height 12
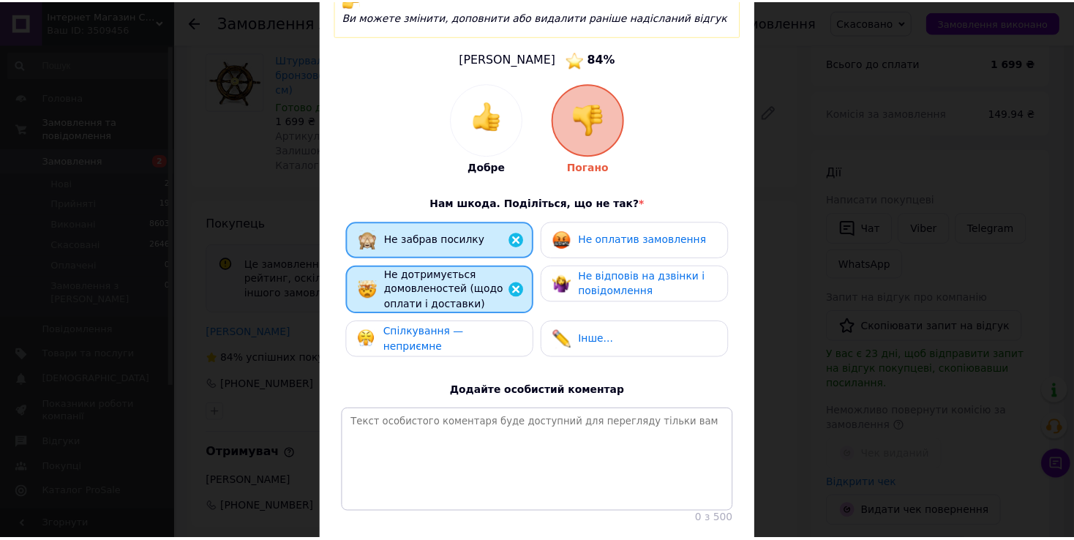
scroll to position [73, 0]
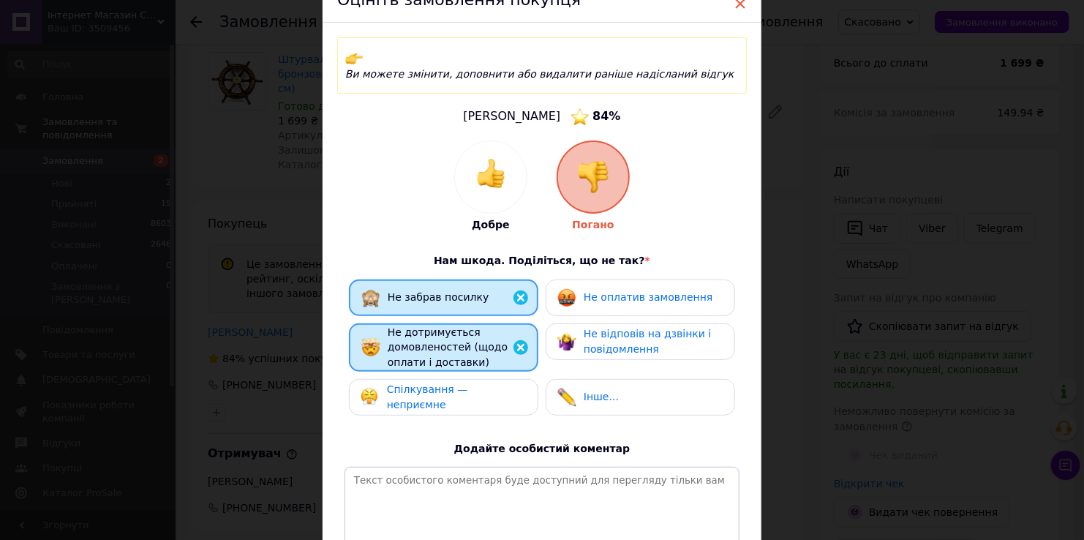
click at [737, 3] on span "×" at bounding box center [740, 3] width 13 height 25
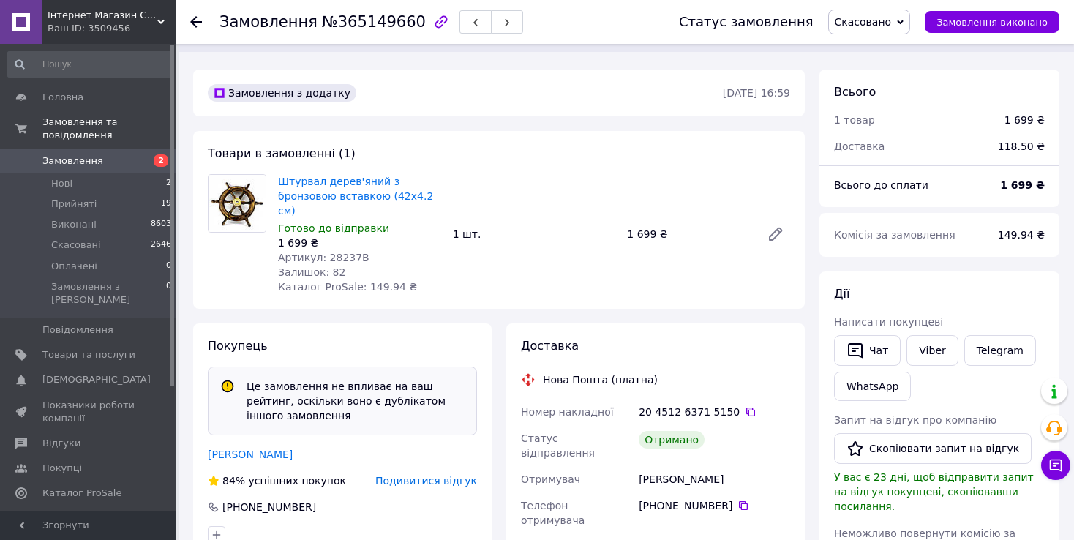
scroll to position [0, 0]
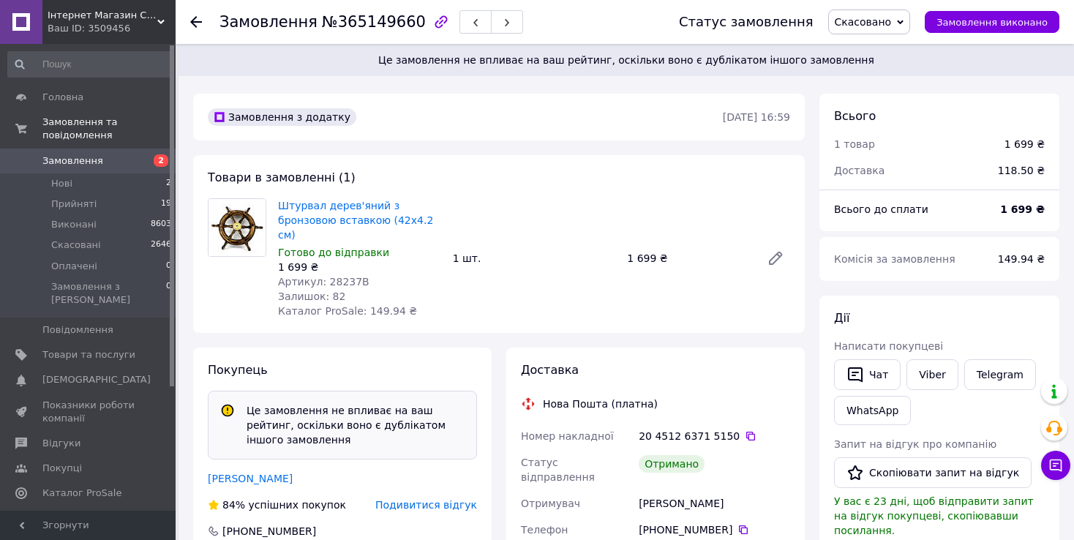
click at [192, 20] on use at bounding box center [196, 22] width 12 height 12
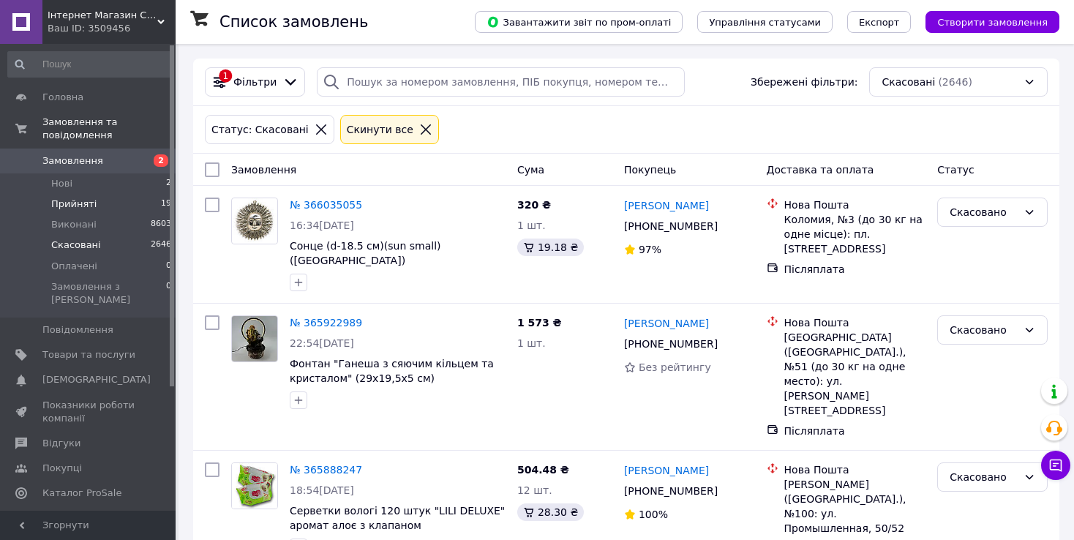
click at [72, 197] on span "Прийняті" at bounding box center [73, 203] width 45 height 13
